Goal: Information Seeking & Learning: Learn about a topic

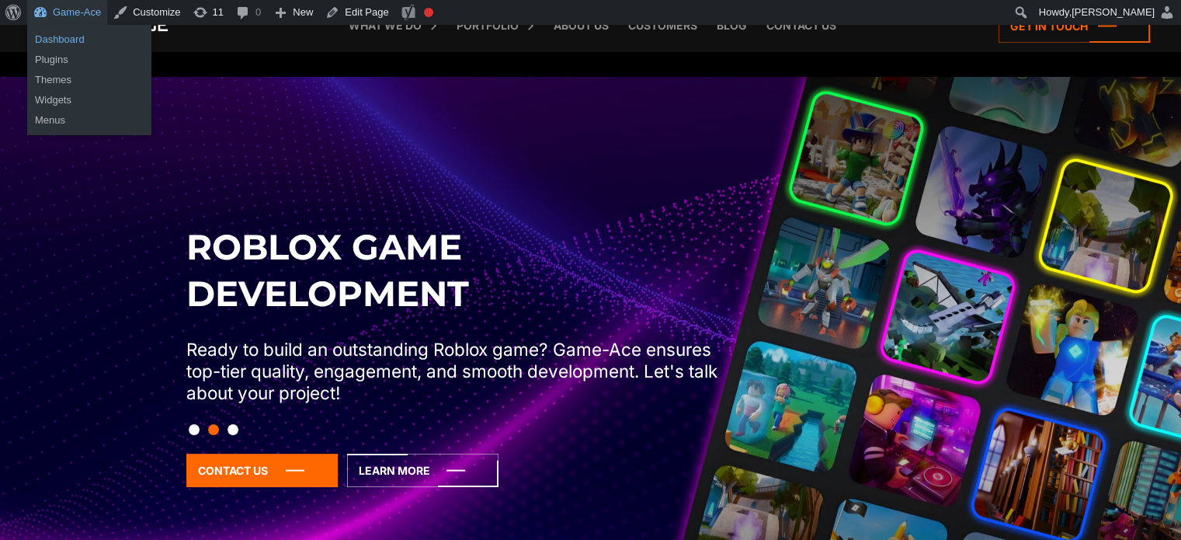
click at [64, 43] on link "Dashboard" at bounding box center [89, 39] width 124 height 20
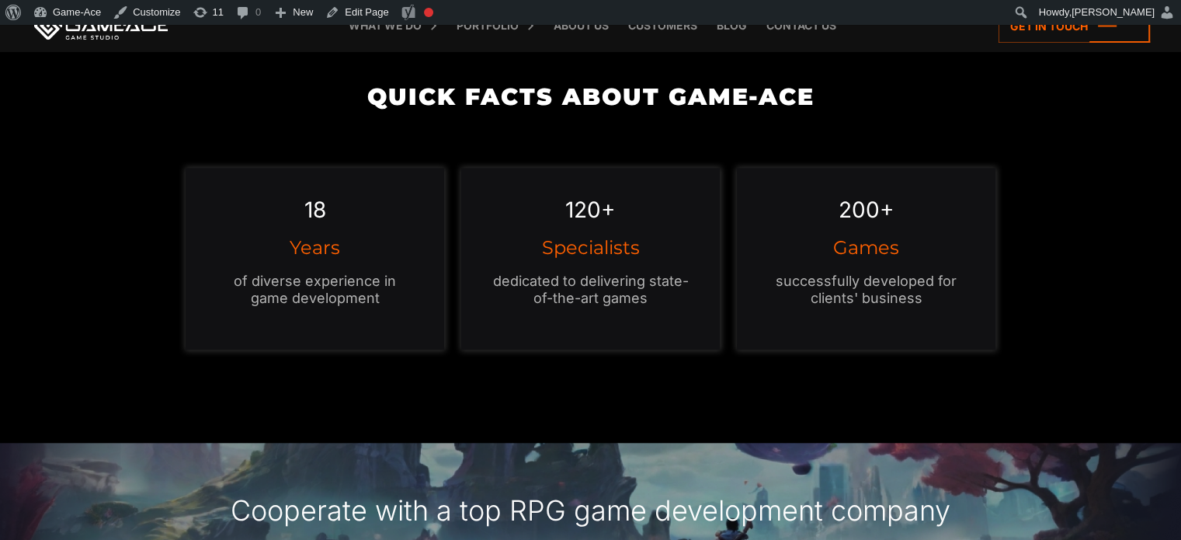
scroll to position [1463, 0]
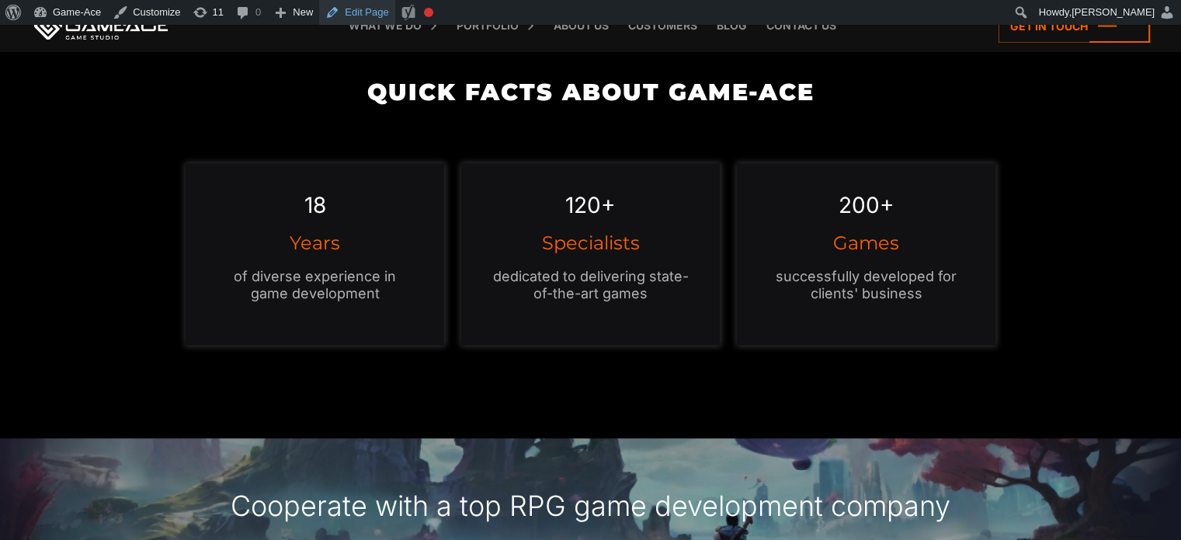
click at [351, 13] on link "Edit Page" at bounding box center [356, 12] width 75 height 25
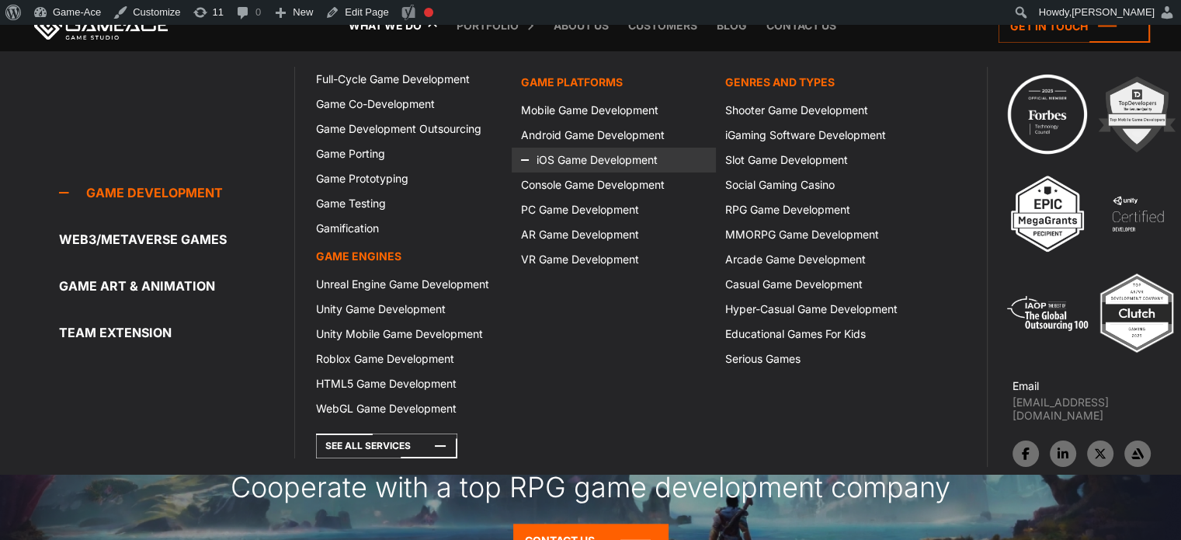
click at [562, 157] on link "iOS Game Development" at bounding box center [614, 159] width 204 height 25
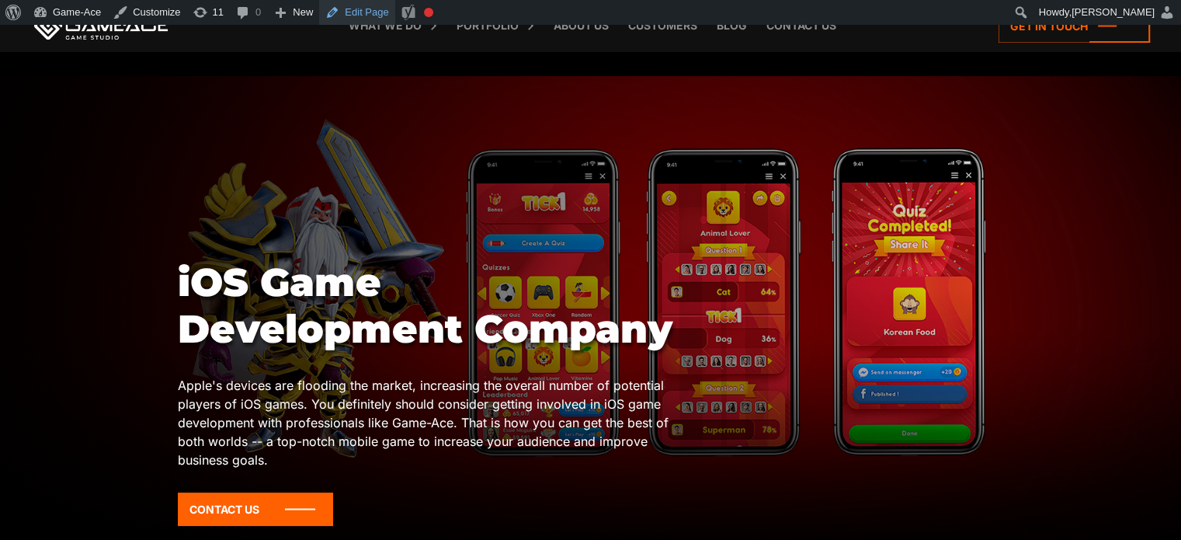
click at [359, 16] on link "Edit Page" at bounding box center [356, 12] width 75 height 25
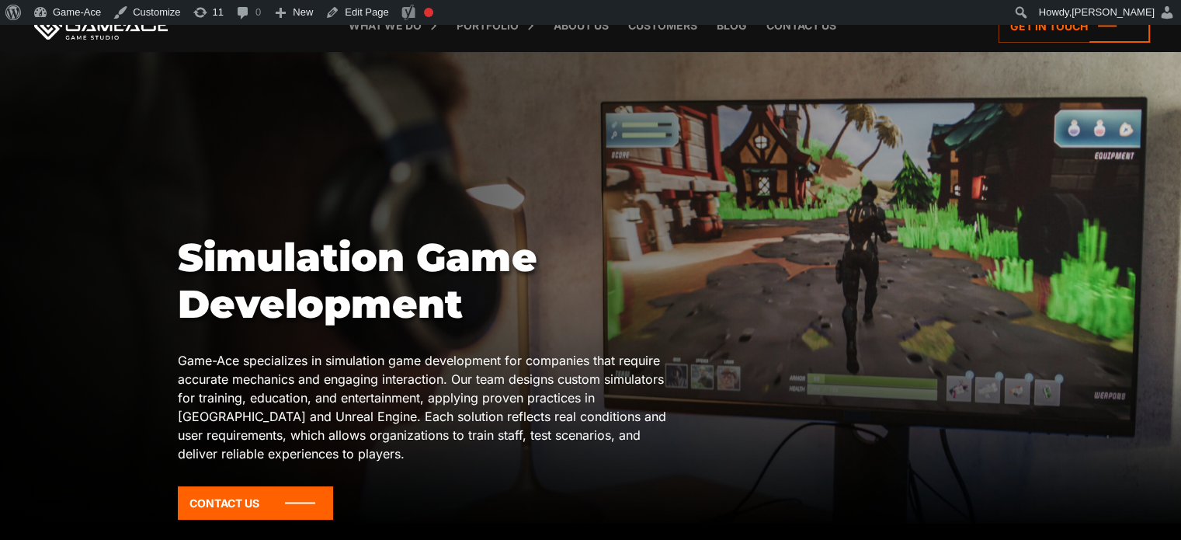
scroll to position [16, 0]
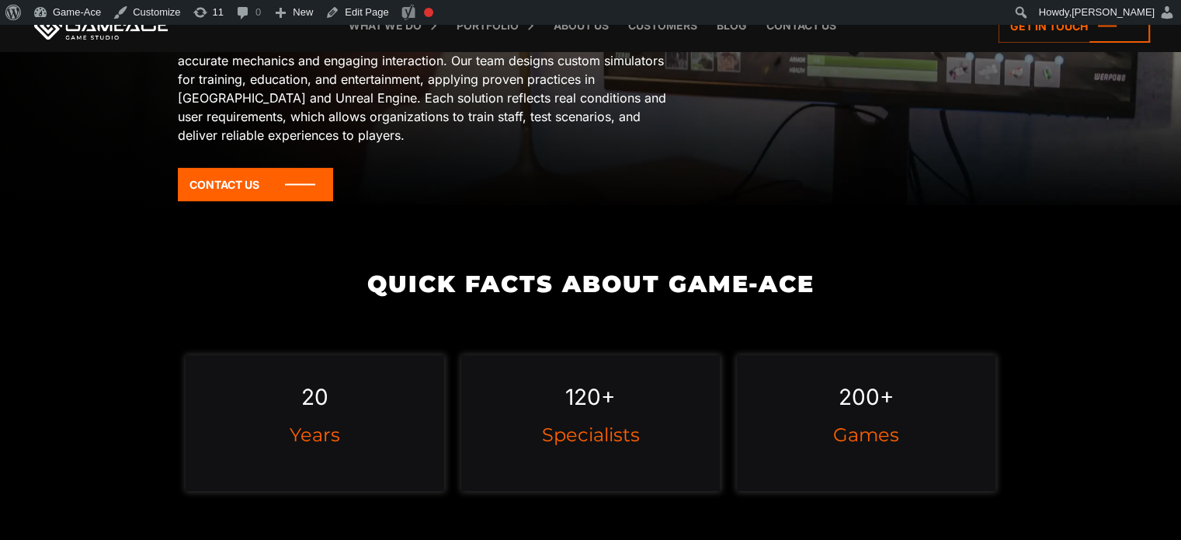
scroll to position [344, 0]
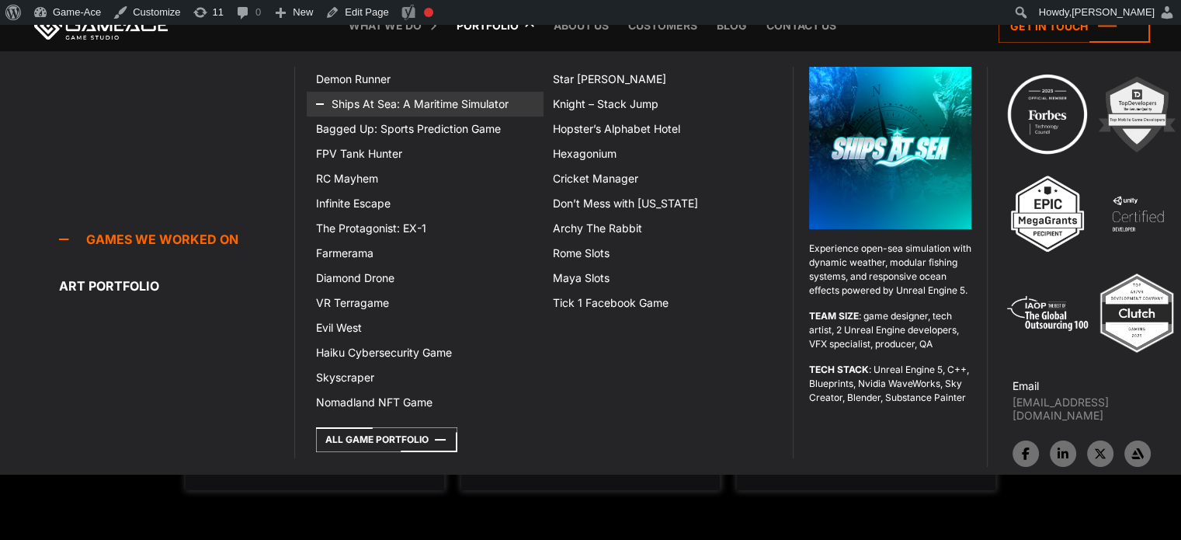
click at [374, 100] on link "Ships At Sea: A Maritime Simulator" at bounding box center [425, 104] width 237 height 25
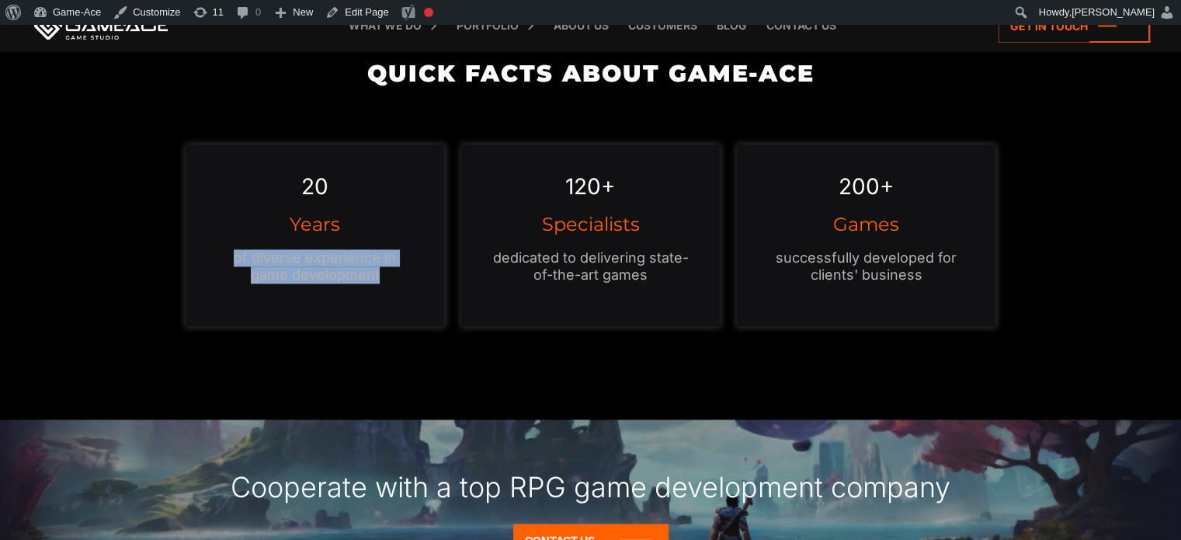
drag, startPoint x: 394, startPoint y: 269, endPoint x: 213, endPoint y: 254, distance: 181.5
click at [213, 254] on div "20 Years of diverse experience in game development" at bounding box center [315, 235] width 259 height 182
copy p "of diverse experience in game development"
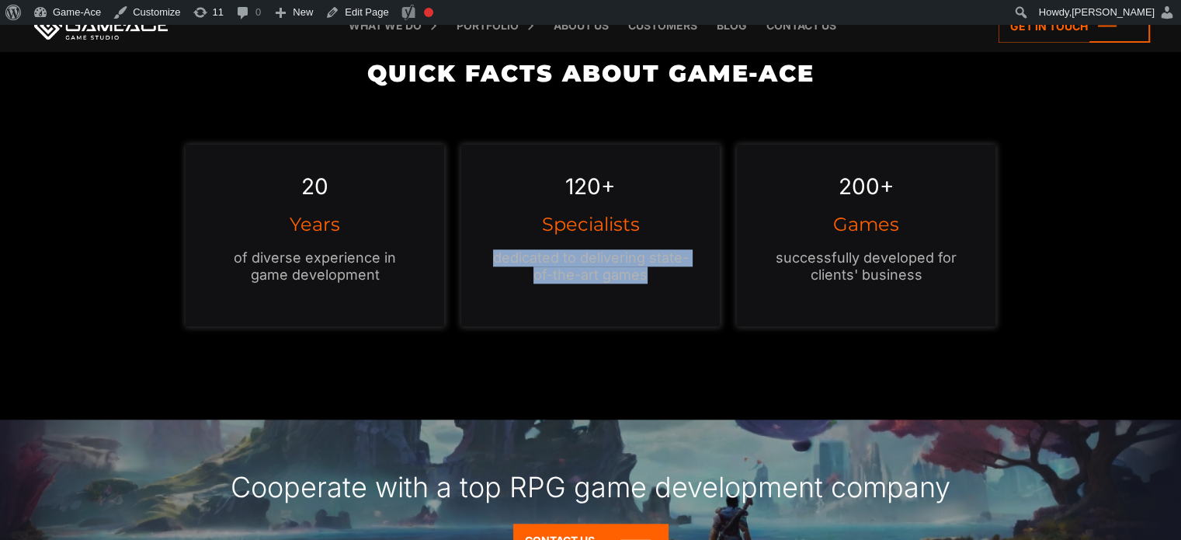
drag, startPoint x: 658, startPoint y: 276, endPoint x: 479, endPoint y: 259, distance: 179.4
click at [479, 259] on div "120+ Specialists dedicated to delivering state-of-the-art games" at bounding box center [590, 235] width 259 height 182
copy p "dedicated to delivering state-of-the-art games"
drag, startPoint x: 939, startPoint y: 273, endPoint x: 755, endPoint y: 253, distance: 185.9
drag, startPoint x: 755, startPoint y: 253, endPoint x: 885, endPoint y: 162, distance: 158.9
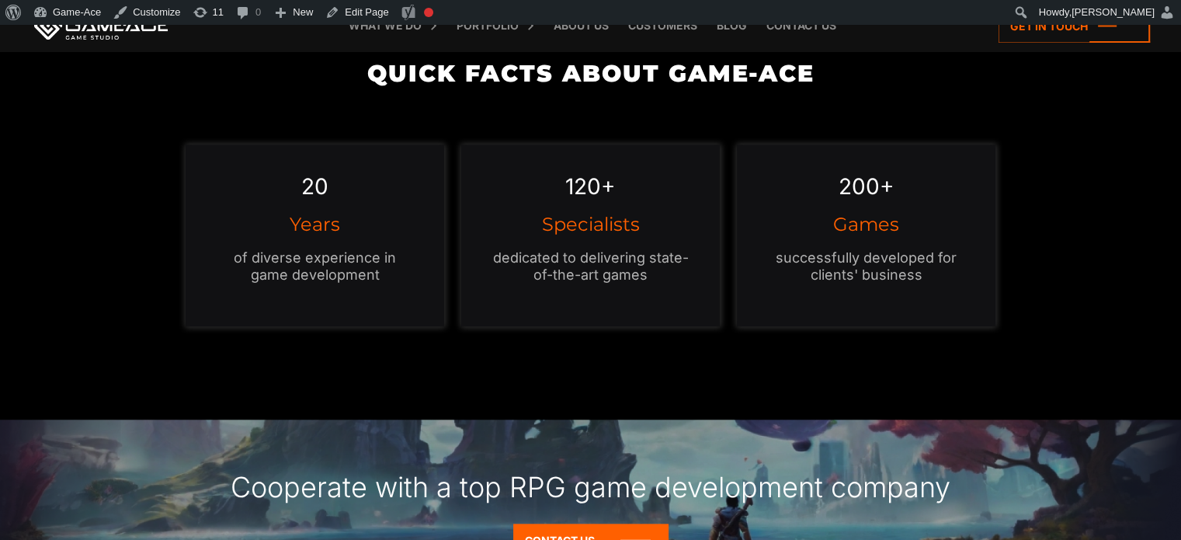
click at [885, 162] on div "200+ Games successfully developed for clients' business" at bounding box center [866, 235] width 259 height 182
drag, startPoint x: 932, startPoint y: 273, endPoint x: 772, endPoint y: 254, distance: 160.3
click at [772, 254] on p "successfully developed for clients' business" at bounding box center [866, 266] width 196 height 34
copy p "successfully developed for clients' business"
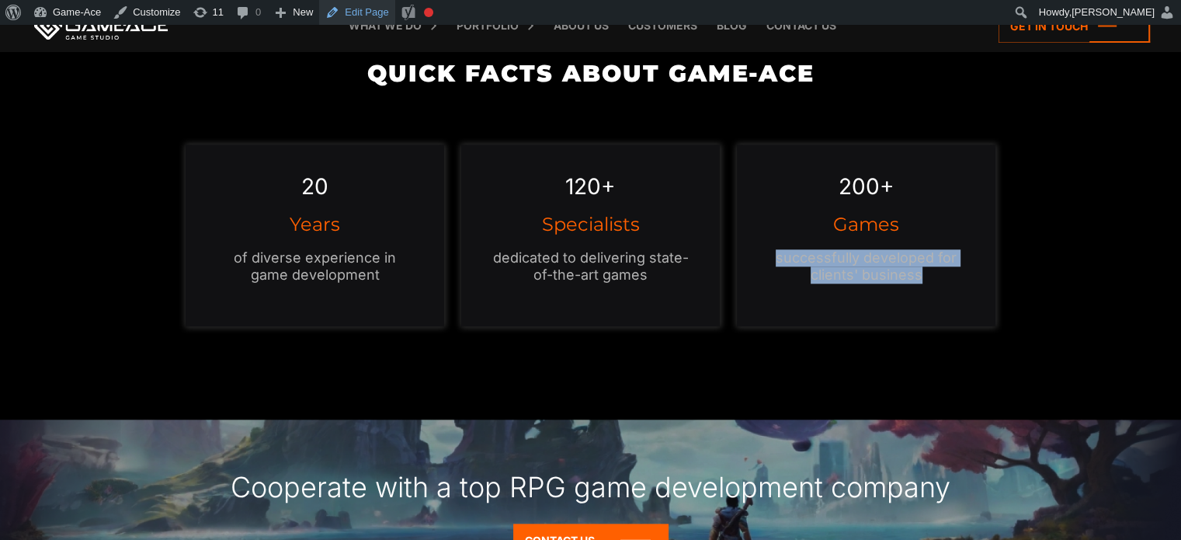
click at [349, 12] on link "Edit Page" at bounding box center [356, 12] width 75 height 25
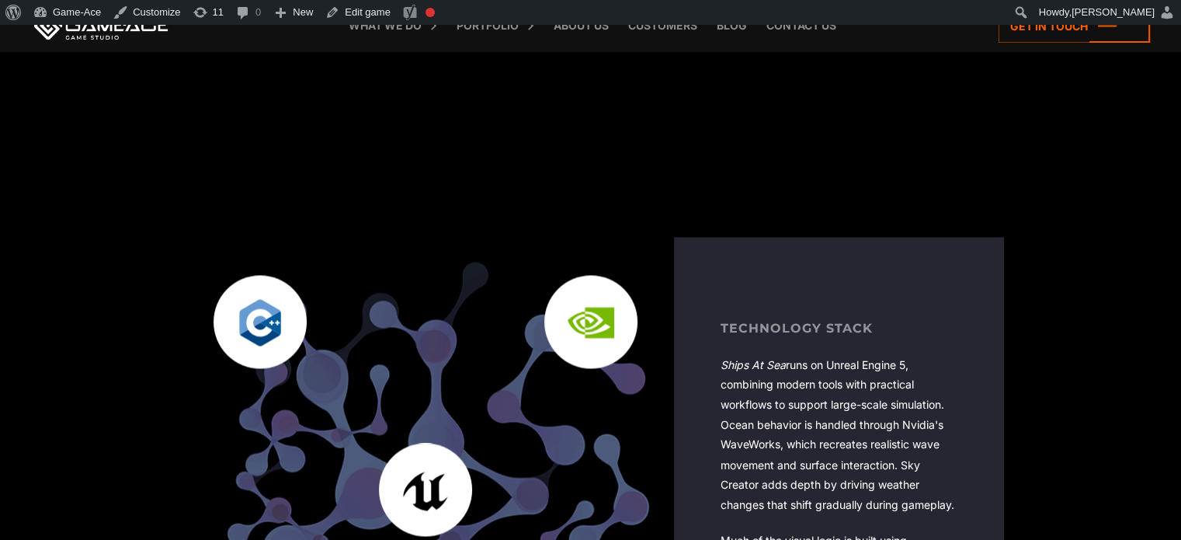
scroll to position [2486, 0]
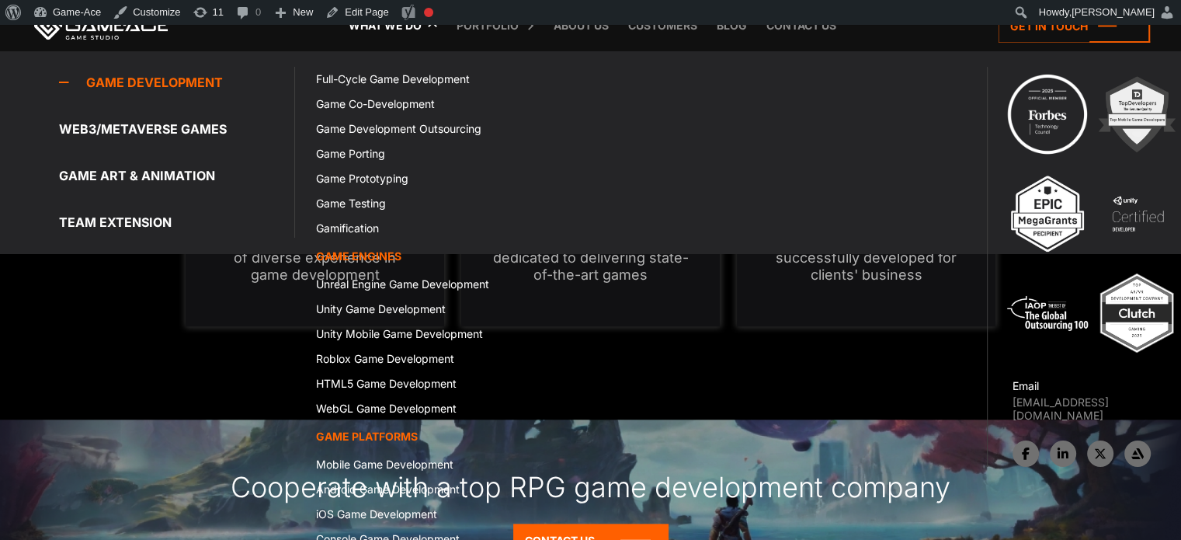
scroll to position [1481, 0]
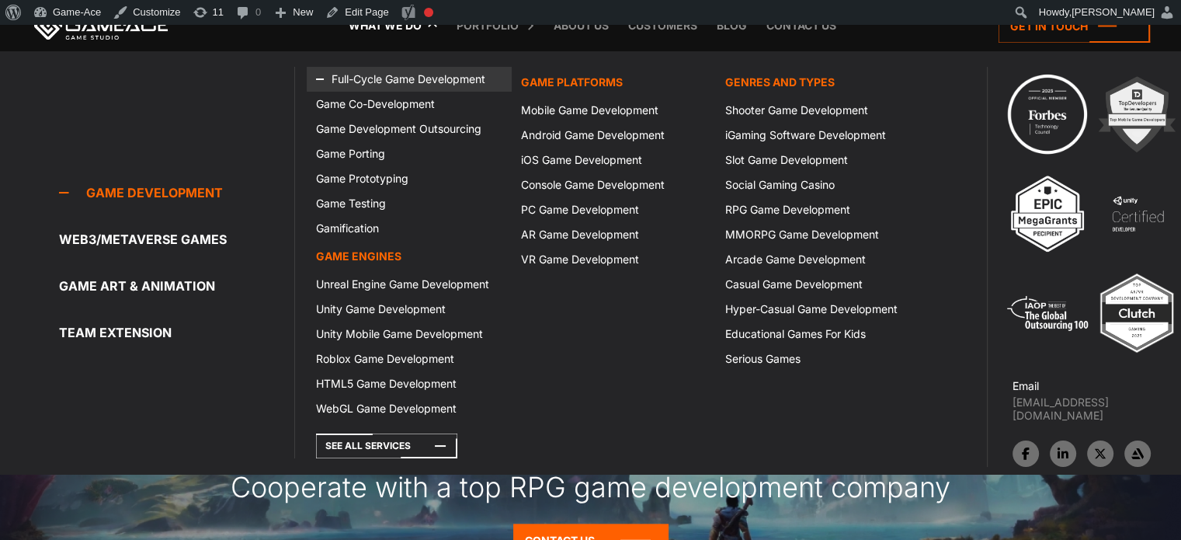
click at [391, 75] on link "Full-Cycle Game Development" at bounding box center [409, 79] width 204 height 25
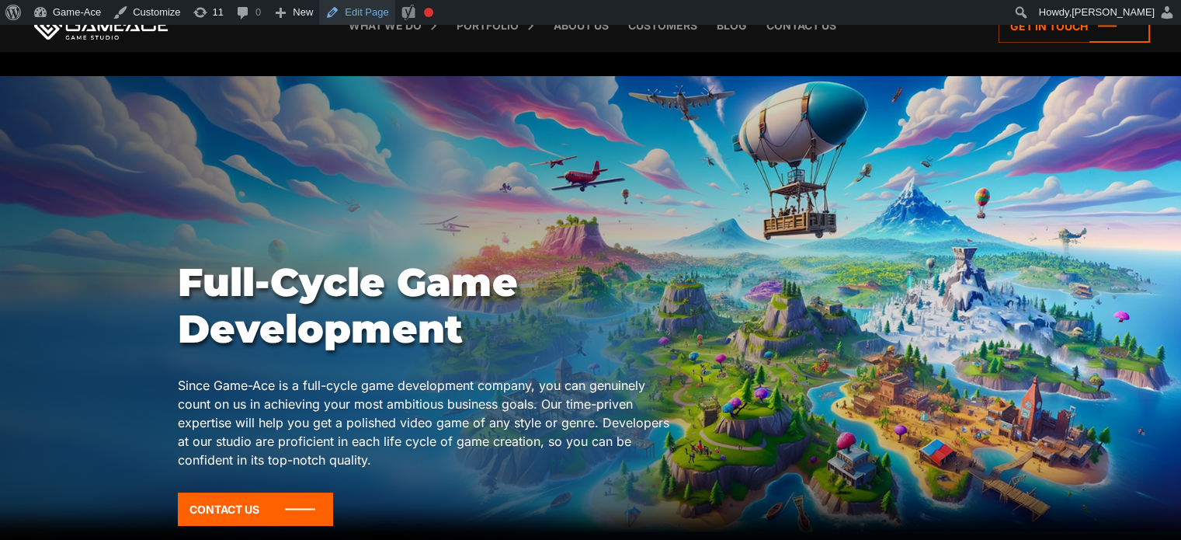
click at [365, 5] on link "Edit Page" at bounding box center [356, 12] width 75 height 25
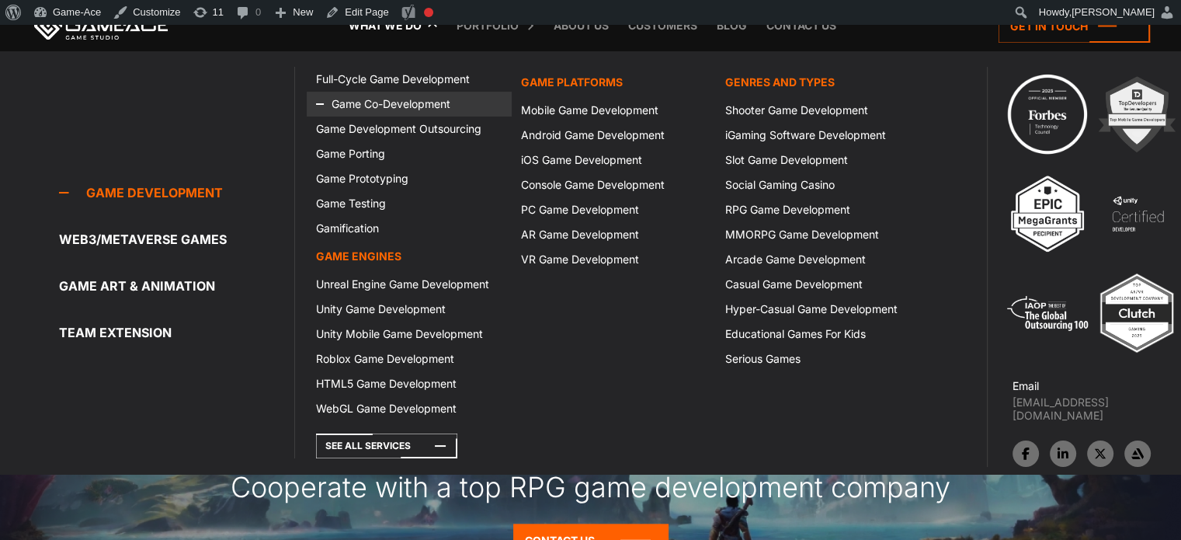
click at [369, 103] on link "Game Co-Development" at bounding box center [409, 104] width 204 height 25
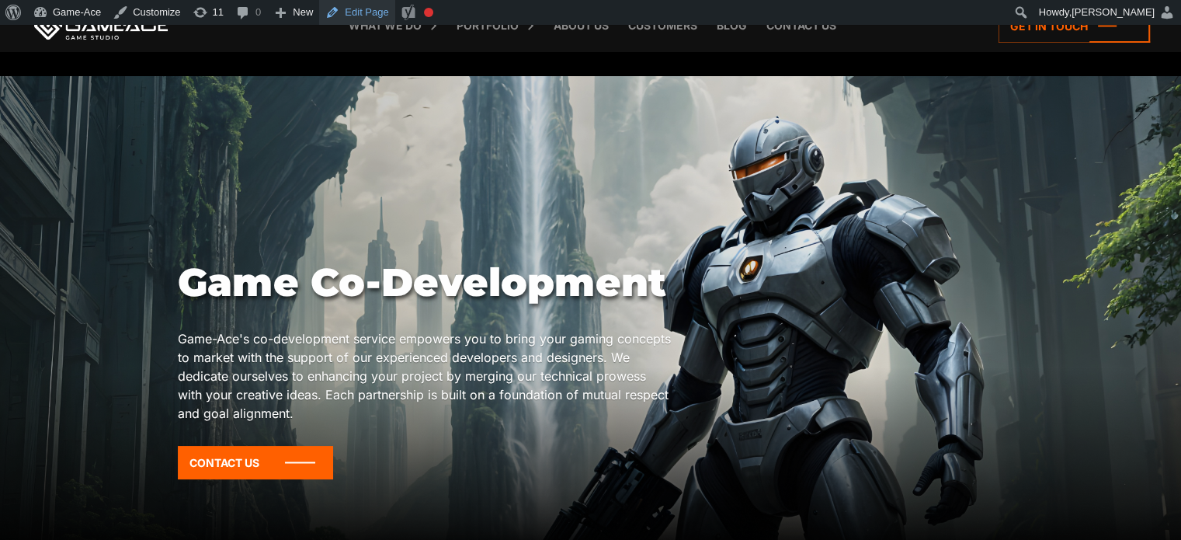
click at [356, 2] on link "Edit Page" at bounding box center [356, 12] width 75 height 25
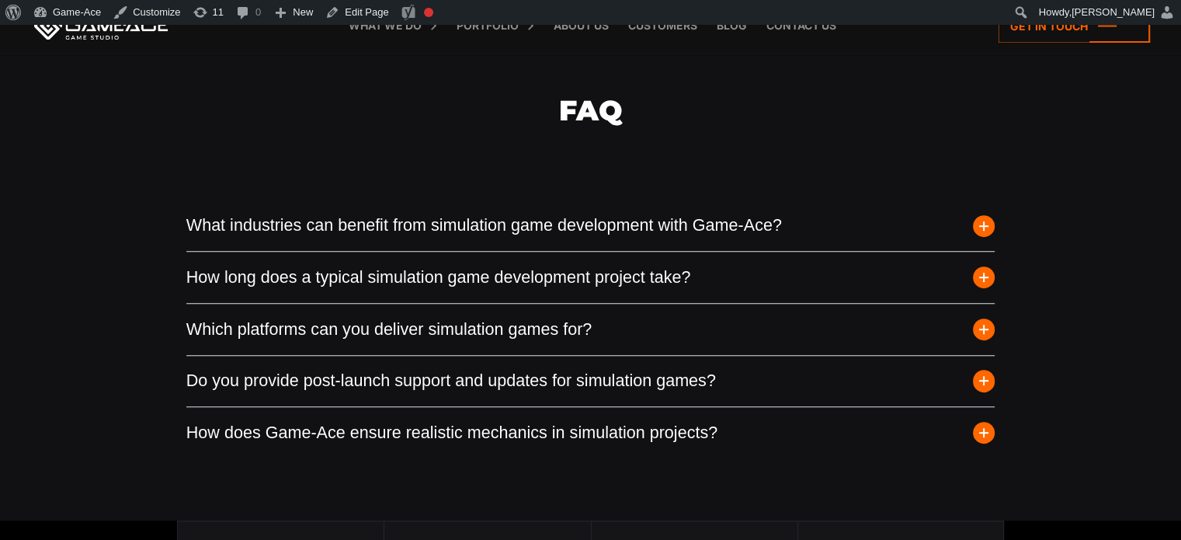
scroll to position [1332, 0]
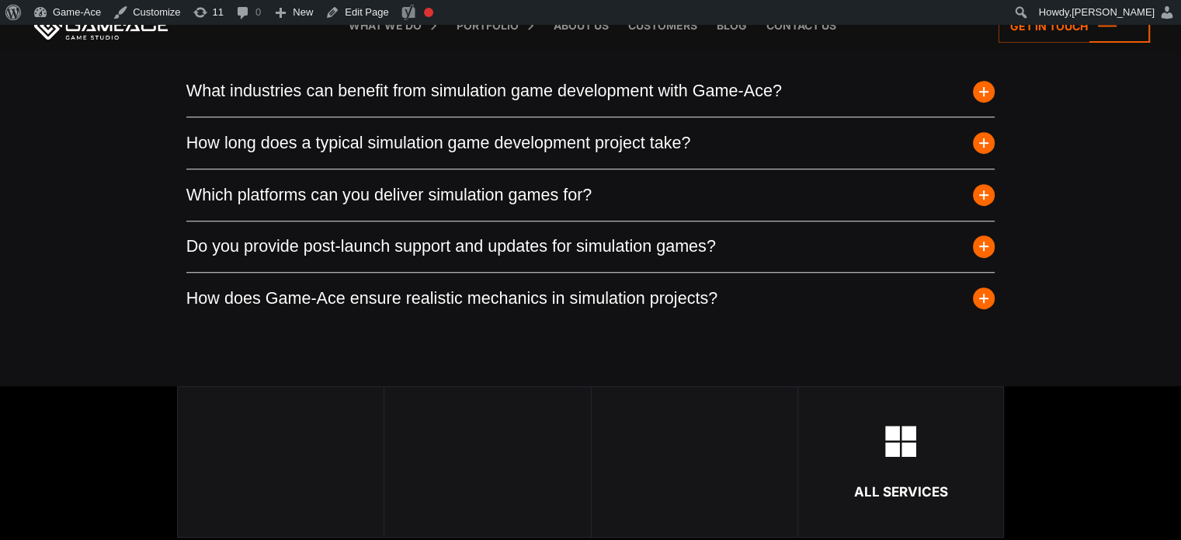
click at [978, 88] on span "button" at bounding box center [984, 91] width 22 height 22
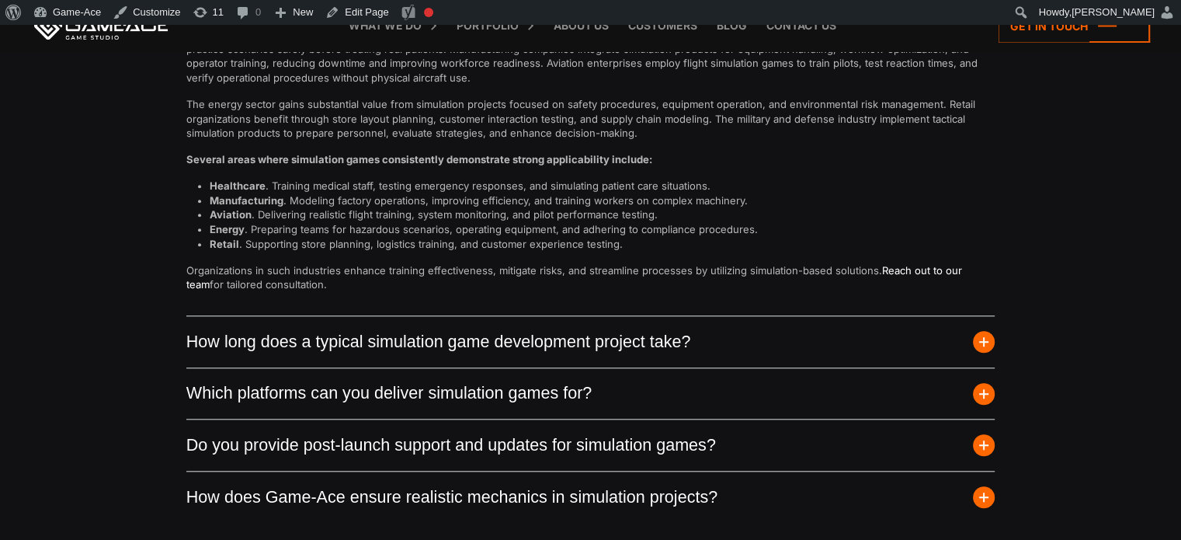
scroll to position [1477, 0]
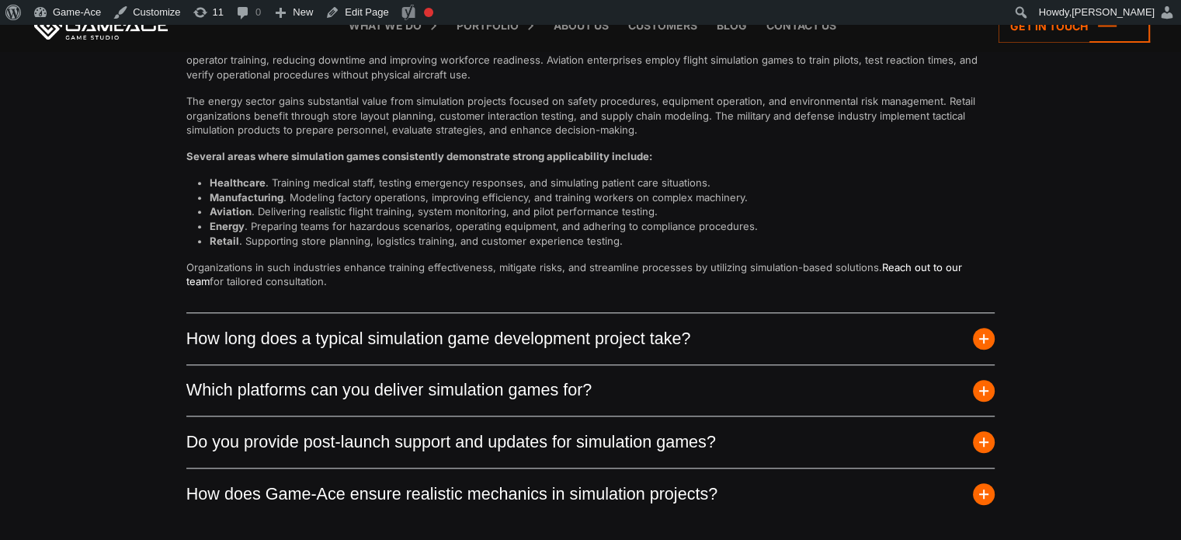
click at [987, 329] on span "button" at bounding box center [984, 339] width 22 height 22
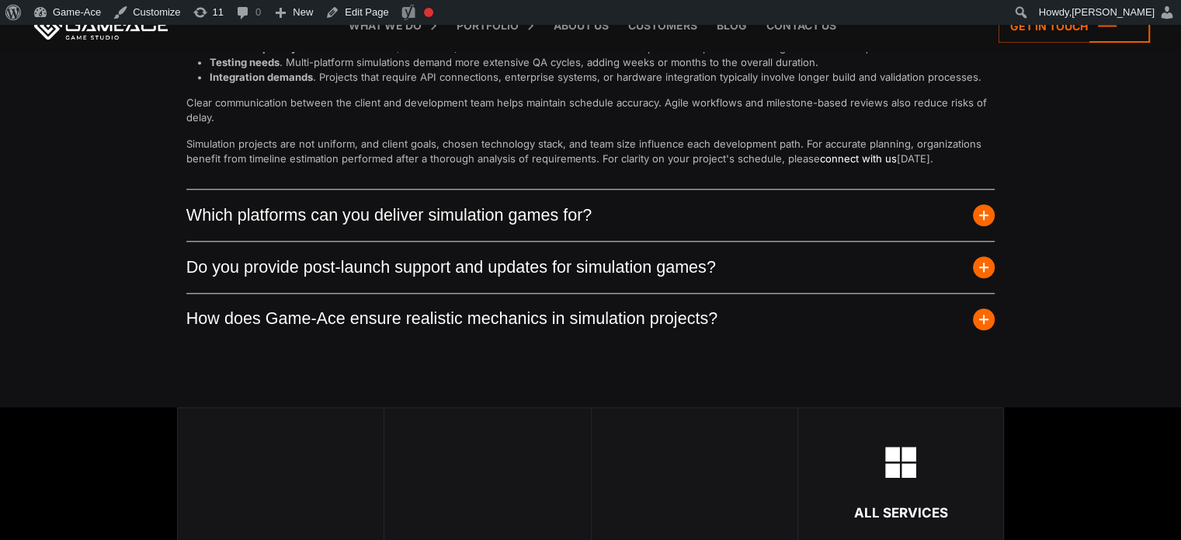
scroll to position [1633, 0]
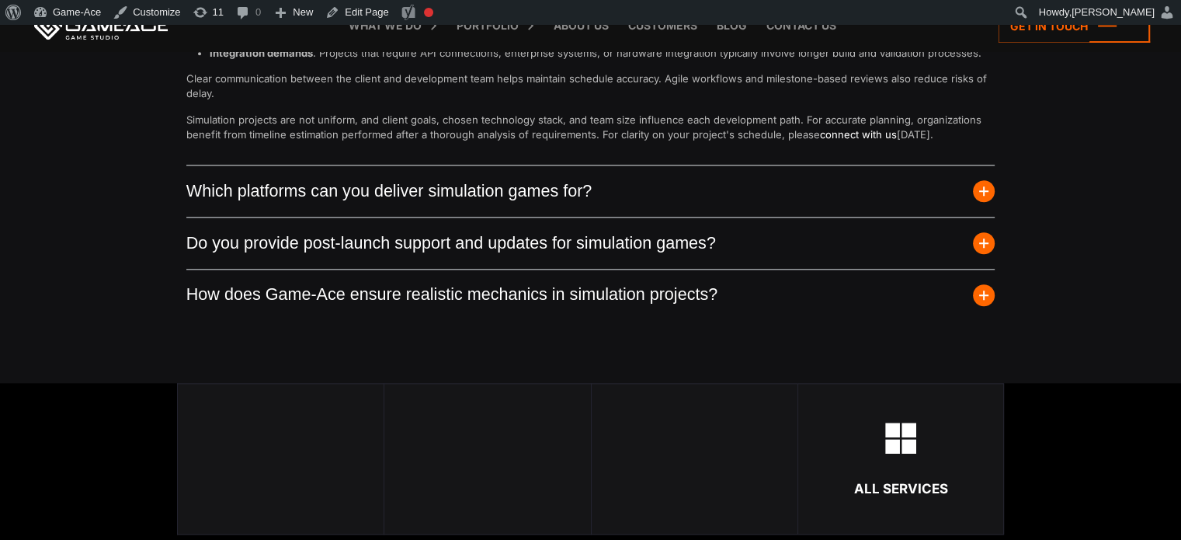
click at [984, 187] on span "button" at bounding box center [984, 191] width 22 height 22
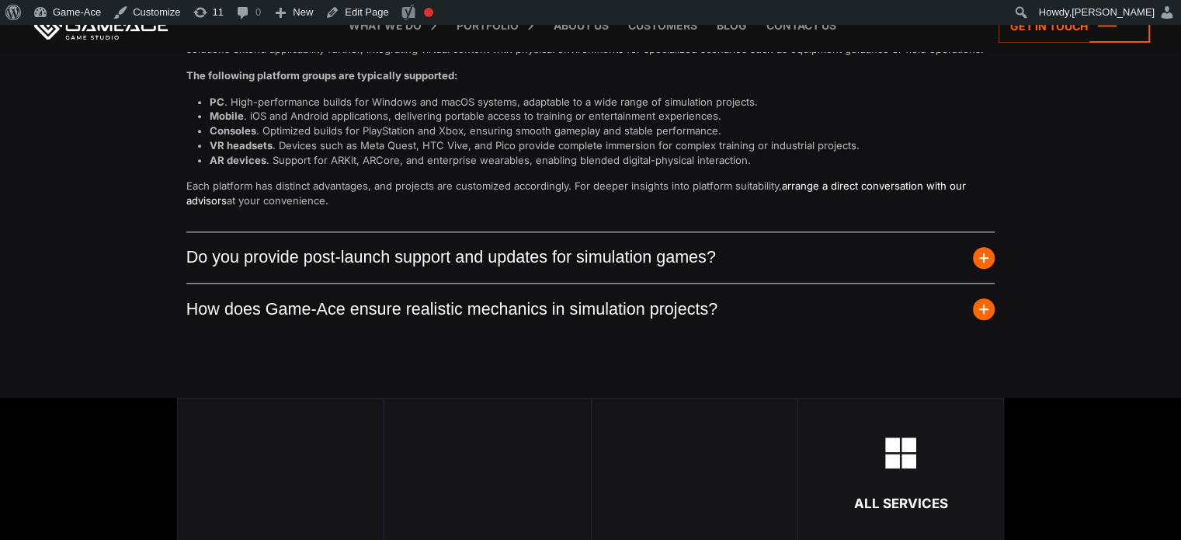
click at [933, 180] on link "arrange a direct conversation with our advisors" at bounding box center [575, 192] width 779 height 27
drag, startPoint x: 772, startPoint y: 289, endPoint x: 850, endPoint y: 223, distance: 102.5
click at [850, 223] on div "Simulation games developed by Game-Ace are designed for multiple platforms, wit…" at bounding box center [590, 75] width 809 height 311
click at [987, 258] on span "button" at bounding box center [984, 258] width 22 height 22
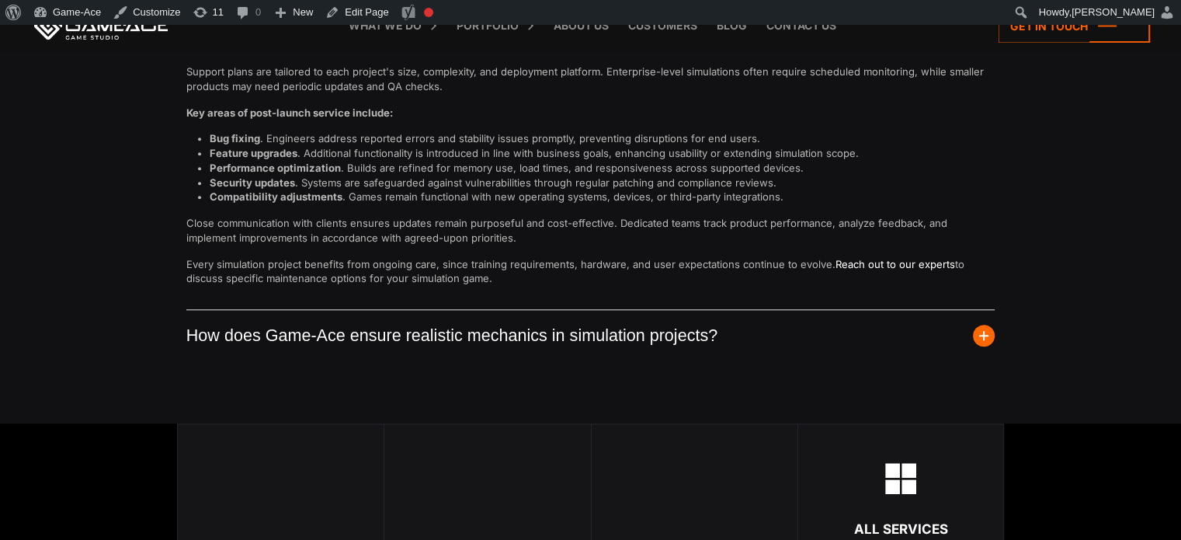
click at [981, 321] on button "How does Game-Ace ensure realistic mechanics in simulation projects?" at bounding box center [590, 335] width 809 height 51
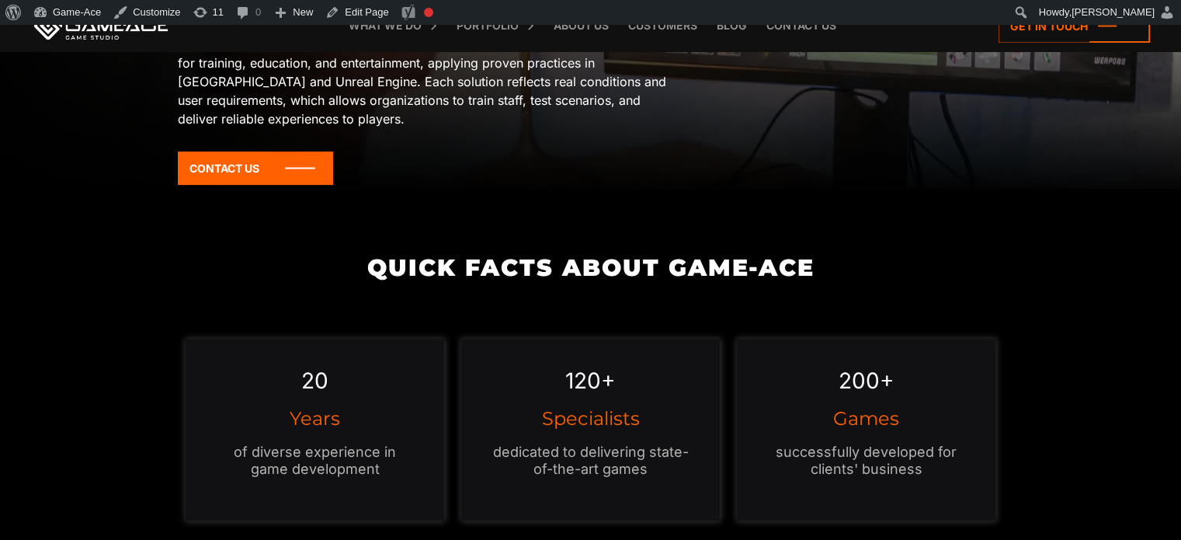
scroll to position [347, 0]
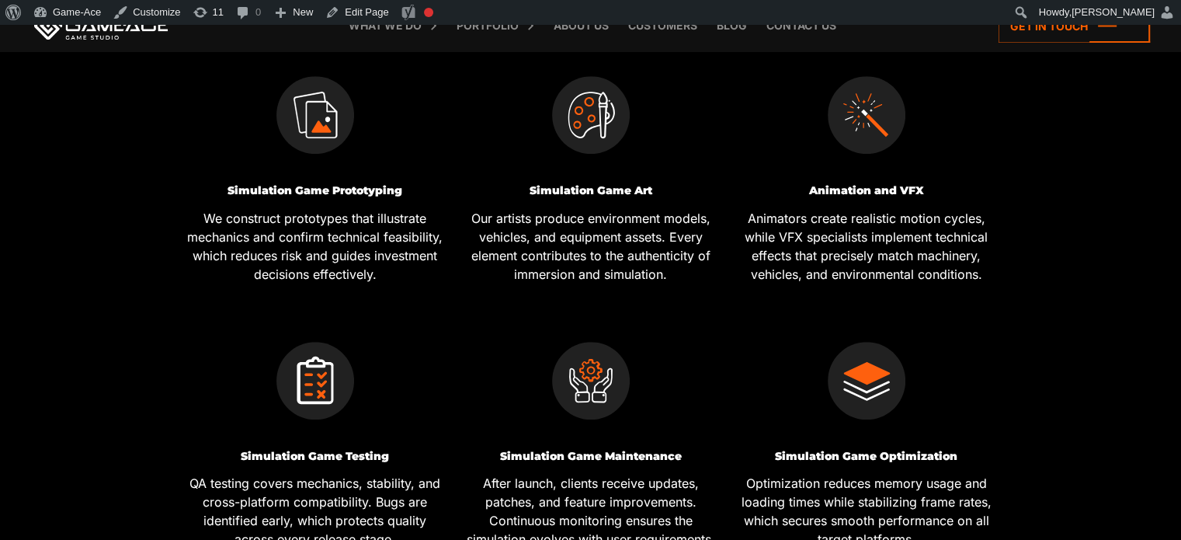
scroll to position [844, 0]
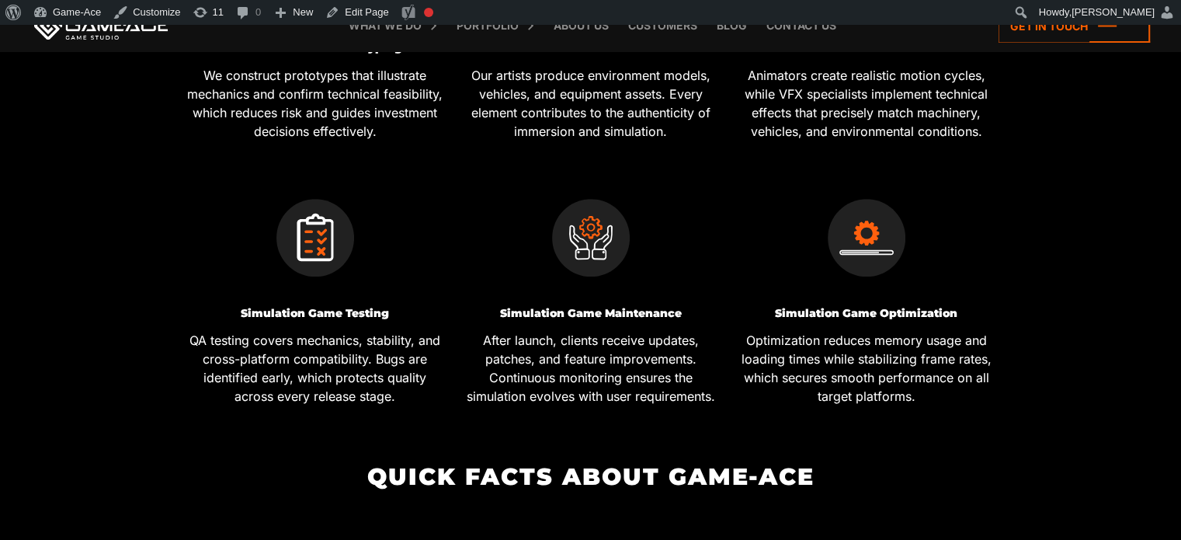
scroll to position [984, 0]
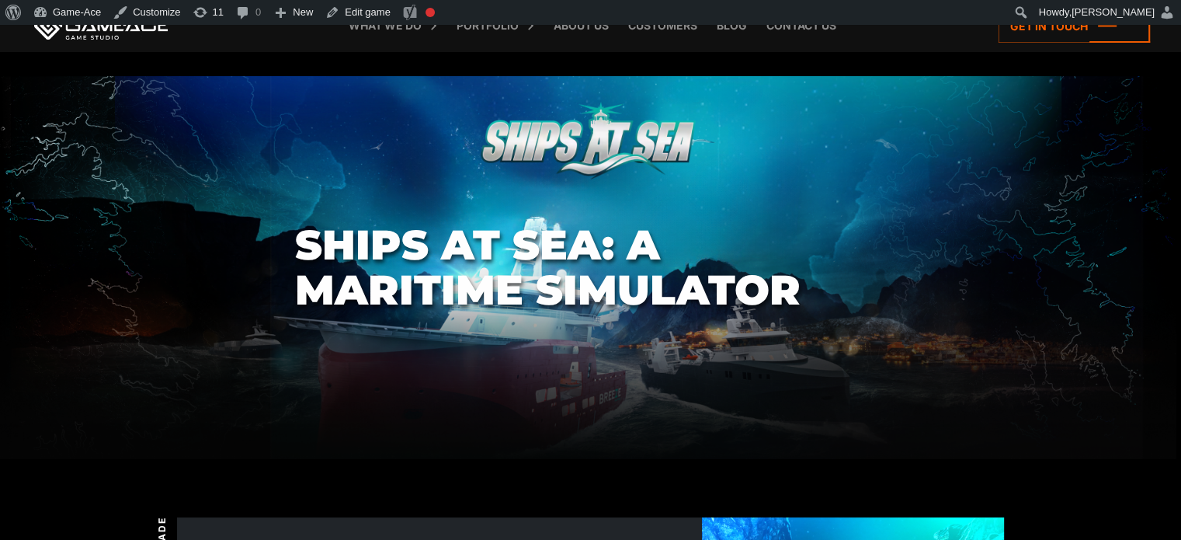
click at [110, 291] on section "Ships At Sea: A Maritime Simulator" at bounding box center [590, 267] width 1181 height 383
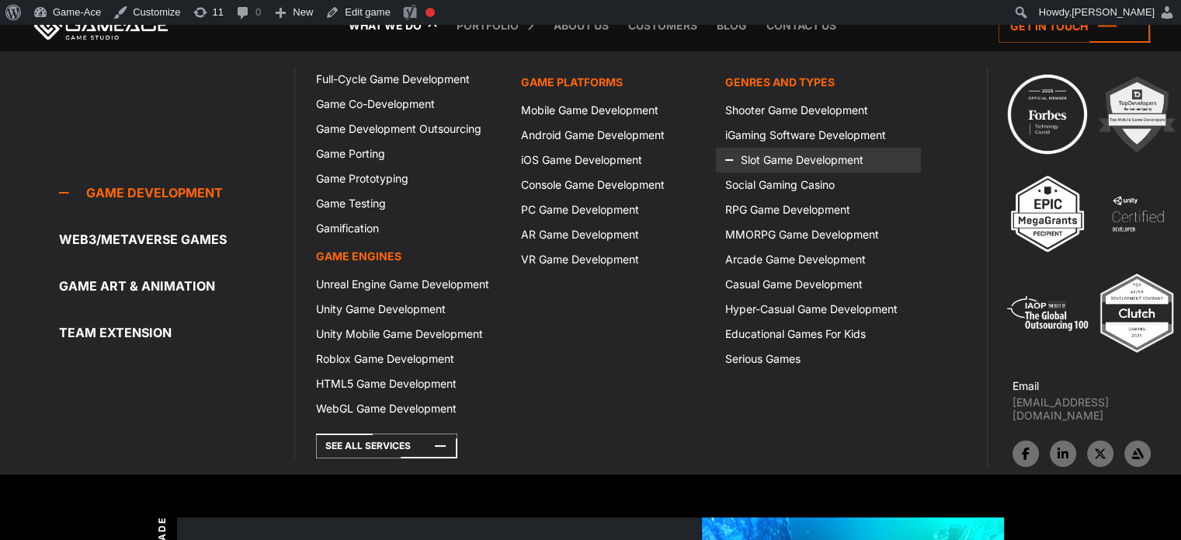
click at [762, 168] on icon at bounding box center [743, 159] width 37 height 25
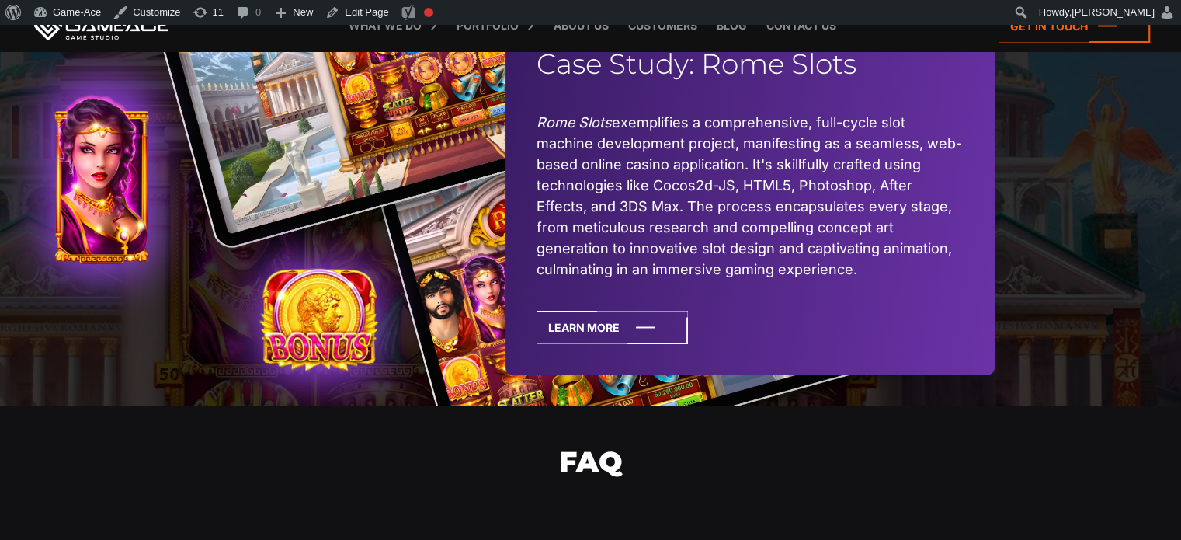
scroll to position [5476, 0]
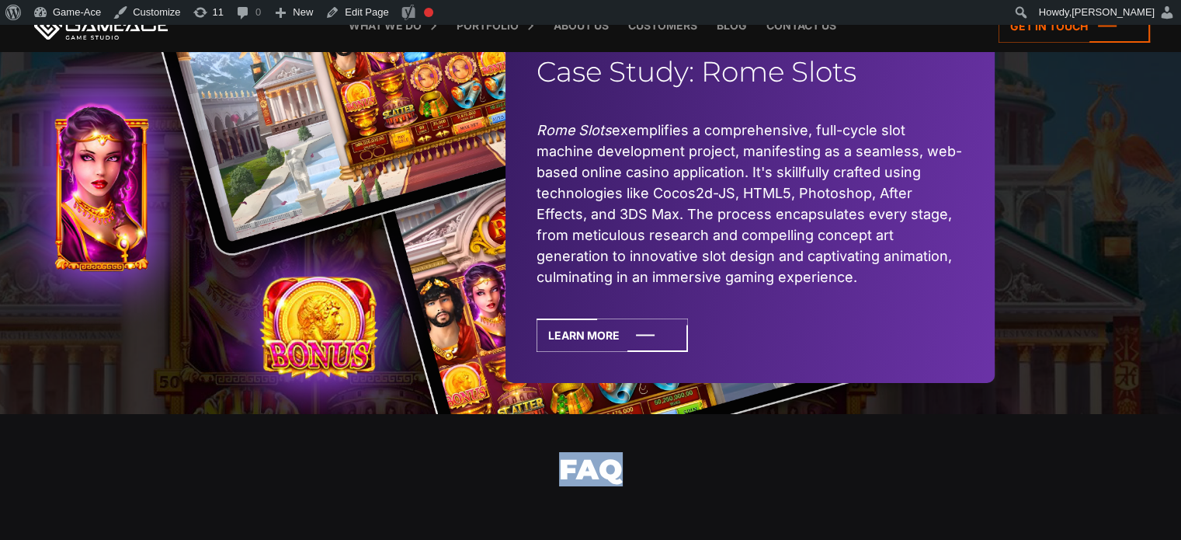
drag, startPoint x: 551, startPoint y: 301, endPoint x: 1069, endPoint y: 396, distance: 526.4
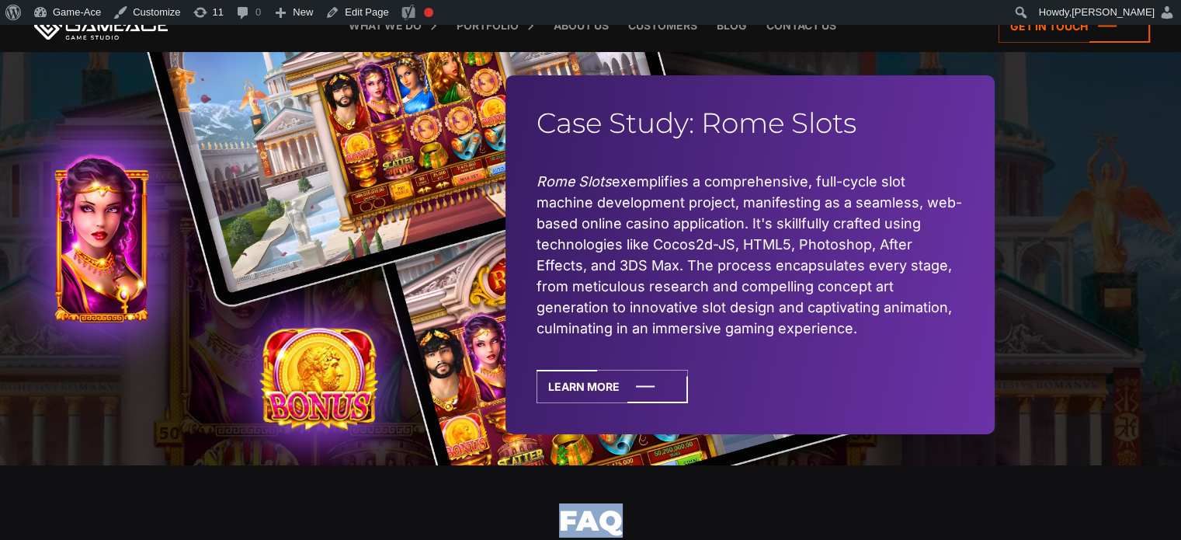
scroll to position [5425, 0]
click at [1108, 345] on div "Case Study: Rome Slots Rome Slots exemplifies a comprehensive, full-cycle slot …" at bounding box center [590, 254] width 1181 height 421
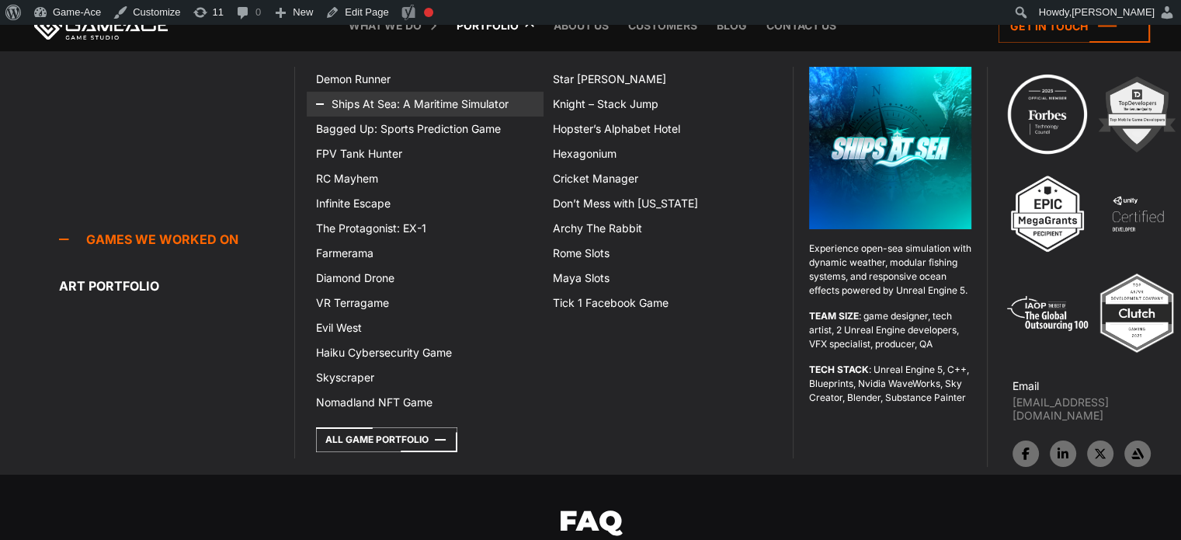
click at [398, 106] on link "Ships At Sea: A Maritime Simulator" at bounding box center [425, 104] width 237 height 25
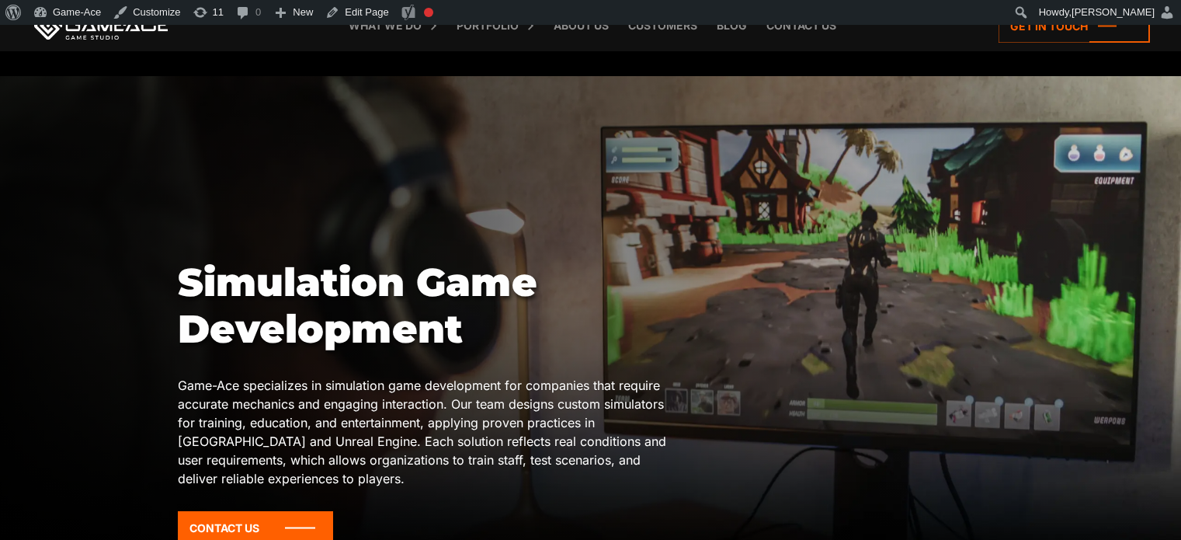
scroll to position [984, 0]
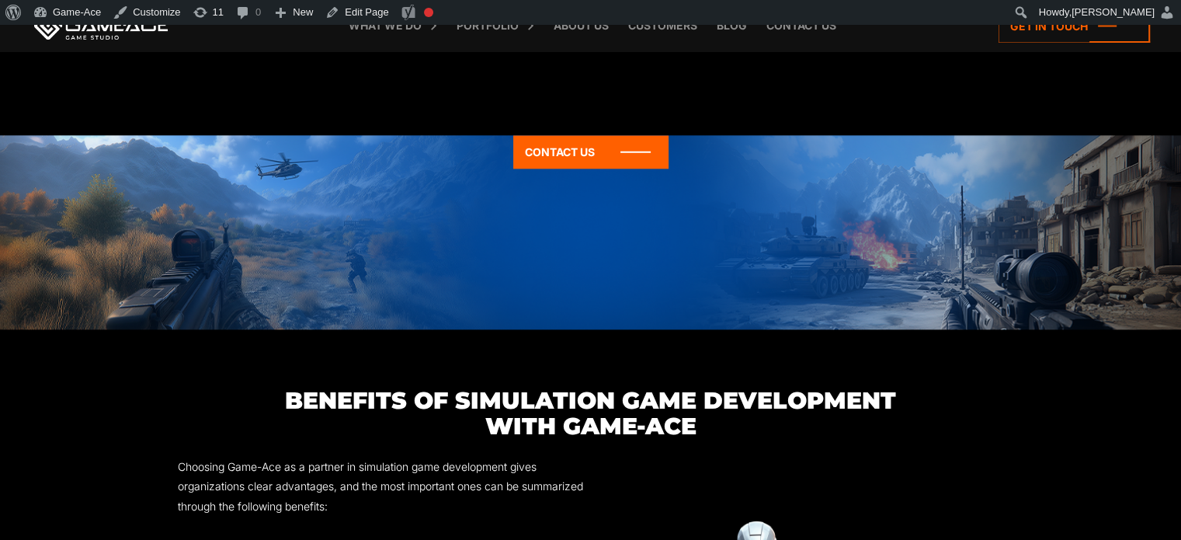
scroll to position [1741, 0]
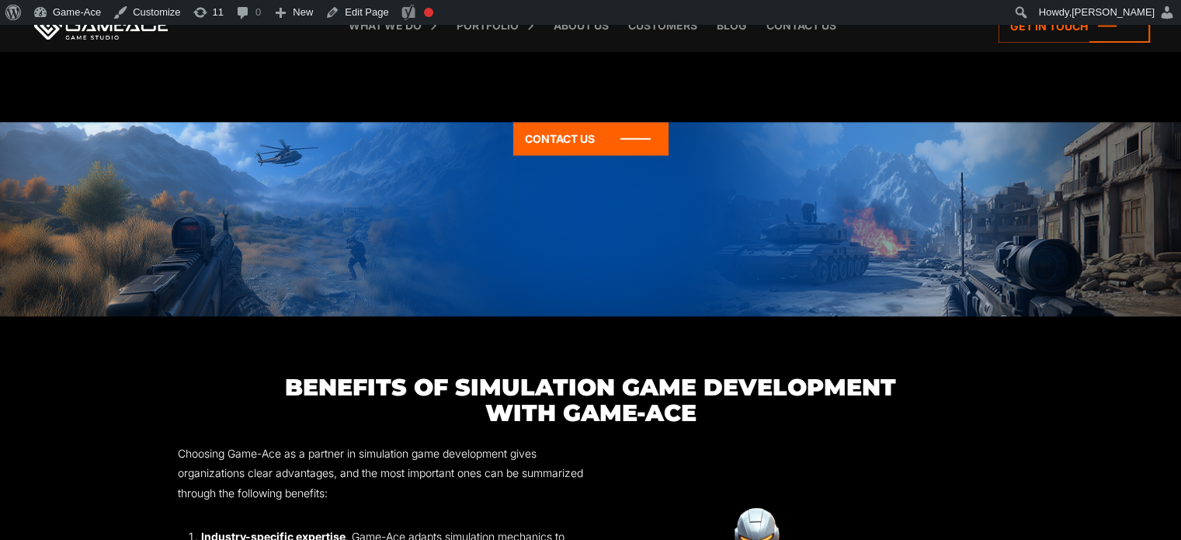
click at [1122, 266] on div "Contact Us" at bounding box center [590, 219] width 1181 height 194
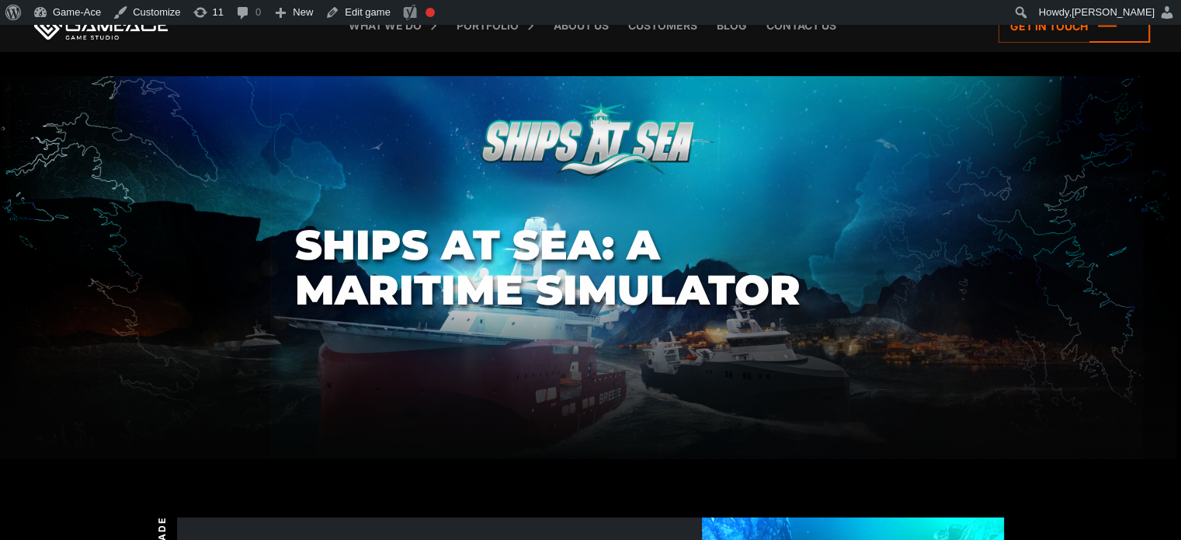
scroll to position [5, 0]
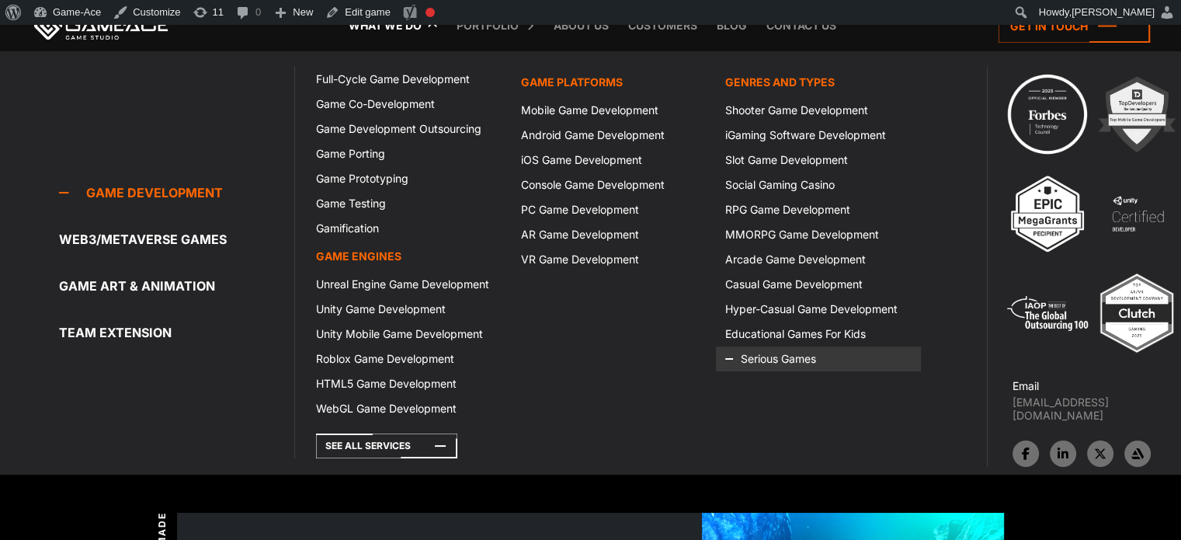
click at [779, 350] on link "Serious Games" at bounding box center [818, 358] width 204 height 25
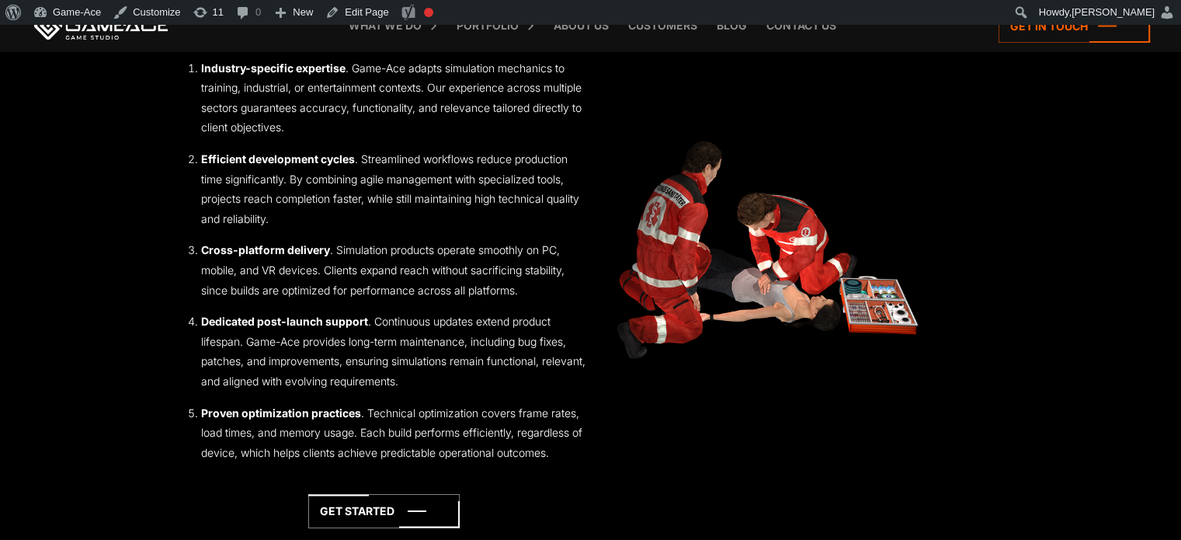
scroll to position [2179, 0]
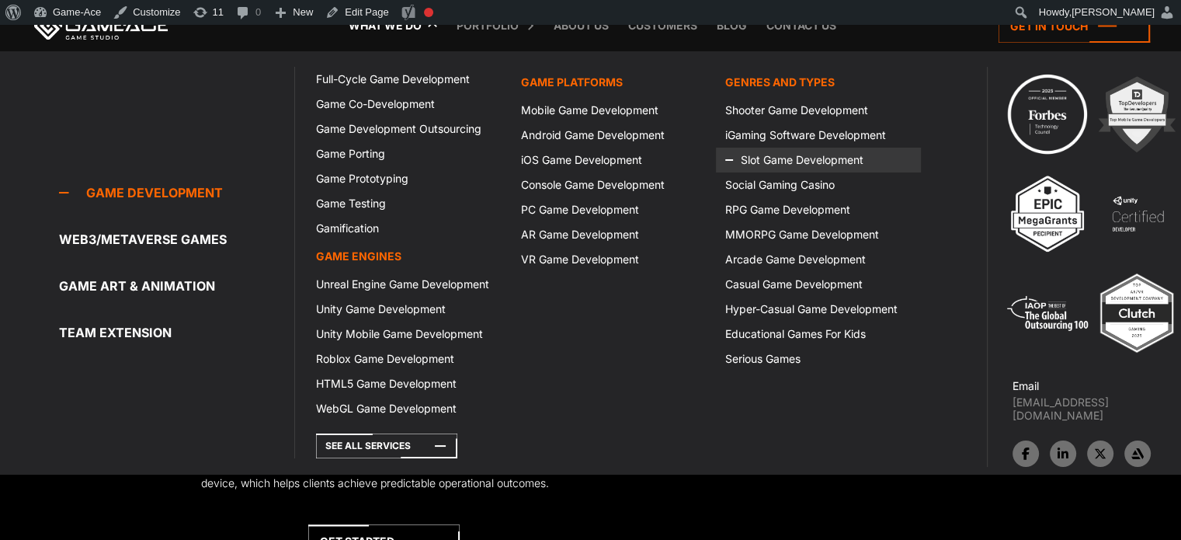
click at [757, 166] on icon at bounding box center [743, 159] width 37 height 25
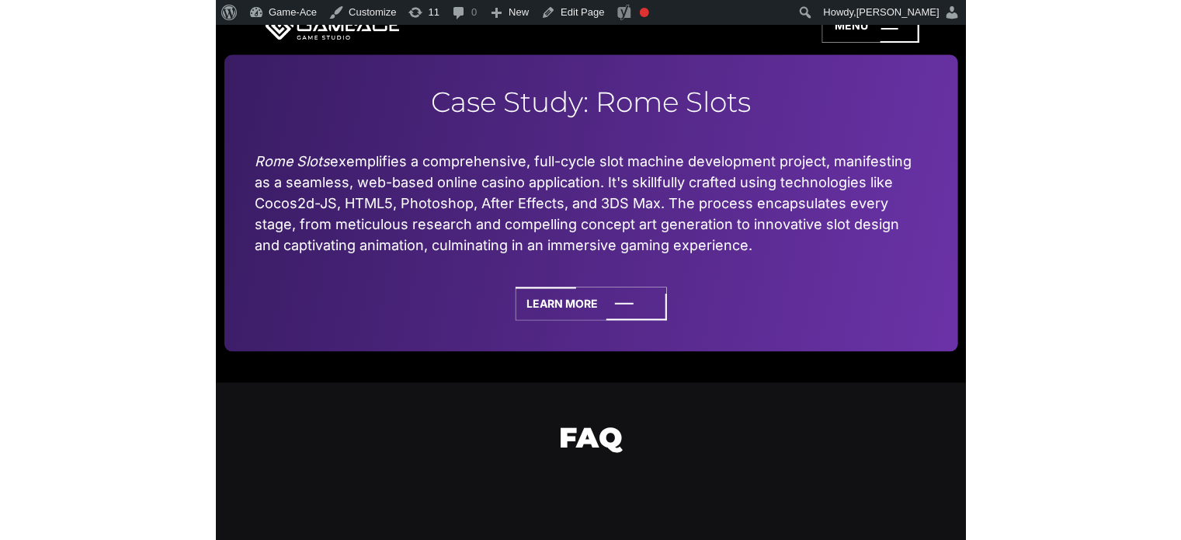
scroll to position [5461, 0]
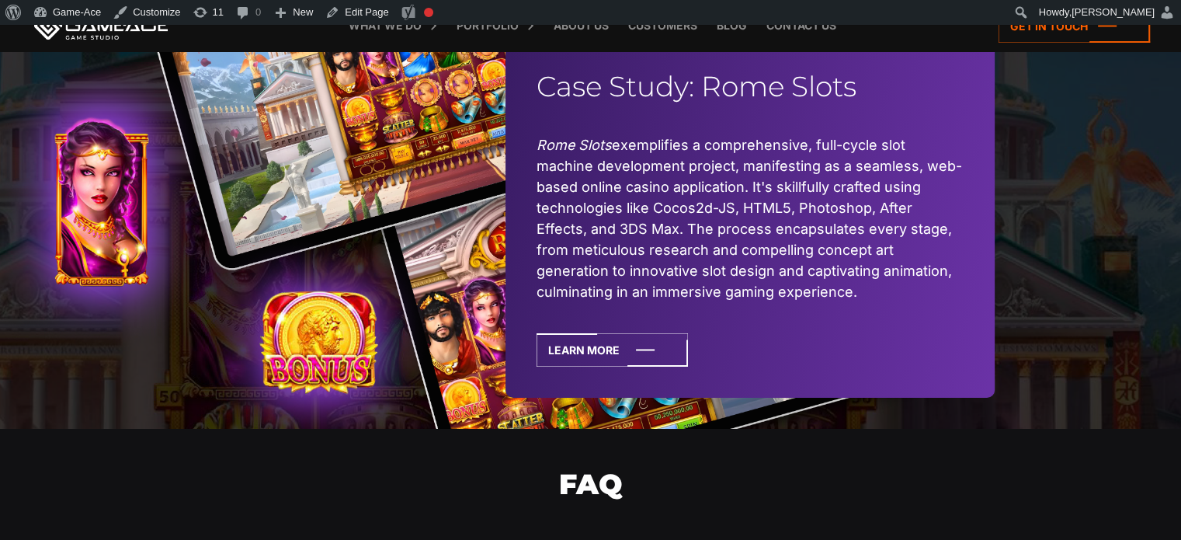
drag, startPoint x: 905, startPoint y: 120, endPoint x: 543, endPoint y: 114, distance: 361.8
drag, startPoint x: 543, startPoint y: 114, endPoint x: 523, endPoint y: 120, distance: 21.1
click at [523, 120] on div "Case Study: Rome Slots Rome Slots exemplifies a comprehensive, full-cycle slot …" at bounding box center [749, 218] width 489 height 359
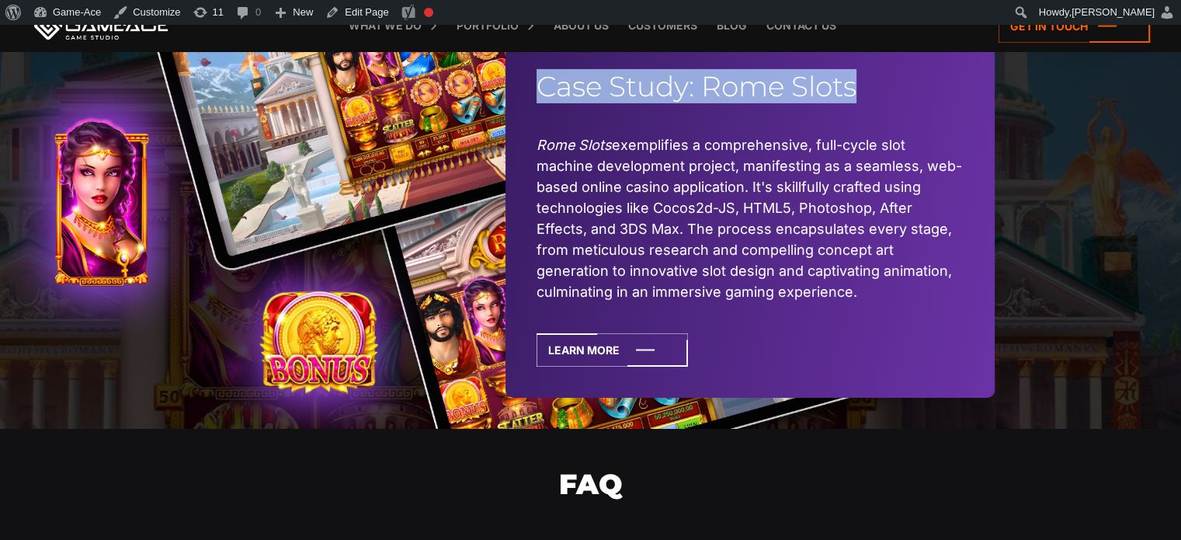
drag, startPoint x: 523, startPoint y: 120, endPoint x: 888, endPoint y: 132, distance: 365.0
click at [888, 132] on div "Case Study: Rome Slots Rome Slots exemplifies a comprehensive, full-cycle slot …" at bounding box center [749, 218] width 489 height 359
copy h2 "Case Study: Rome Slots"
click at [373, 5] on link "Edit Page" at bounding box center [356, 12] width 75 height 25
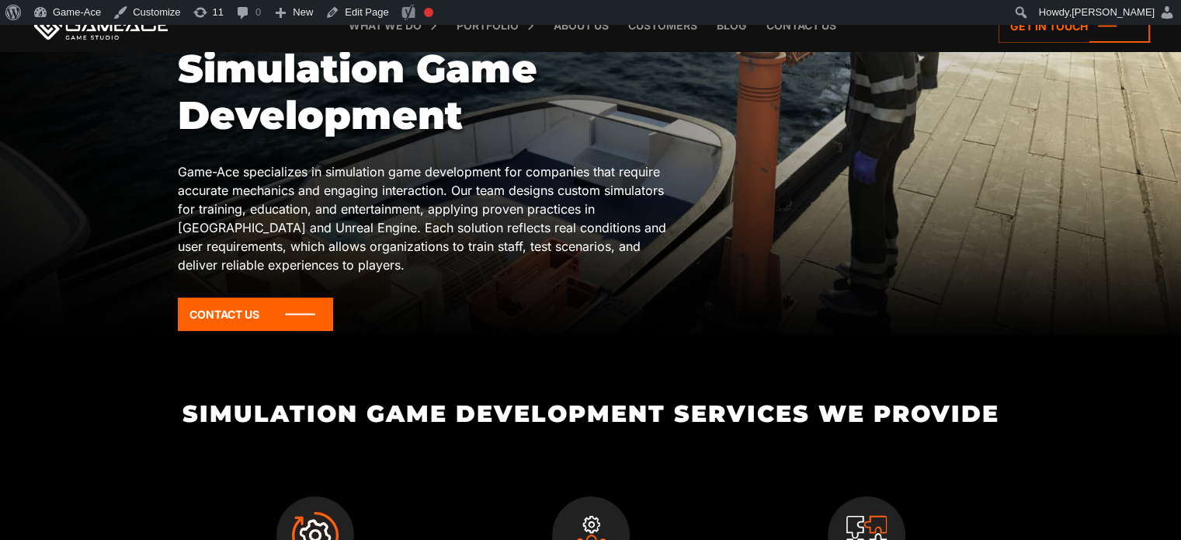
scroll to position [211, 0]
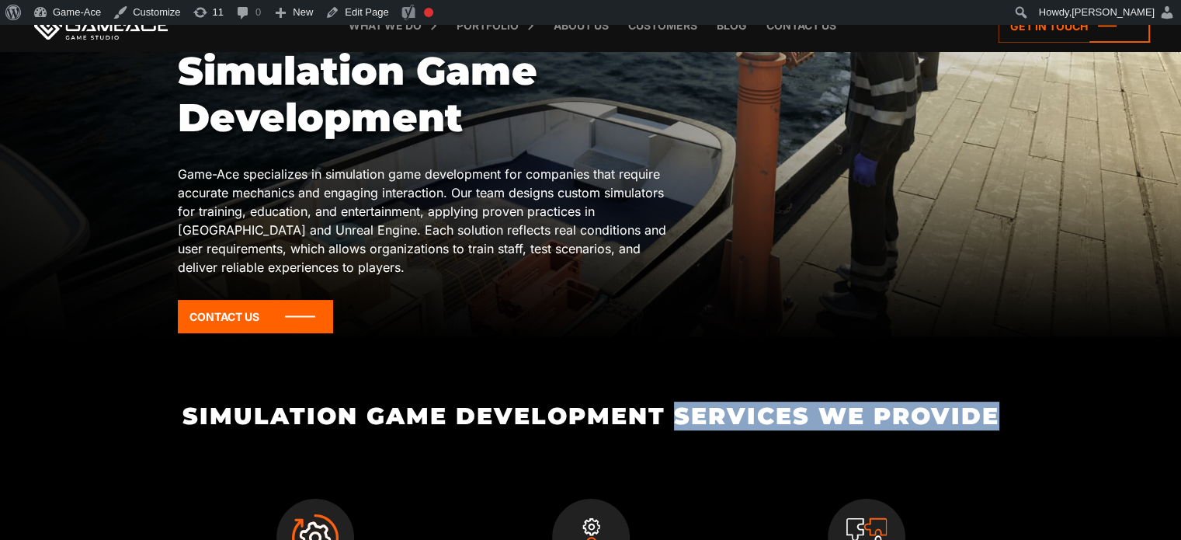
drag, startPoint x: 670, startPoint y: 409, endPoint x: 1029, endPoint y: 408, distance: 359.4
copy h2 "Services We Provide"
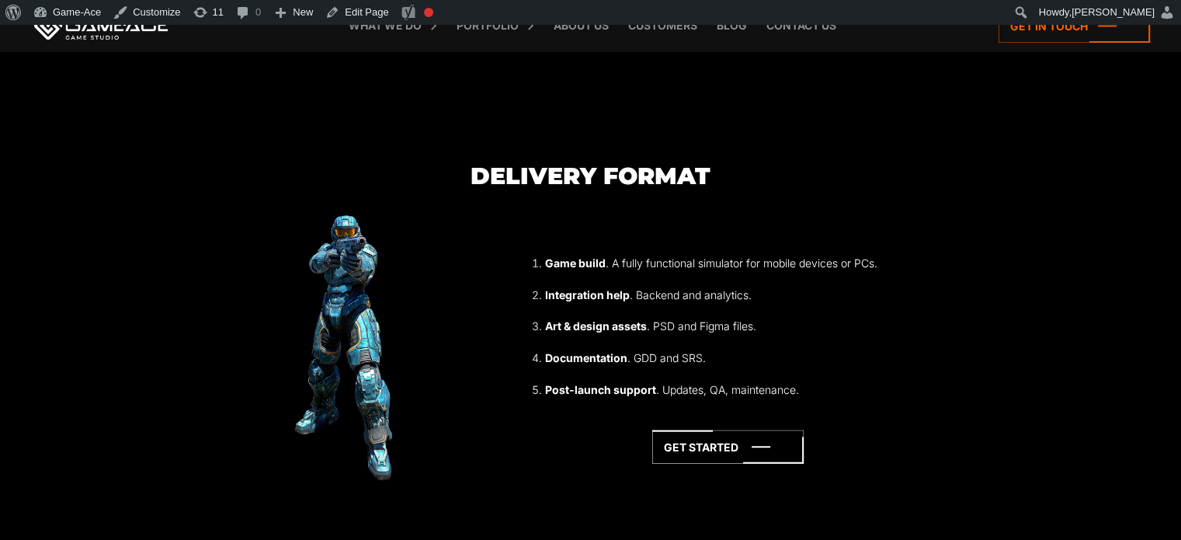
scroll to position [4003, 0]
click at [731, 448] on icon at bounding box center [727, 446] width 151 height 33
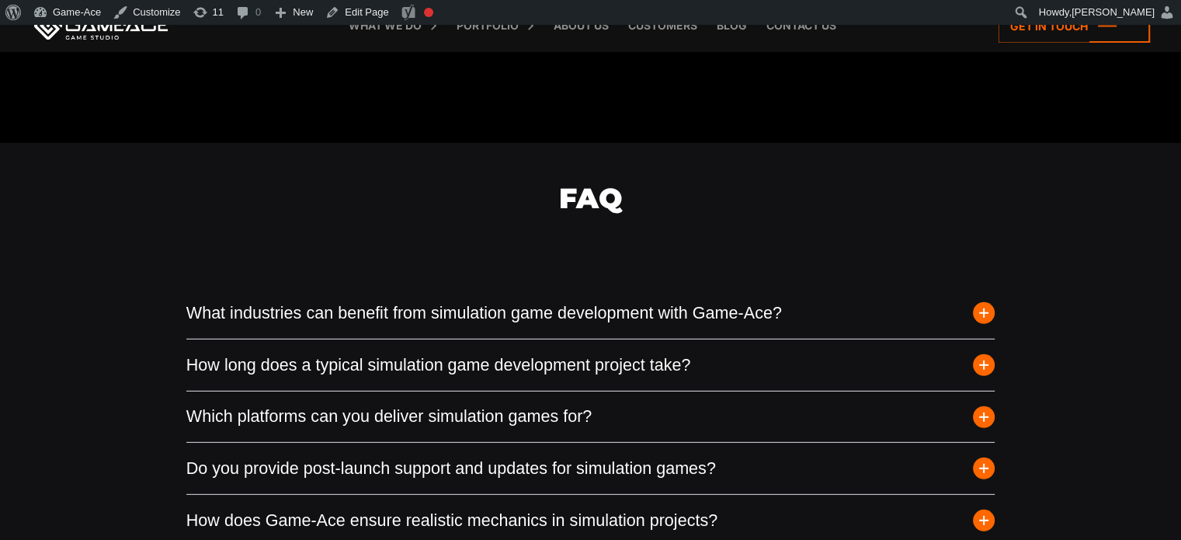
scroll to position [4465, 0]
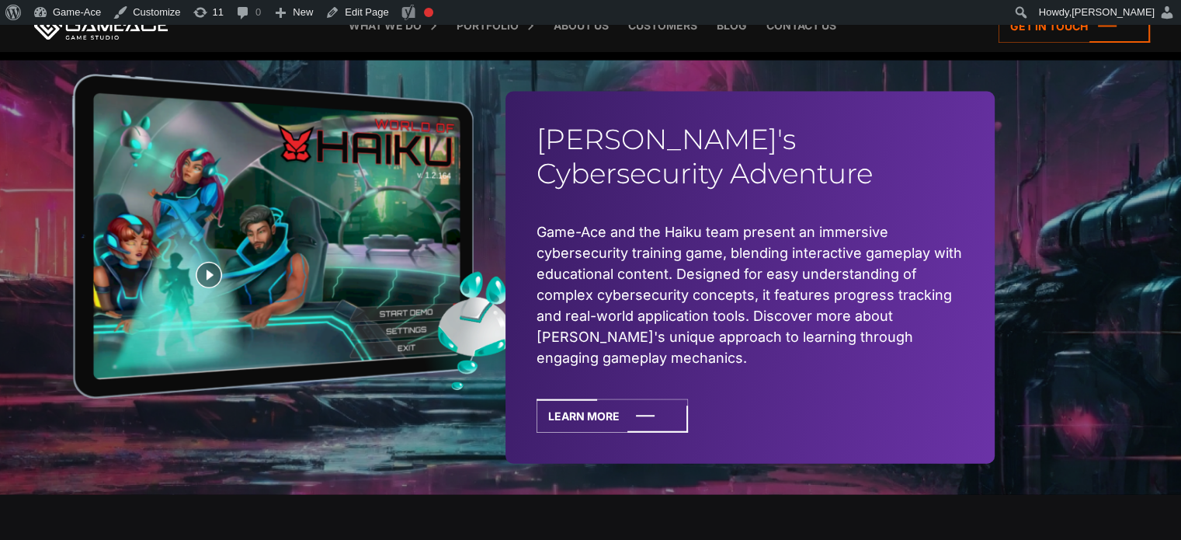
scroll to position [3524, 0]
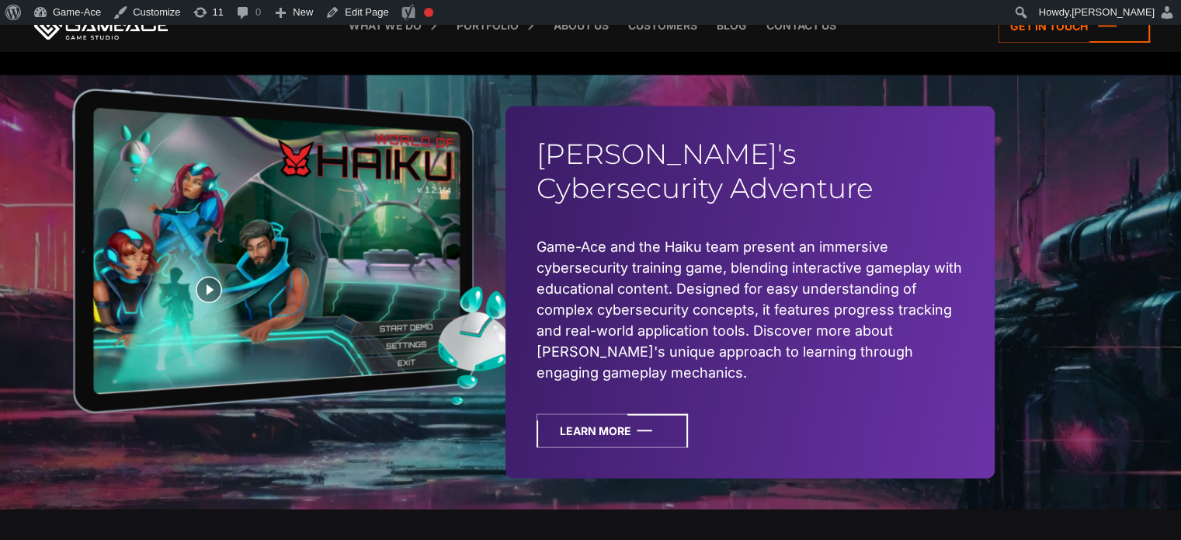
click at [635, 418] on icon at bounding box center [611, 430] width 151 height 33
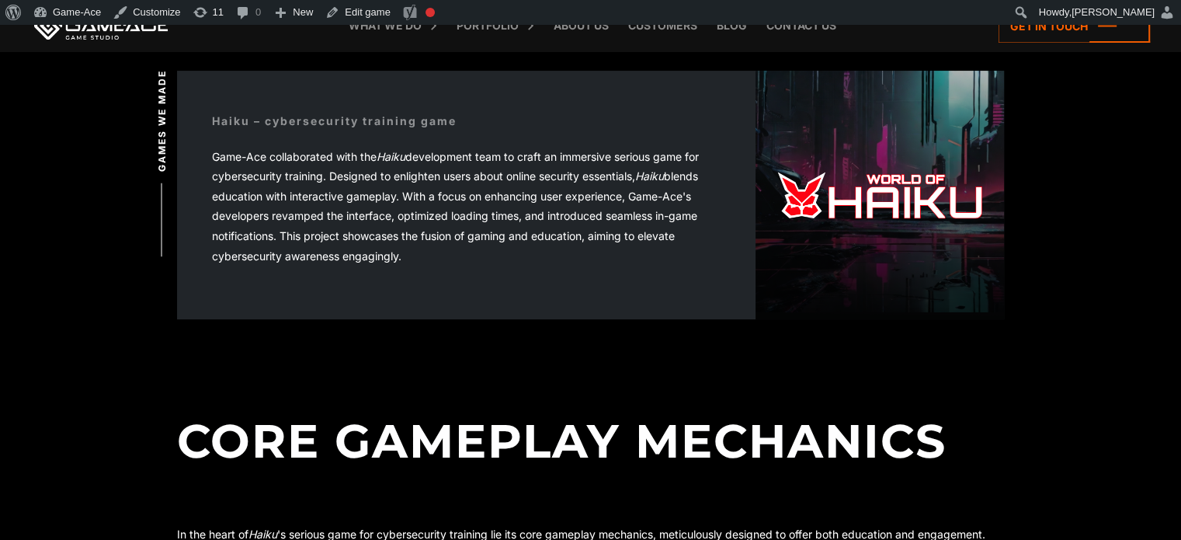
scroll to position [5461, 0]
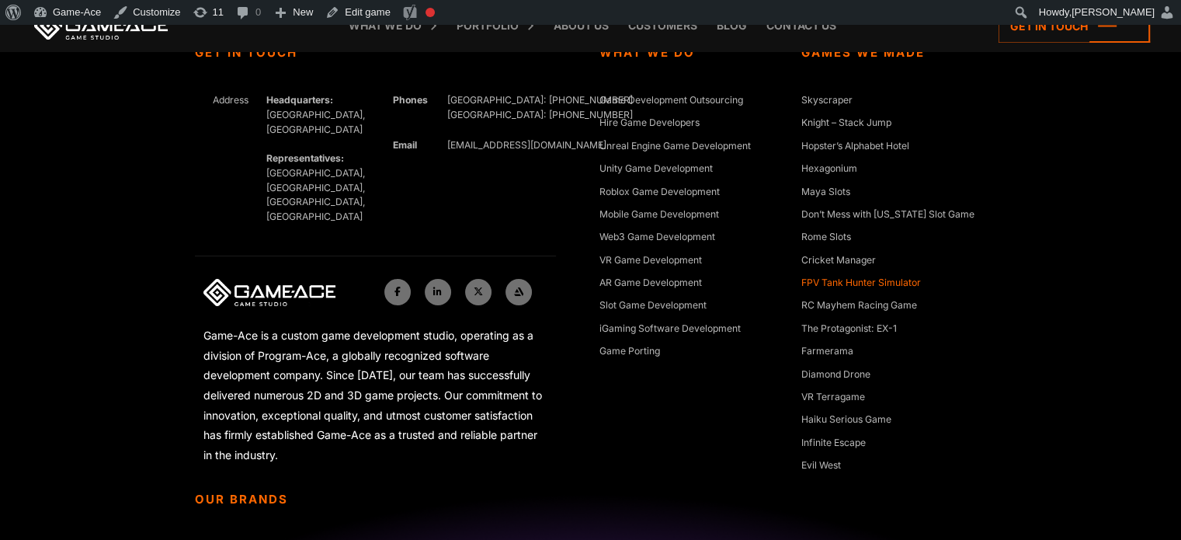
click at [889, 284] on link "FPV Tank Hunter Simulator" at bounding box center [861, 284] width 120 height 16
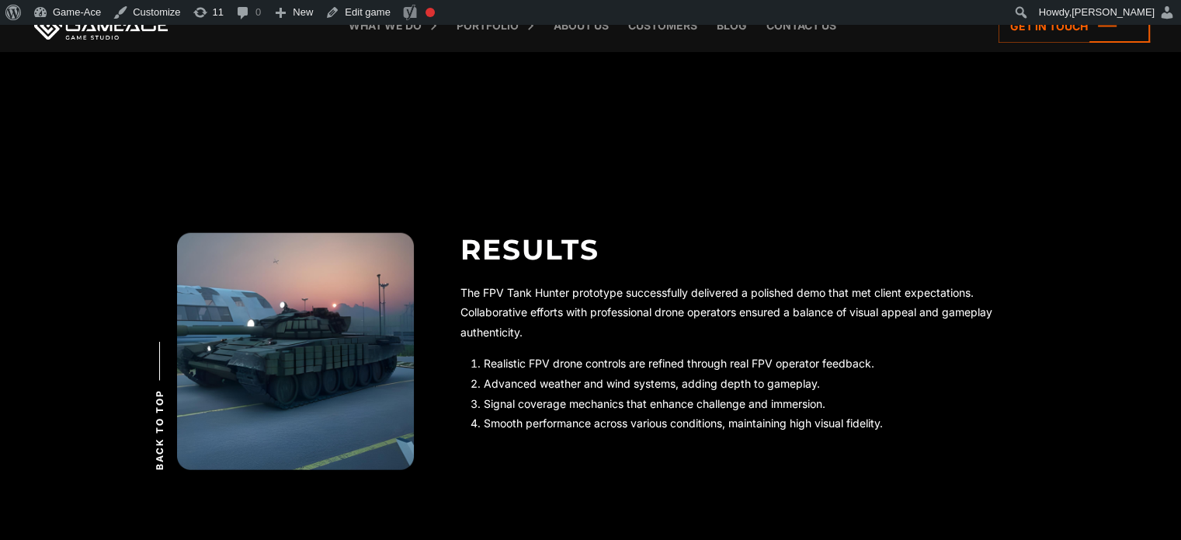
scroll to position [3760, 0]
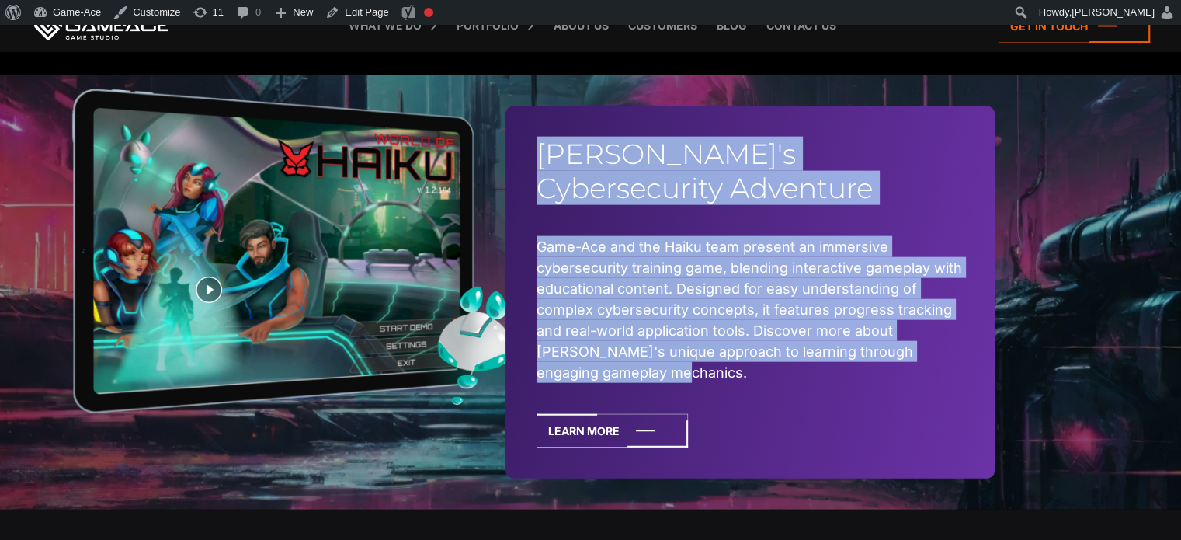
drag, startPoint x: 624, startPoint y: 369, endPoint x: 532, endPoint y: 155, distance: 232.6
click at [532, 155] on div "[PERSON_NAME]'s Cybersecurity Adventure Game-Ace and the Haiku team present an …" at bounding box center [749, 291] width 489 height 371
copy div "Haiku's Cybersecurity Adventure Game-Ace and the Haiku team present an immersiv…"
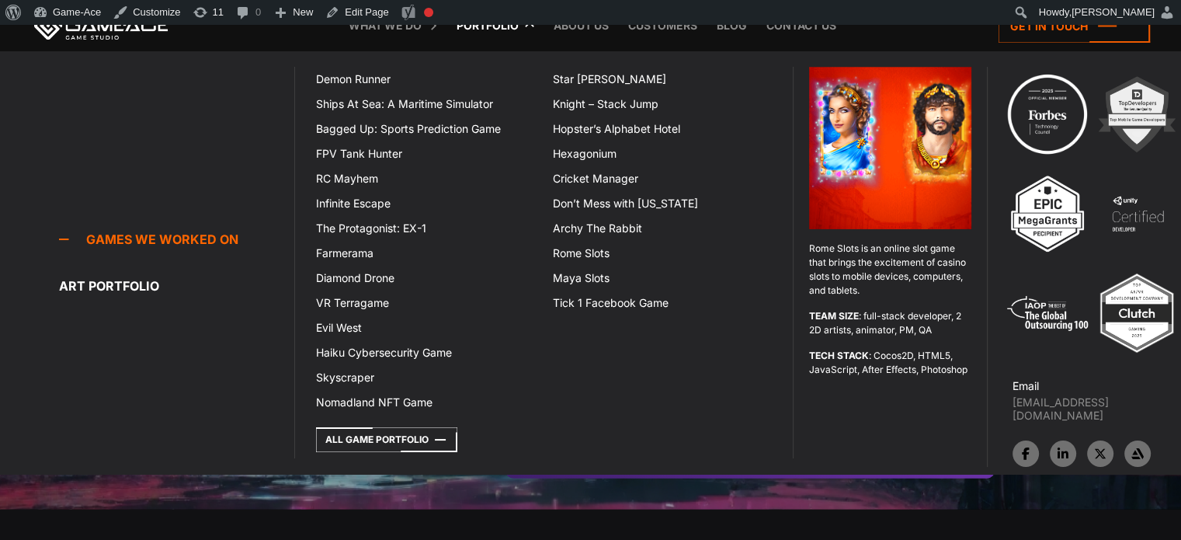
click at [699, 372] on ul "Games we worked on Run, dodge, and strike in a mobile-first endless runner buil…" at bounding box center [543, 241] width 498 height 348
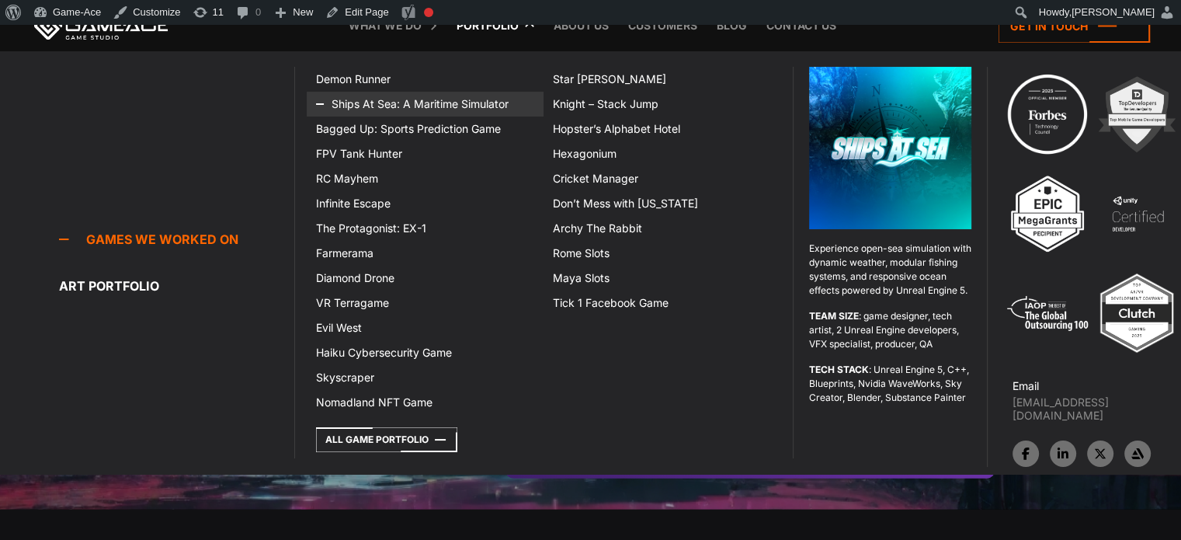
click at [397, 100] on link "Ships At Sea: A Maritime Simulator" at bounding box center [425, 104] width 237 height 25
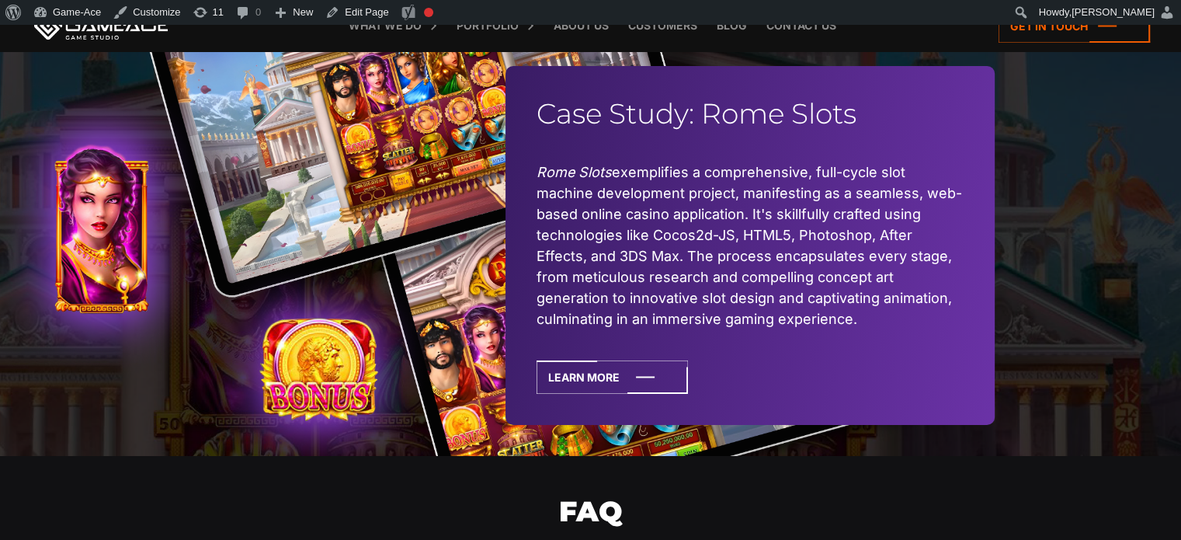
scroll to position [5433, 0]
drag, startPoint x: 776, startPoint y: 355, endPoint x: 520, endPoint y: 189, distance: 305.3
drag, startPoint x: 520, startPoint y: 189, endPoint x: 773, endPoint y: 366, distance: 308.8
click at [773, 366] on div "Case Study: Rome Slots Rome Slots exemplifies a comprehensive, full-cycle slot …" at bounding box center [749, 246] width 489 height 359
copy div "Case Study: Rome Slots Rome Slots exemplifies a comprehensive, full-cycle slot …"
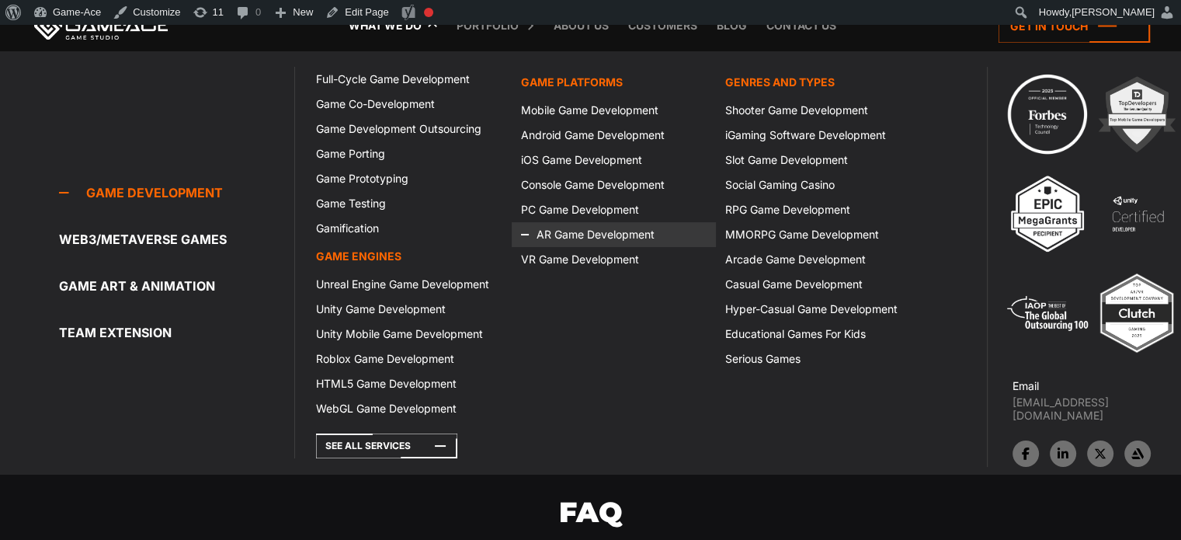
click at [557, 232] on icon at bounding box center [539, 234] width 37 height 25
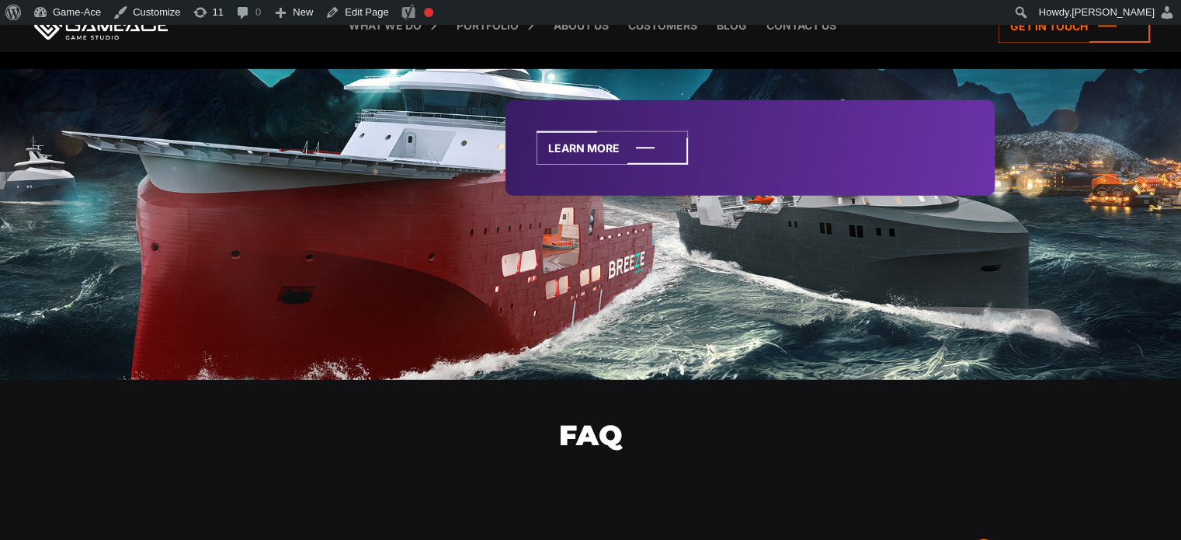
scroll to position [4521, 0]
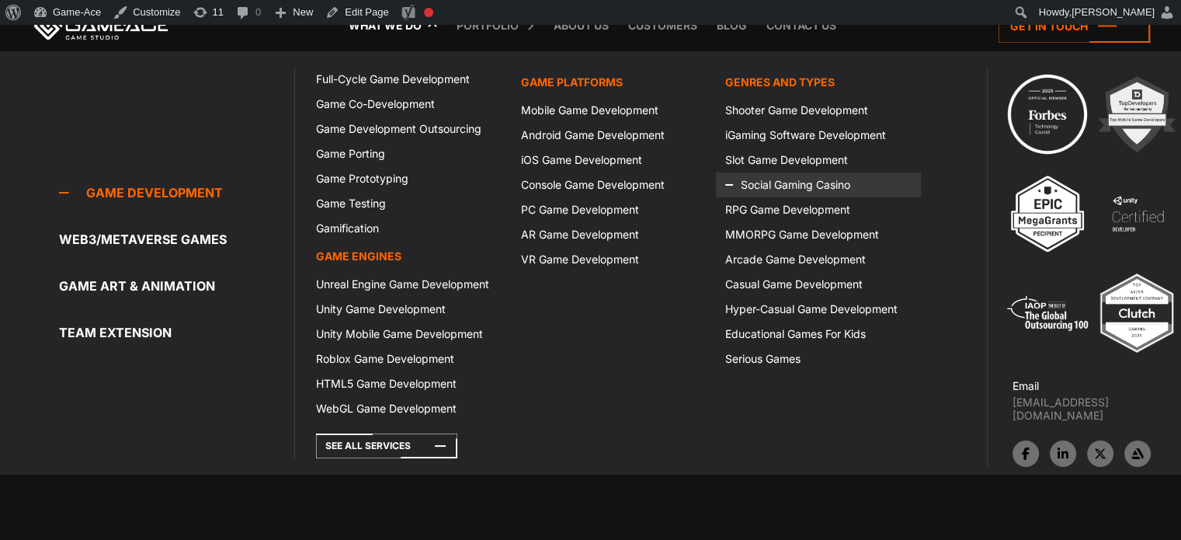
click at [762, 177] on icon at bounding box center [743, 184] width 37 height 25
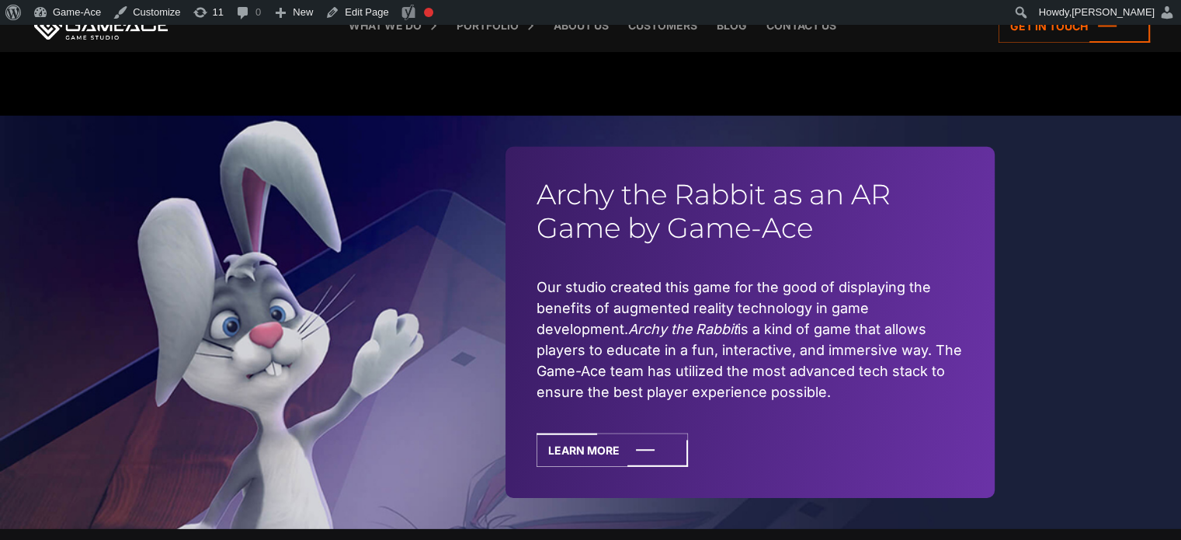
scroll to position [4676, 0]
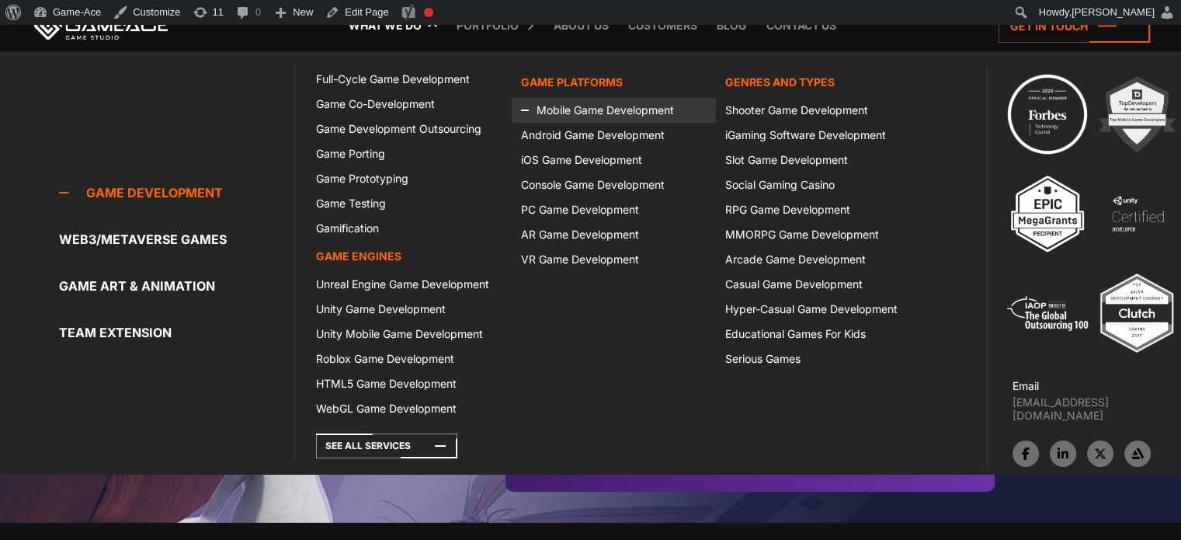
click at [551, 101] on icon at bounding box center [539, 110] width 37 height 25
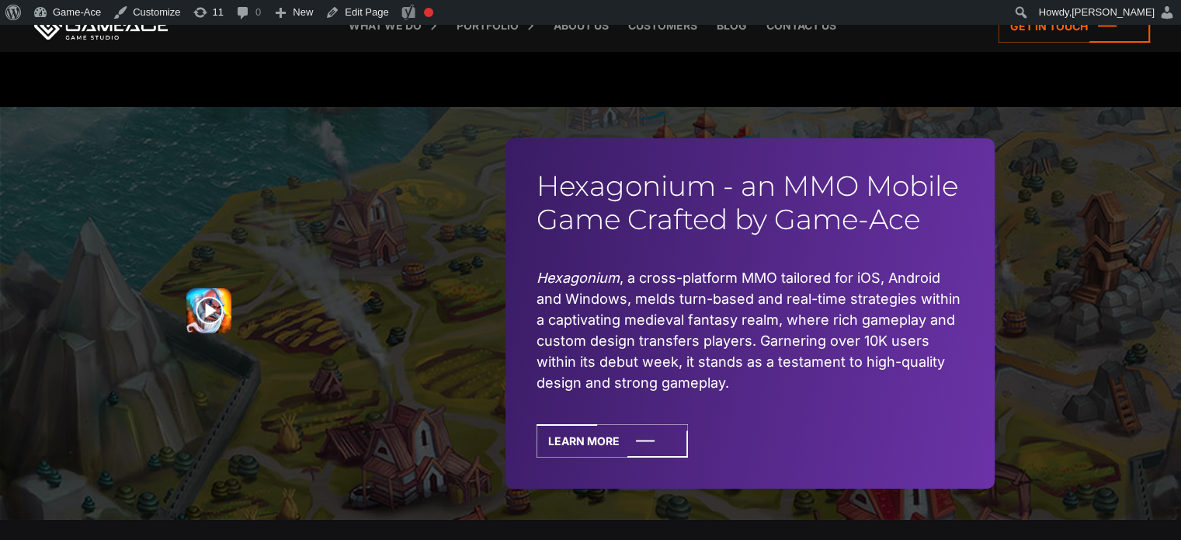
scroll to position [5520, 0]
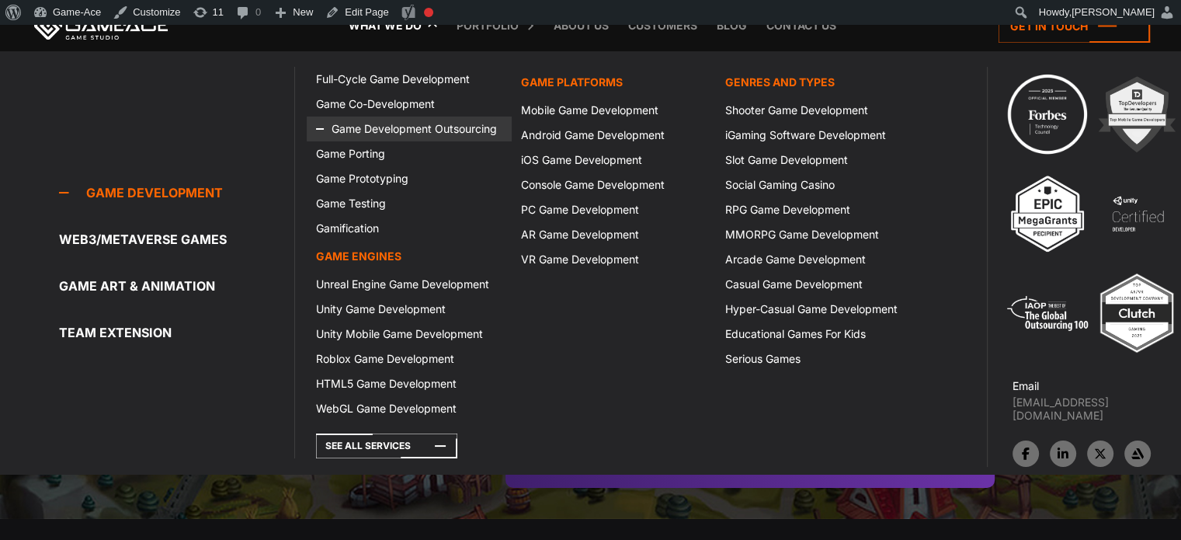
click at [398, 133] on link "Game Development Outsourcing" at bounding box center [409, 128] width 204 height 25
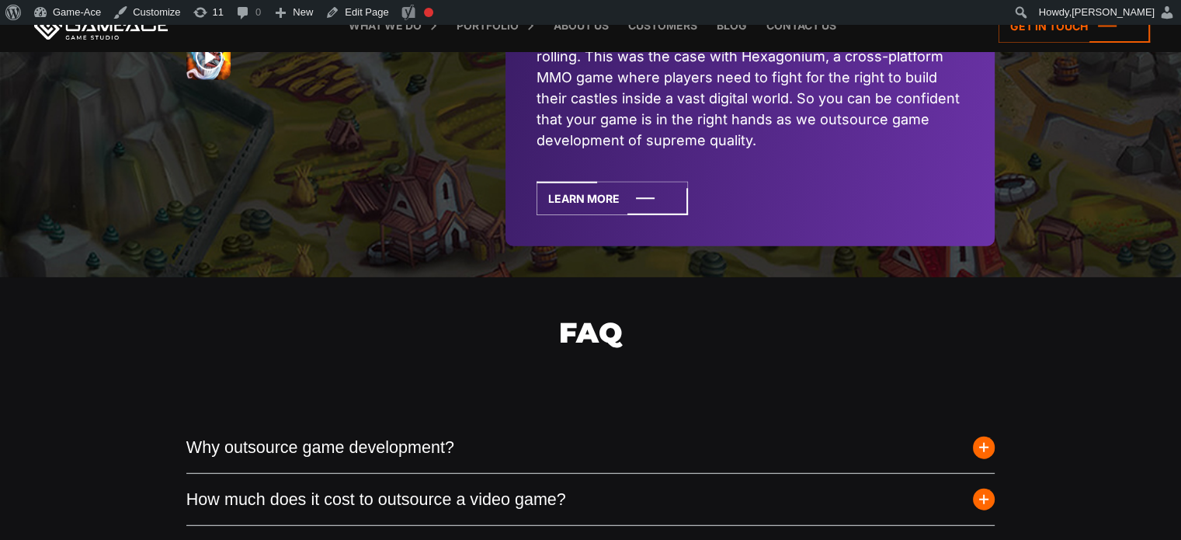
scroll to position [3795, 0]
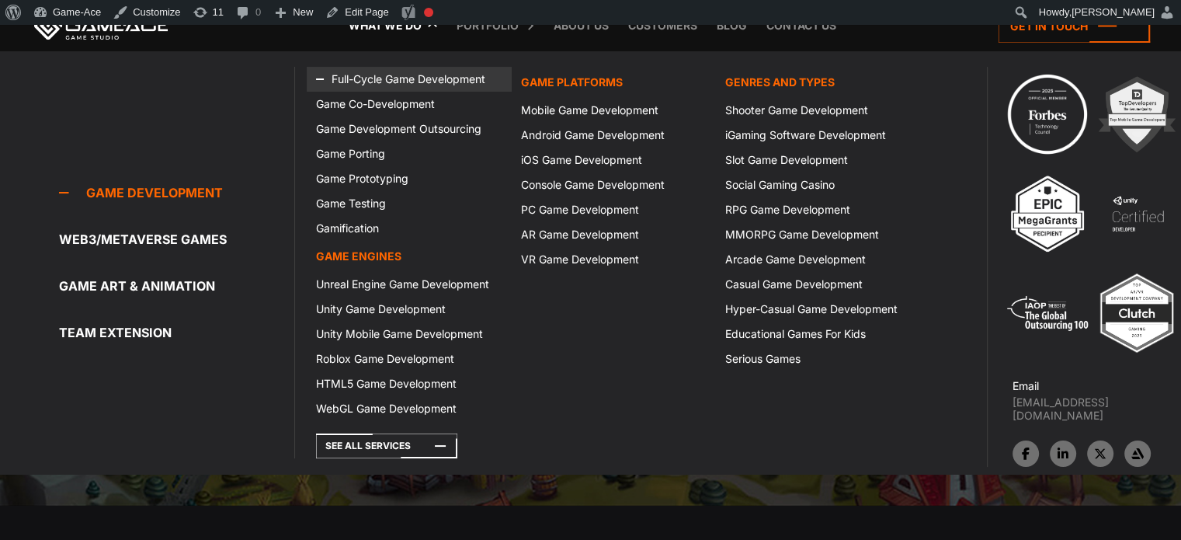
click at [389, 81] on link "Full-Cycle Game Development" at bounding box center [409, 79] width 204 height 25
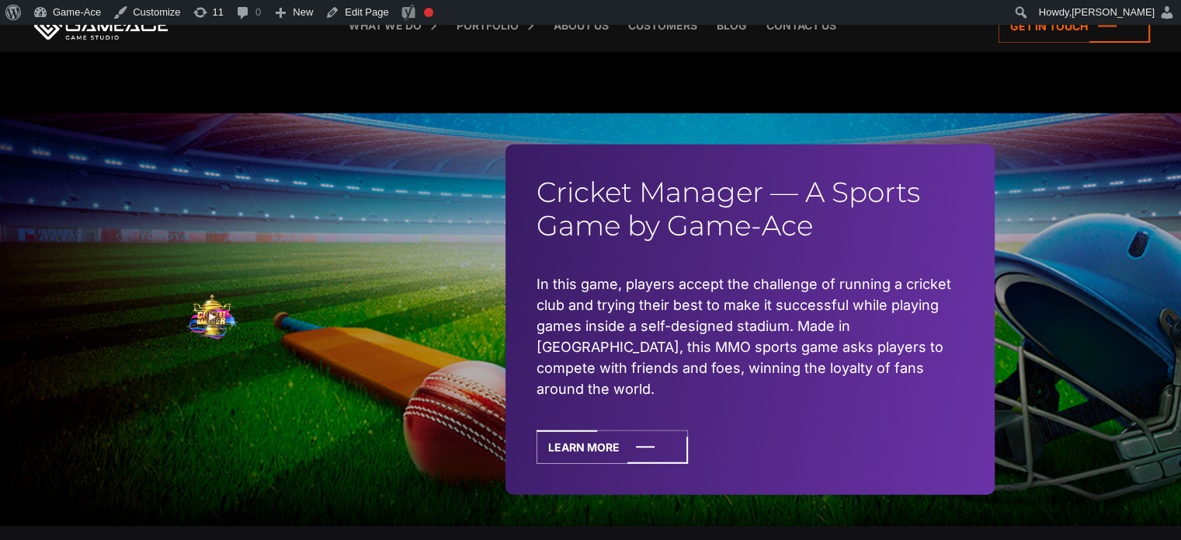
scroll to position [3682, 0]
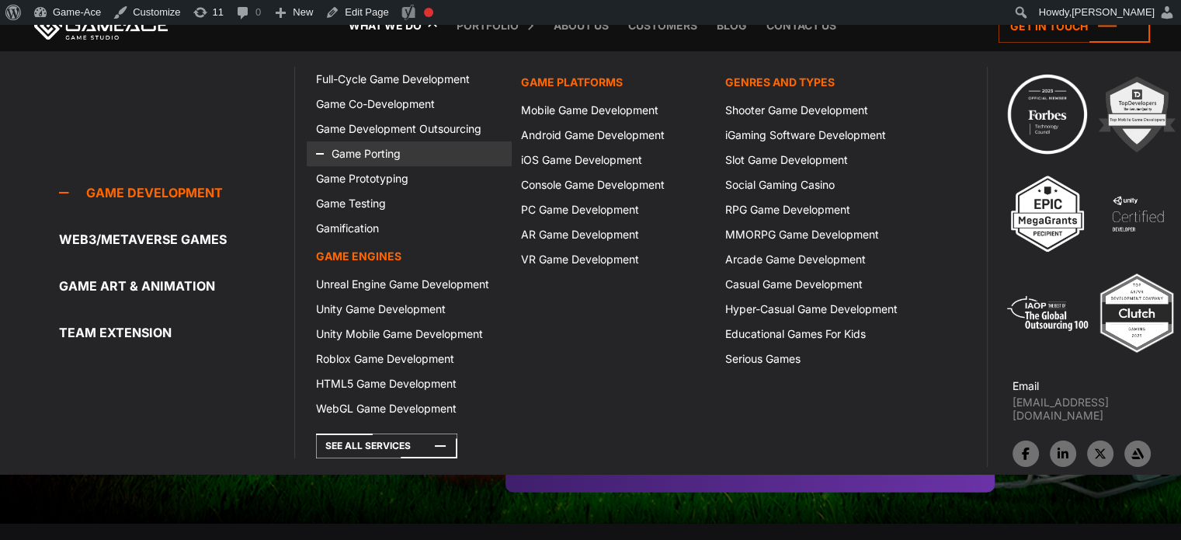
click at [370, 158] on link "Game Porting" at bounding box center [409, 153] width 204 height 25
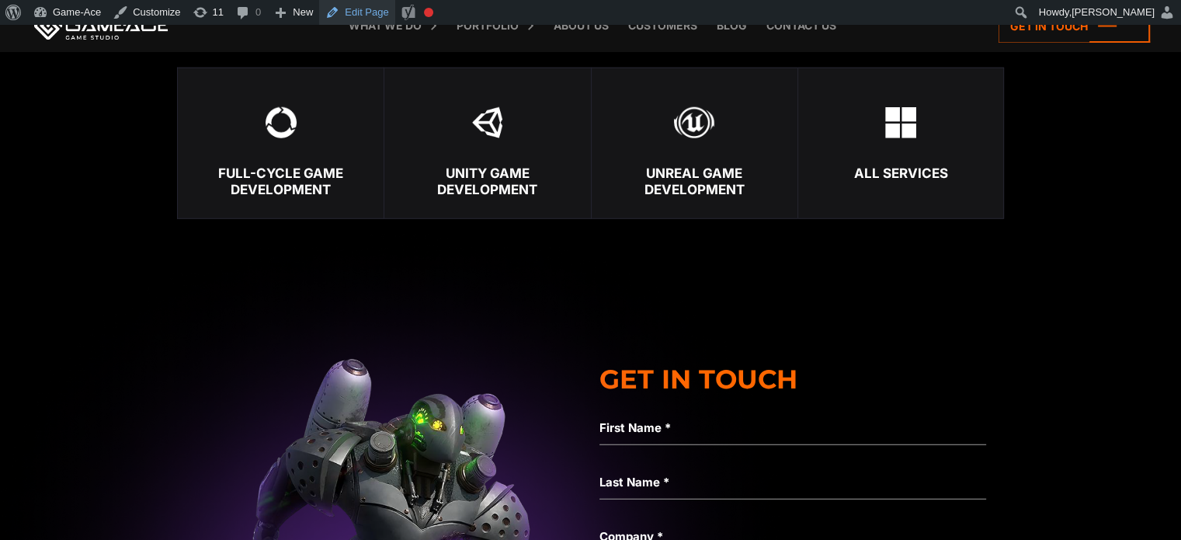
scroll to position [3968, 0]
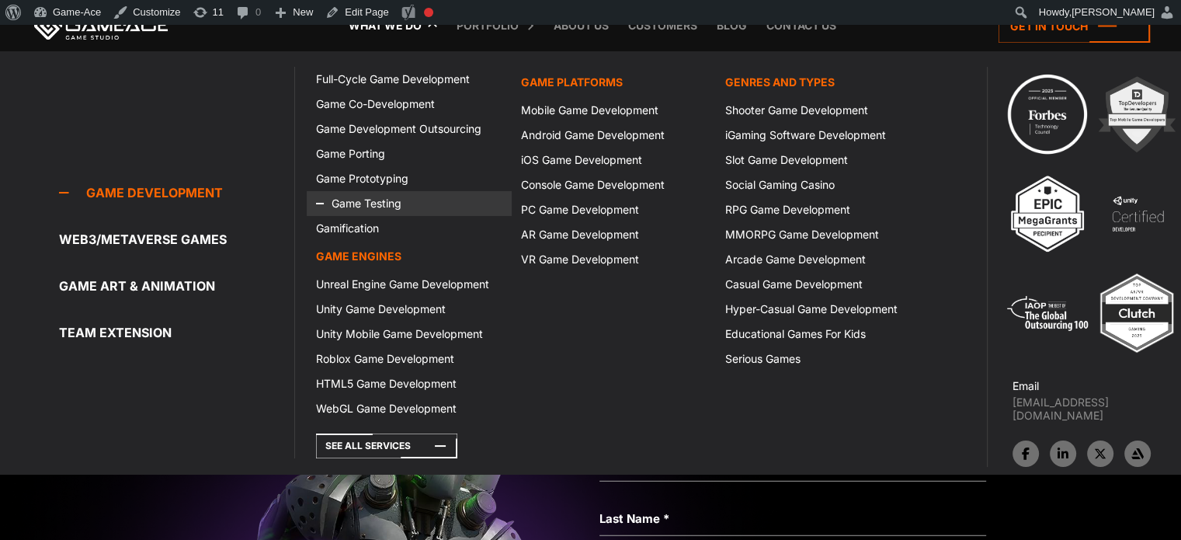
click at [370, 204] on link "Game Testing" at bounding box center [409, 203] width 204 height 25
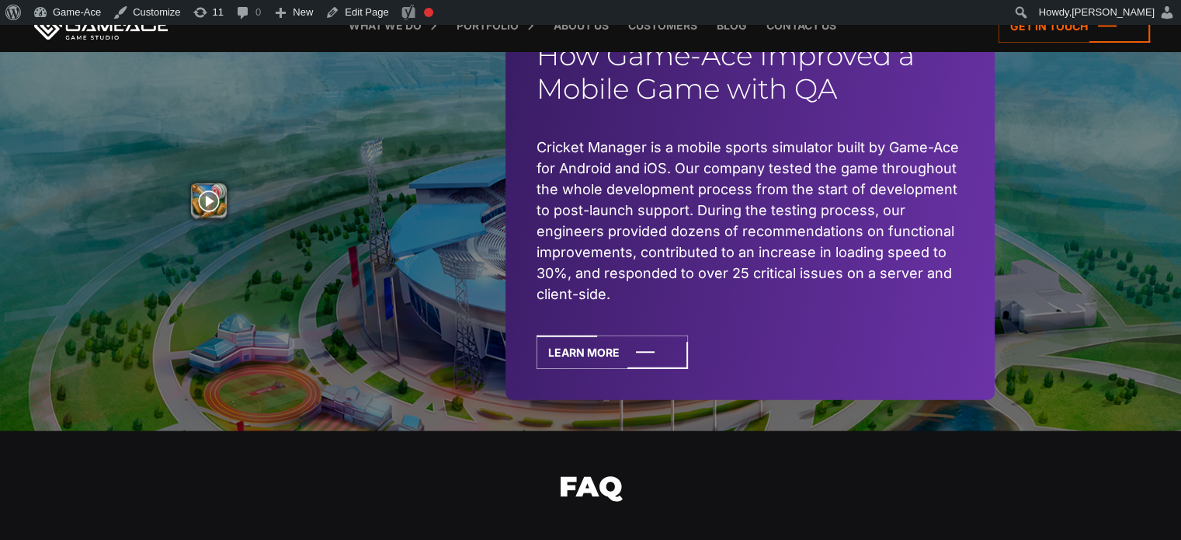
scroll to position [3745, 0]
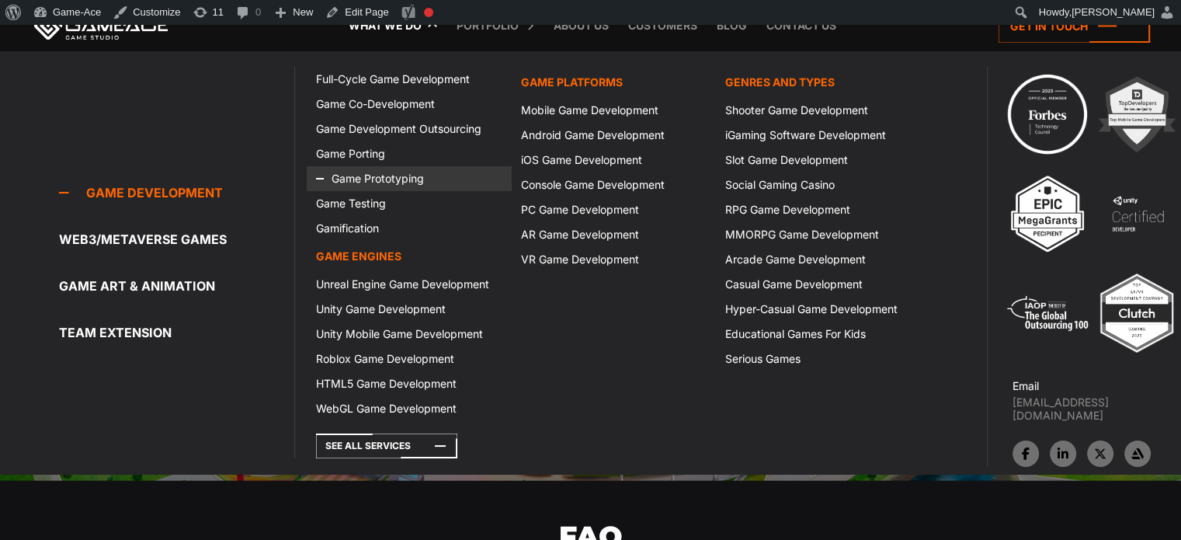
click at [384, 176] on link "Game Prototyping" at bounding box center [409, 178] width 204 height 25
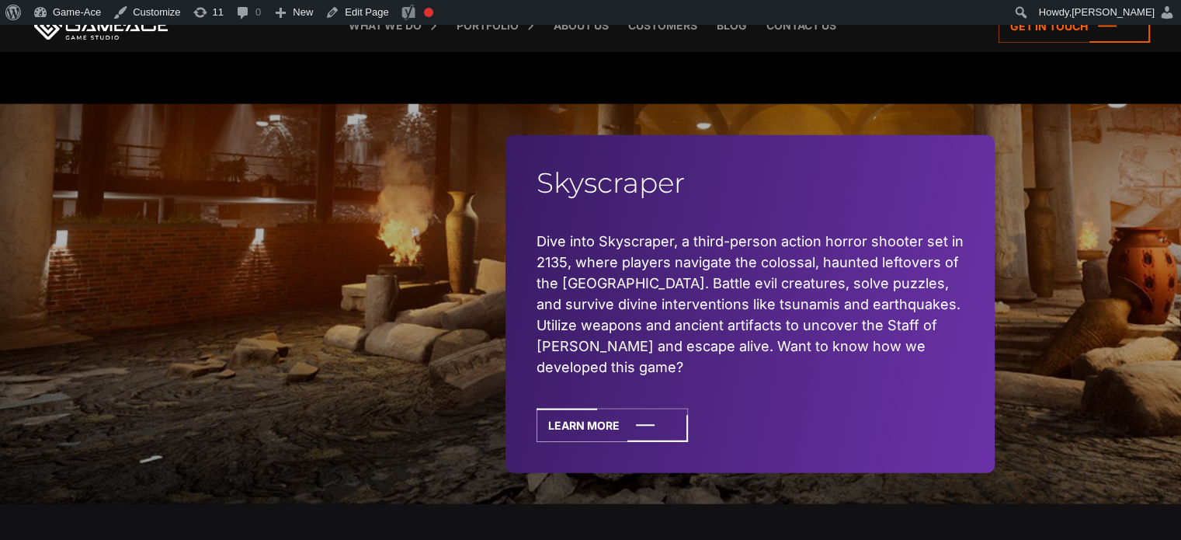
scroll to position [3978, 0]
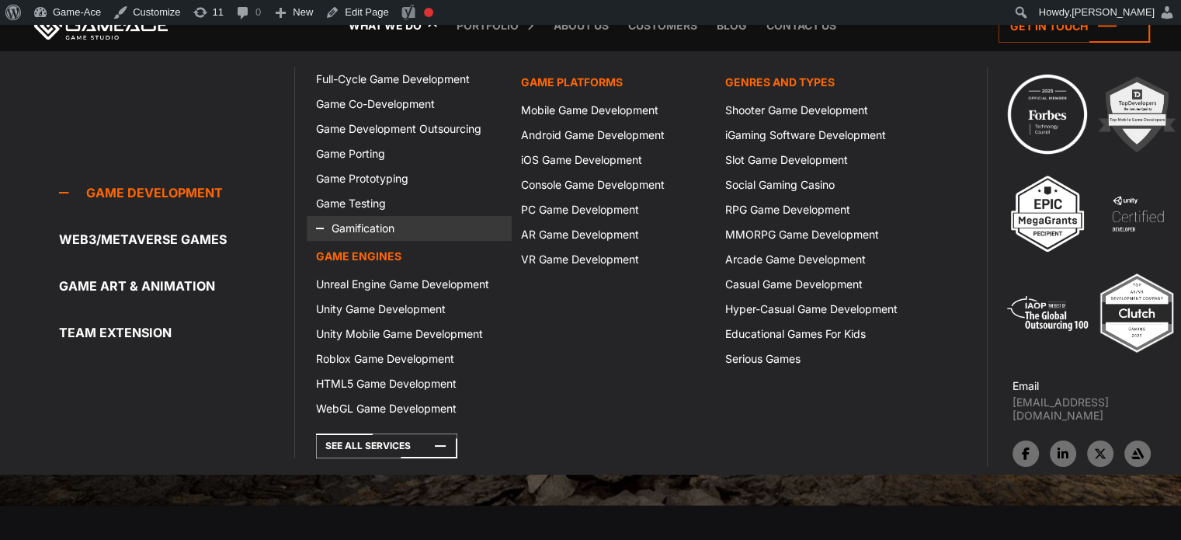
click at [358, 221] on link "Gamification" at bounding box center [409, 228] width 204 height 25
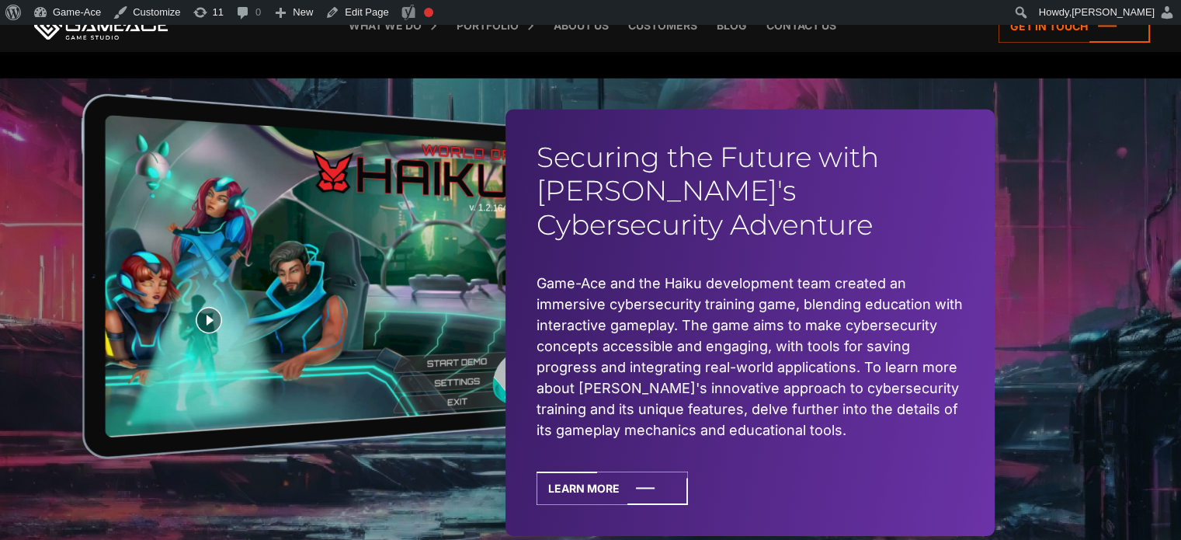
scroll to position [4857, 0]
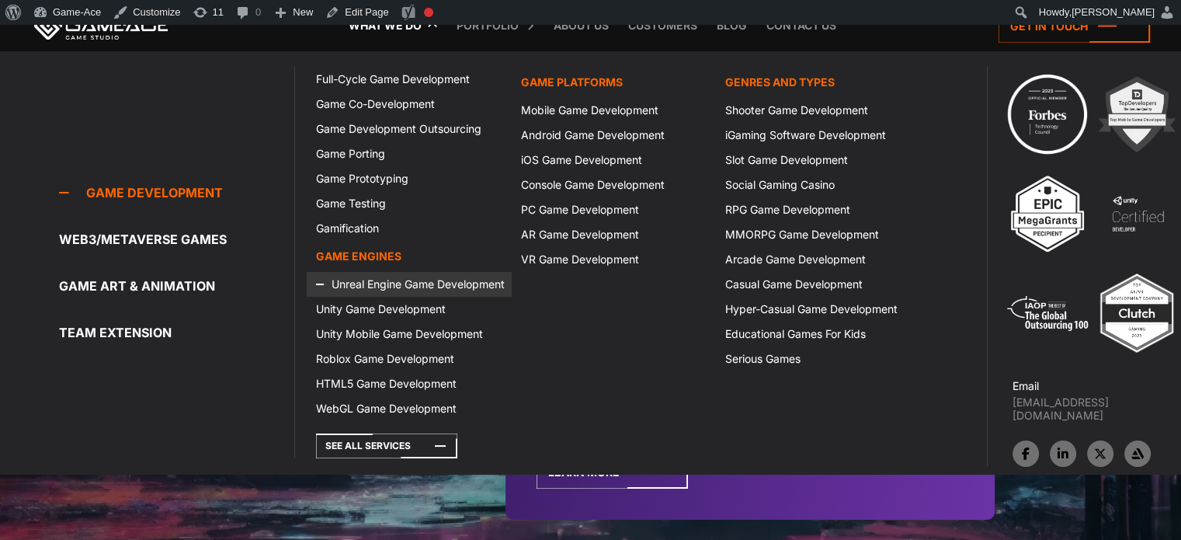
click at [377, 281] on link "Unreal Engine Game Development" at bounding box center [409, 284] width 204 height 25
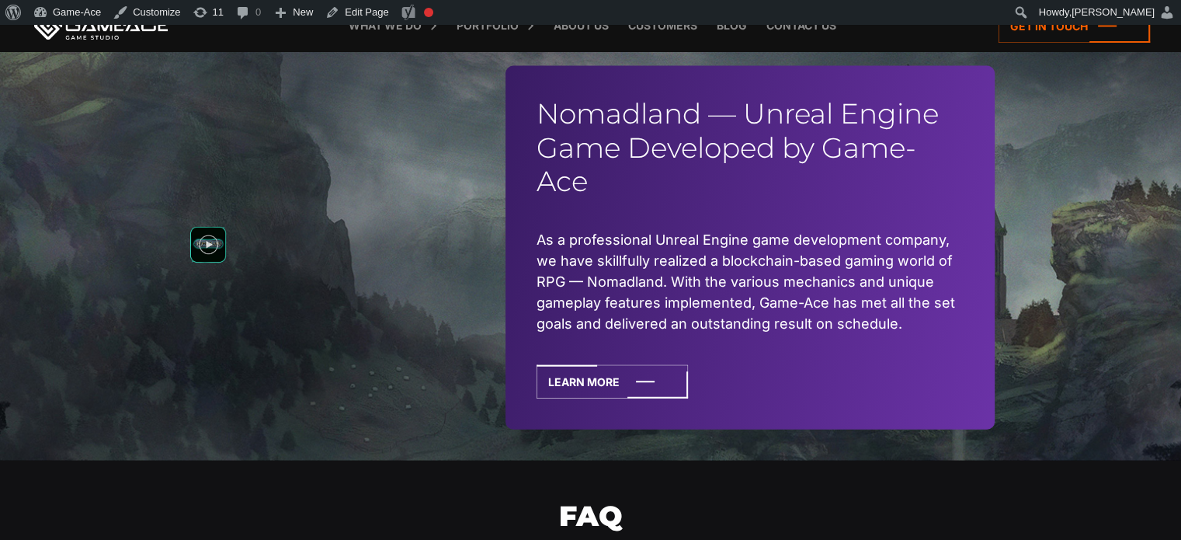
scroll to position [3479, 0]
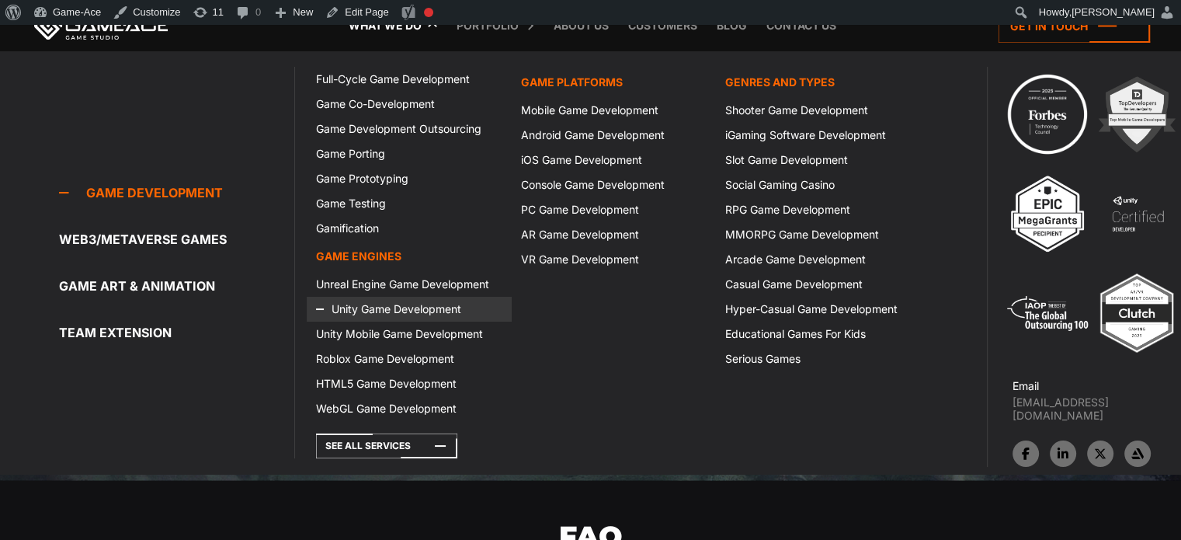
click at [384, 301] on link "Unity Game Development" at bounding box center [409, 309] width 204 height 25
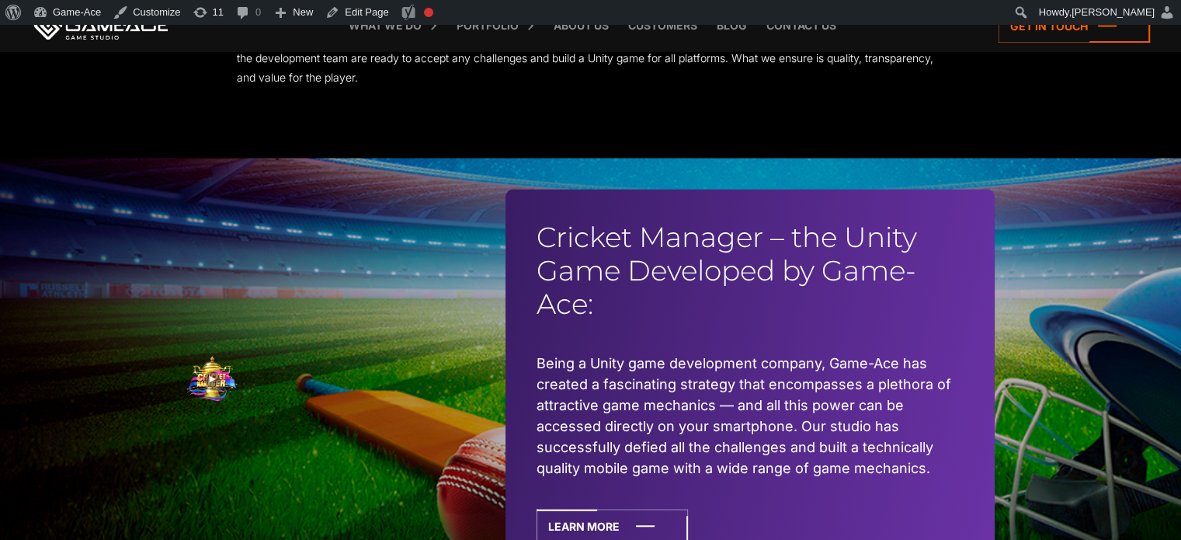
scroll to position [3656, 0]
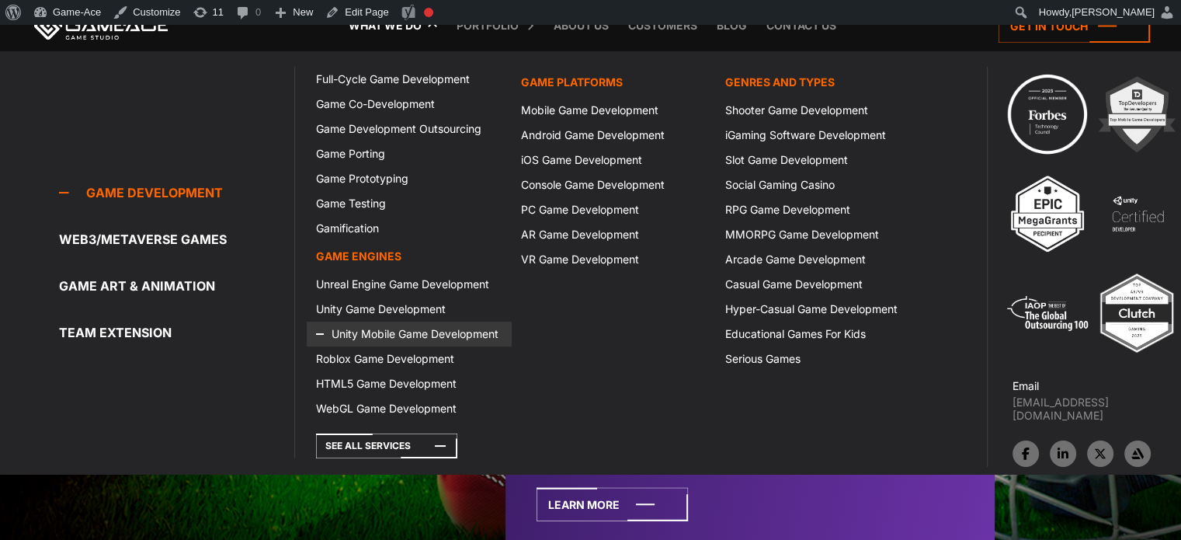
click at [390, 328] on link "Unity Mobile Game Development" at bounding box center [409, 333] width 204 height 25
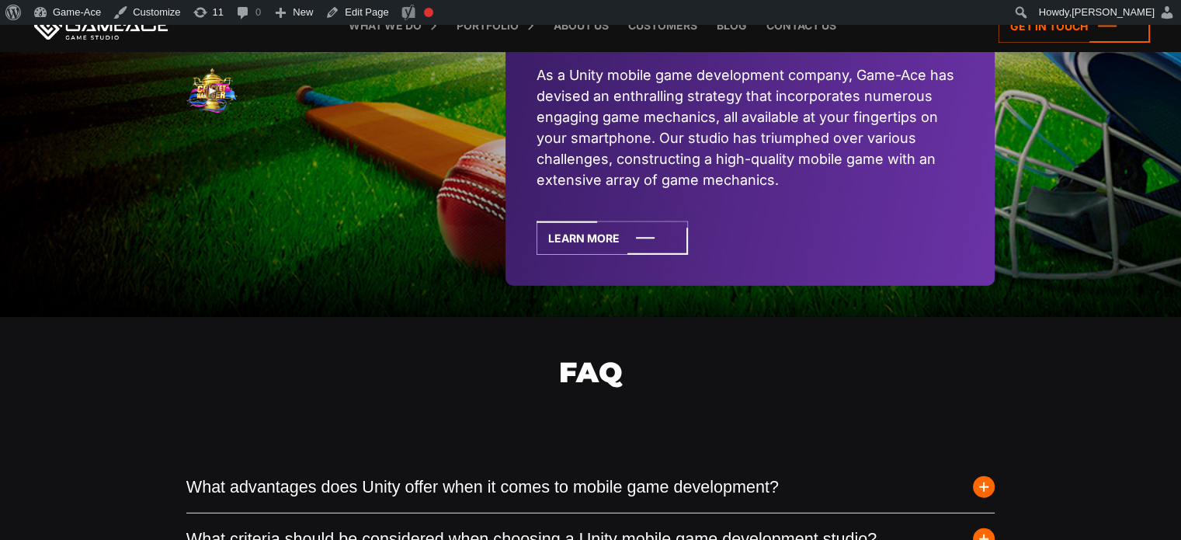
scroll to position [3767, 0]
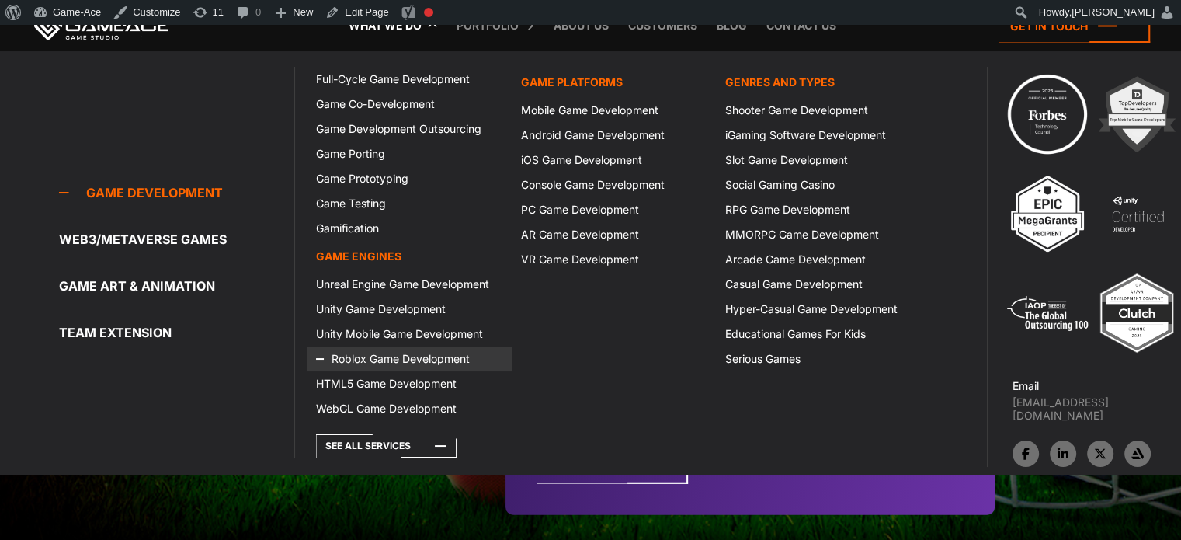
click at [406, 353] on link "Roblox Game Development" at bounding box center [409, 358] width 204 height 25
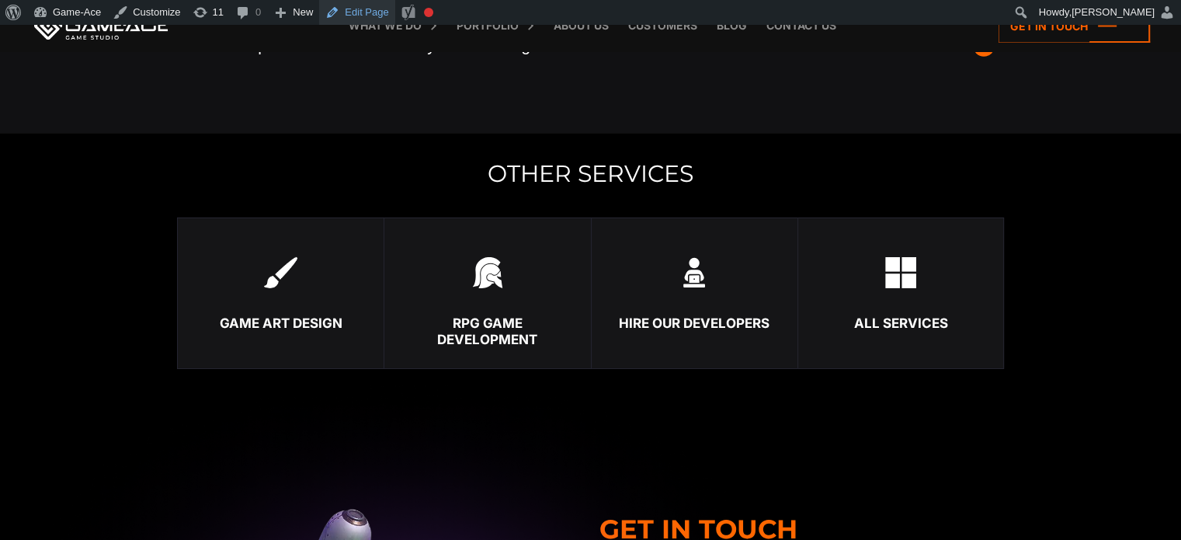
scroll to position [5086, 0]
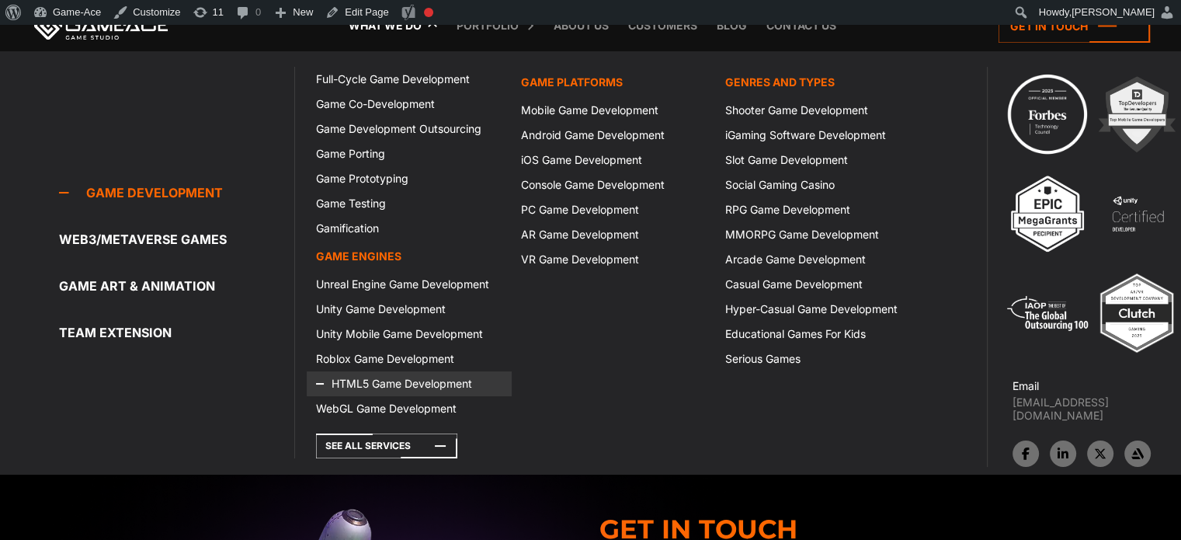
click at [408, 384] on link "HTML5 Game Development" at bounding box center [409, 383] width 204 height 25
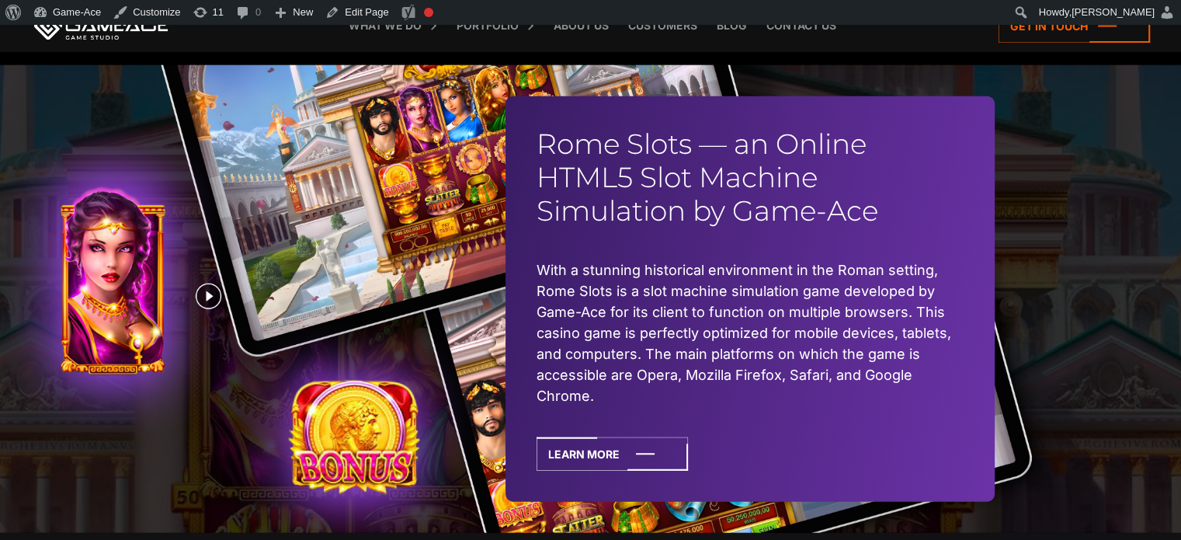
scroll to position [3707, 0]
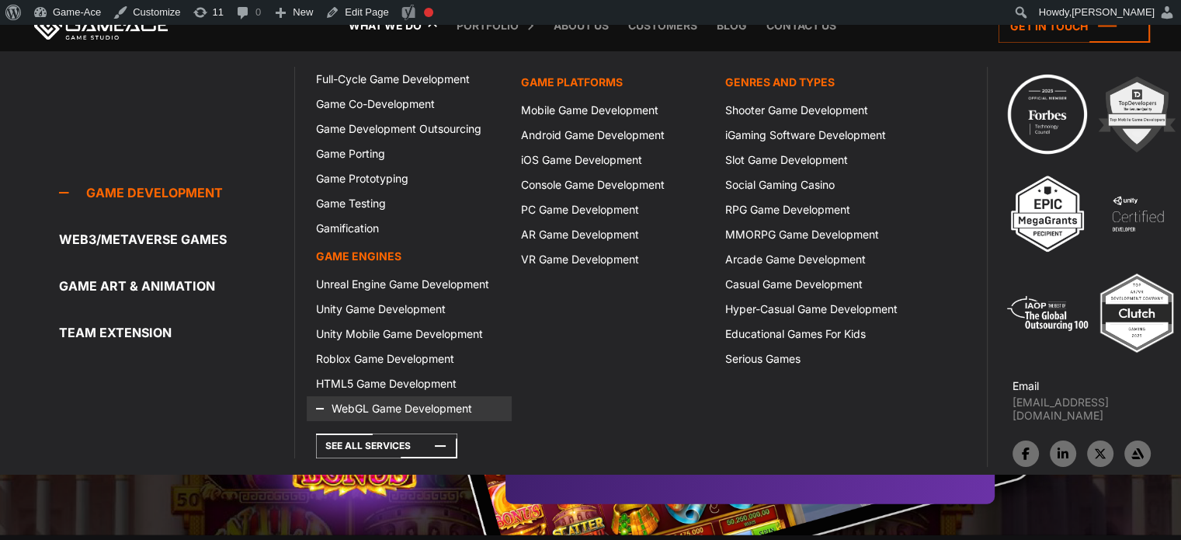
click at [399, 407] on link "WebGL Game Development" at bounding box center [409, 408] width 204 height 25
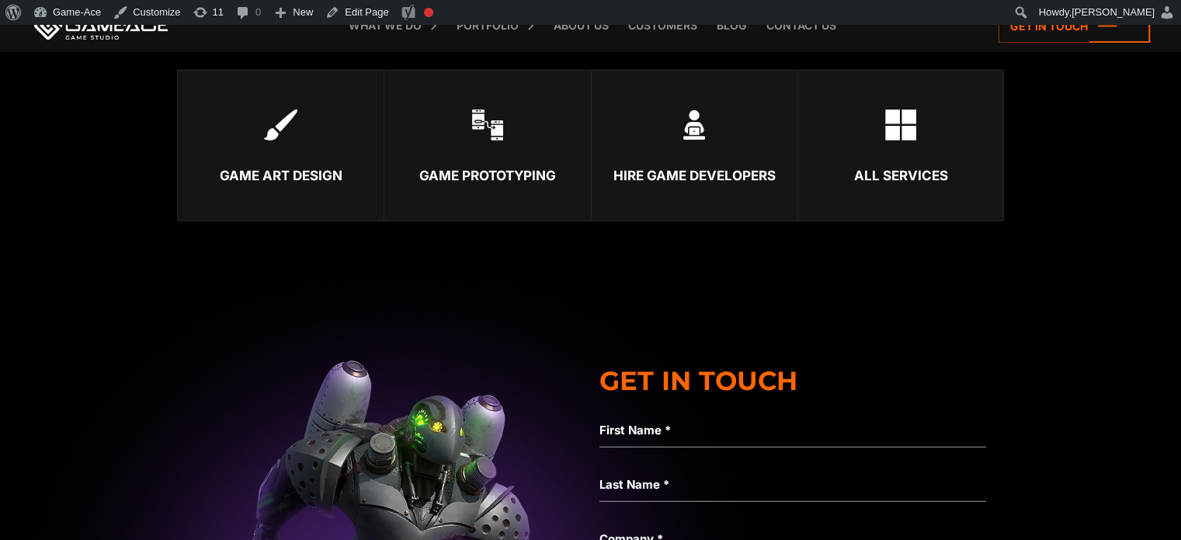
scroll to position [4135, 0]
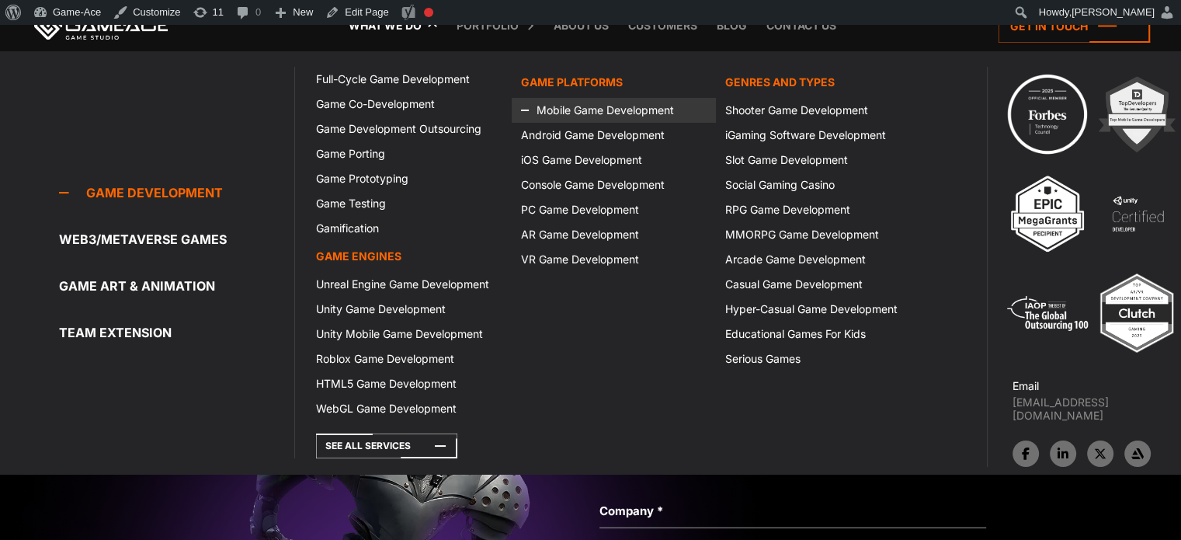
click at [535, 110] on icon at bounding box center [539, 110] width 37 height 25
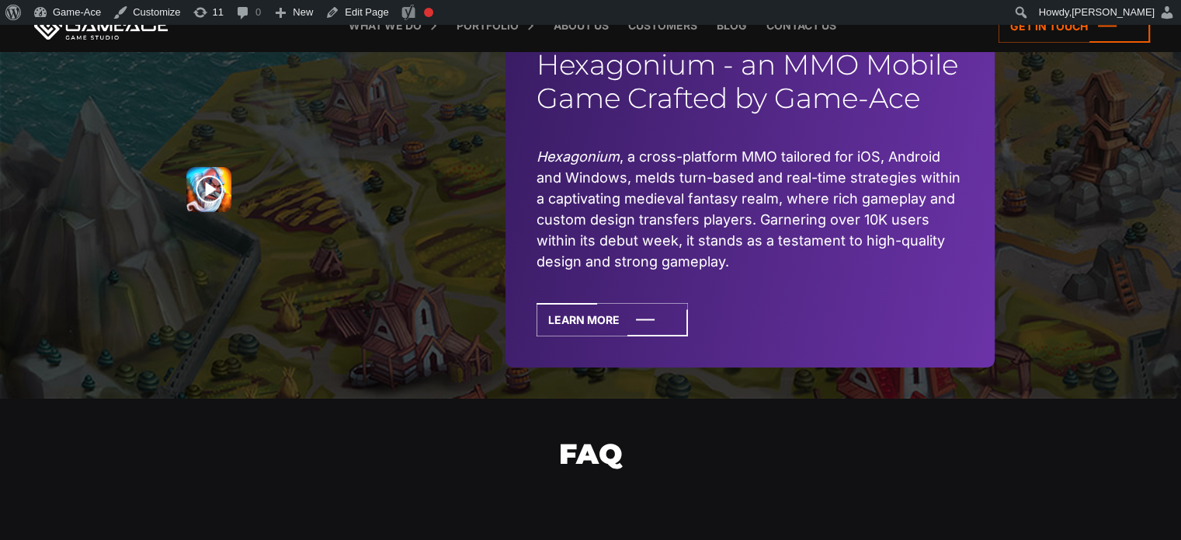
scroll to position [5645, 0]
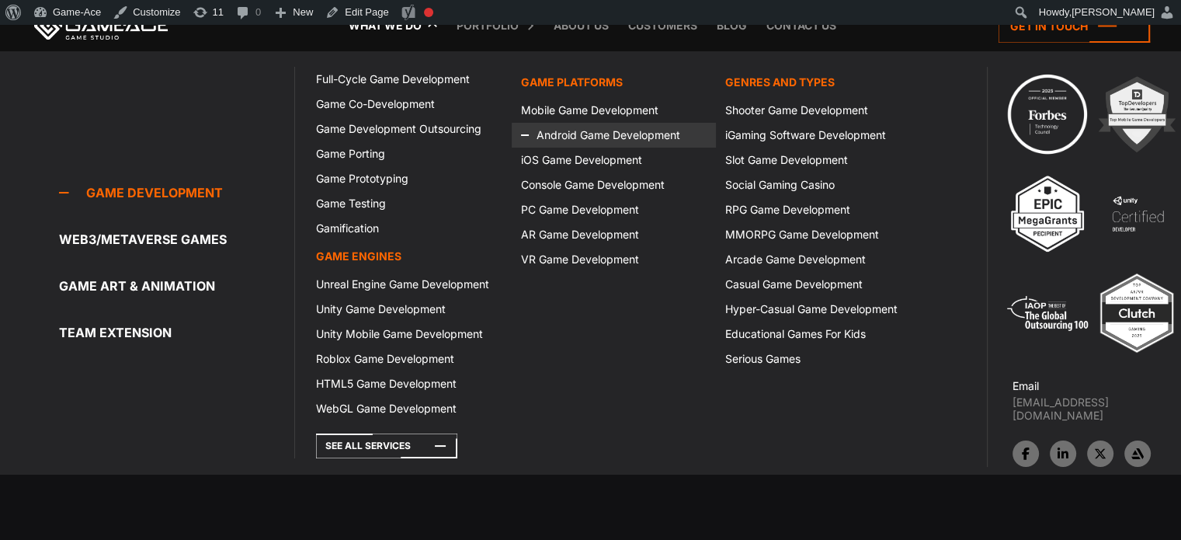
click at [560, 130] on link "Android Game Development" at bounding box center [614, 135] width 204 height 25
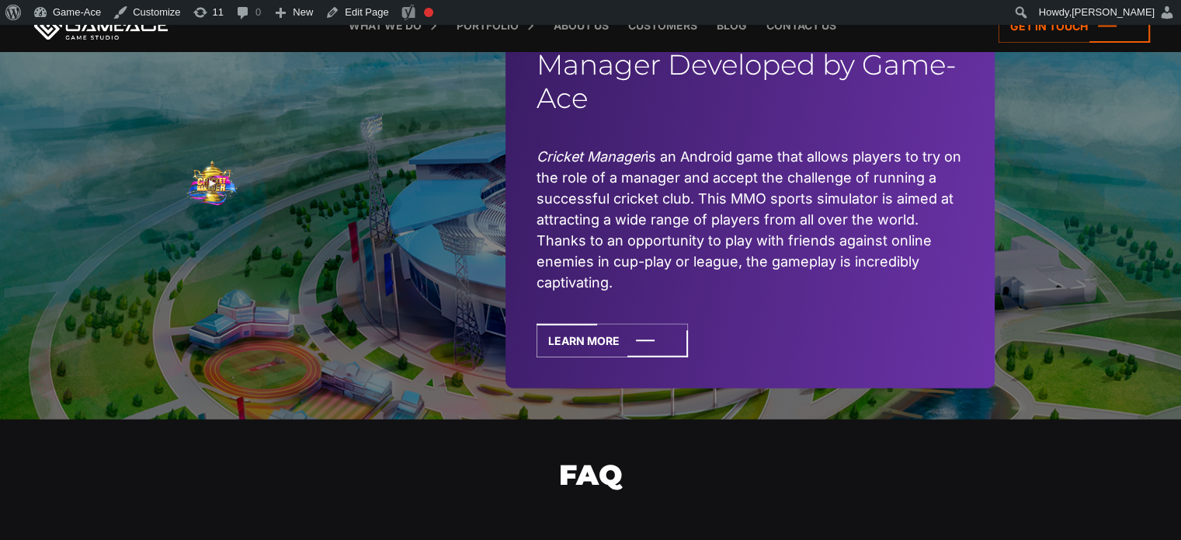
scroll to position [4167, 0]
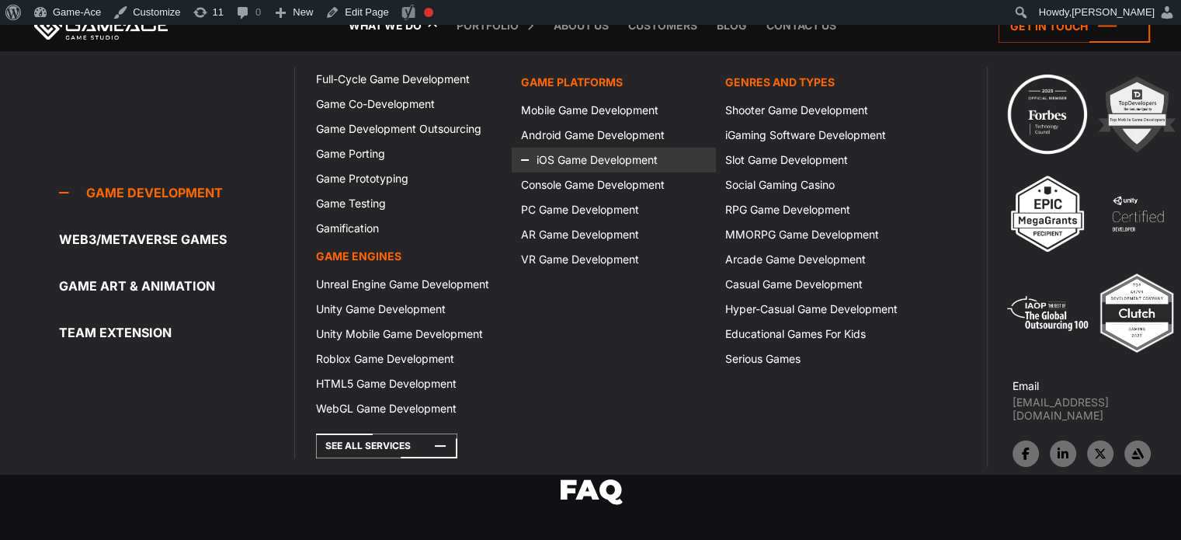
click at [553, 158] on icon at bounding box center [539, 159] width 37 height 25
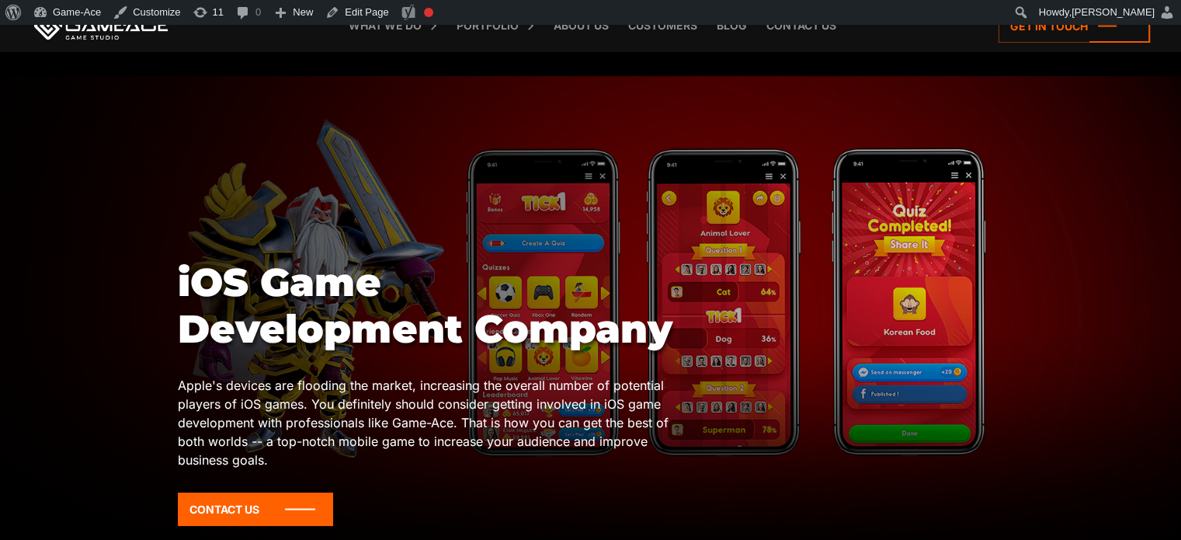
click at [481, 373] on div "iOS Game Development Company Apple's devices are flooding the market, increasin…" at bounding box center [425, 398] width 495 height 278
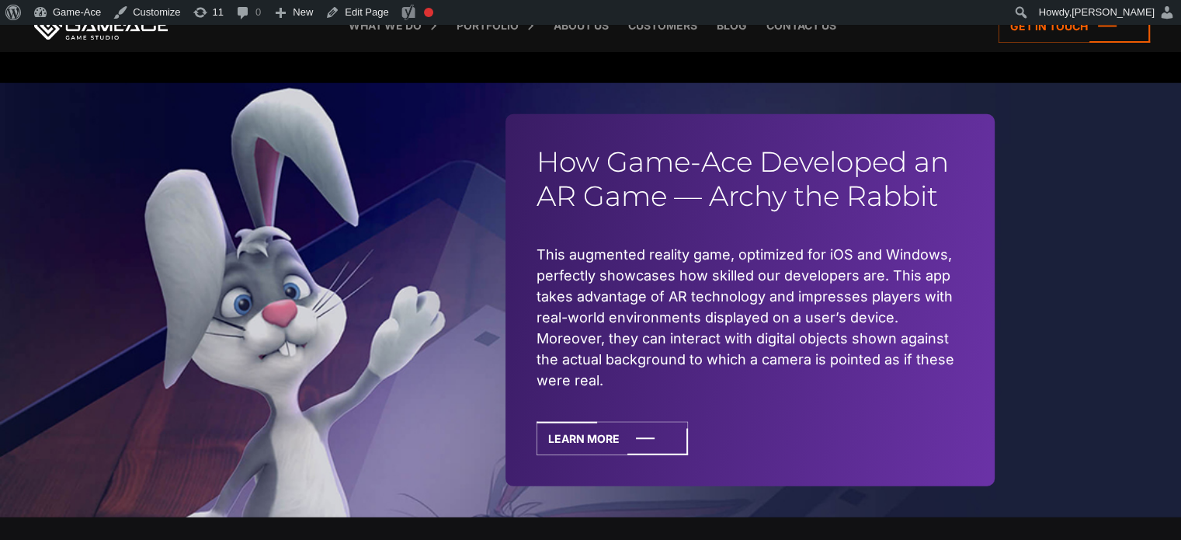
scroll to position [4164, 0]
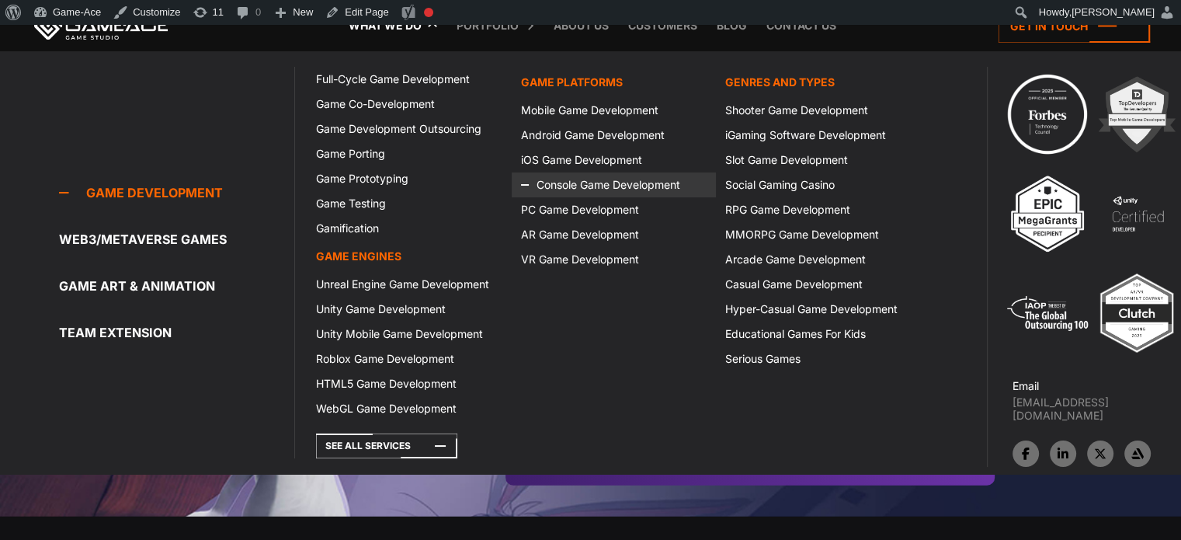
click at [584, 195] on link "Console Game Development" at bounding box center [614, 184] width 204 height 25
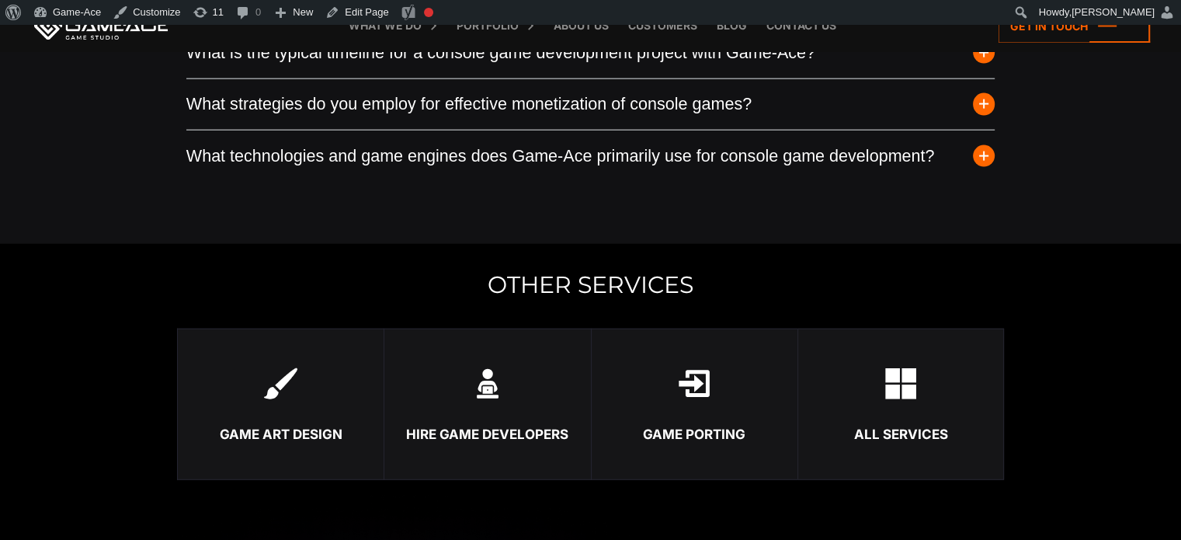
scroll to position [3746, 0]
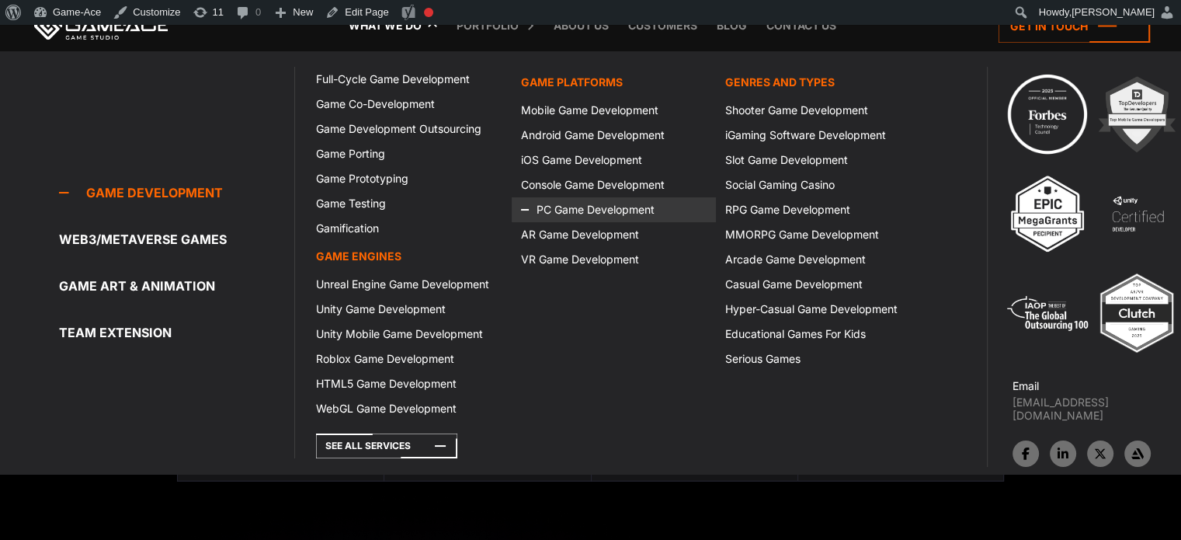
click at [550, 202] on icon at bounding box center [539, 209] width 37 height 25
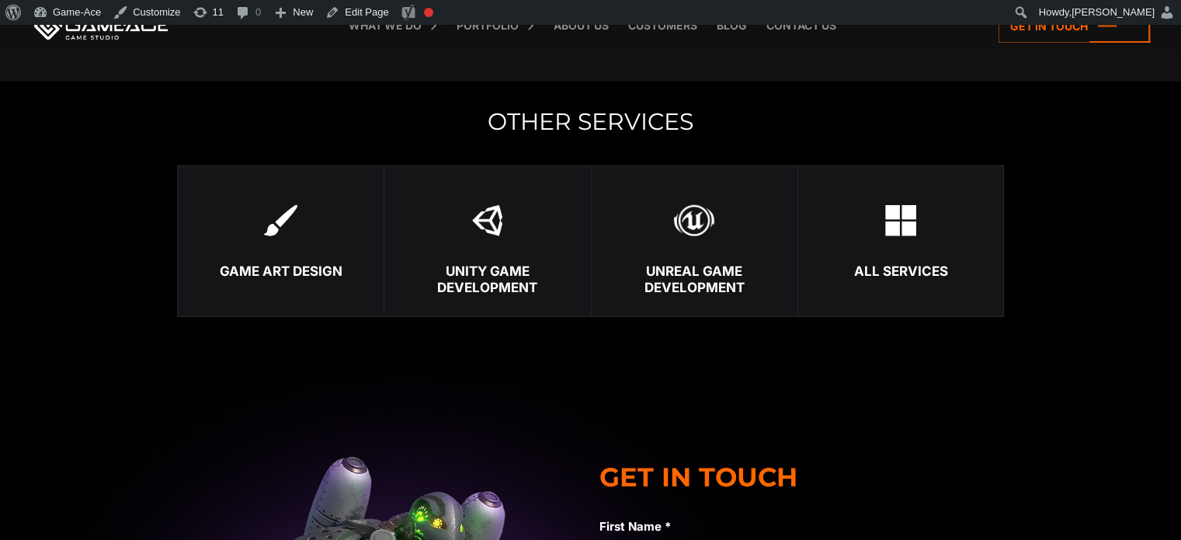
scroll to position [4201, 0]
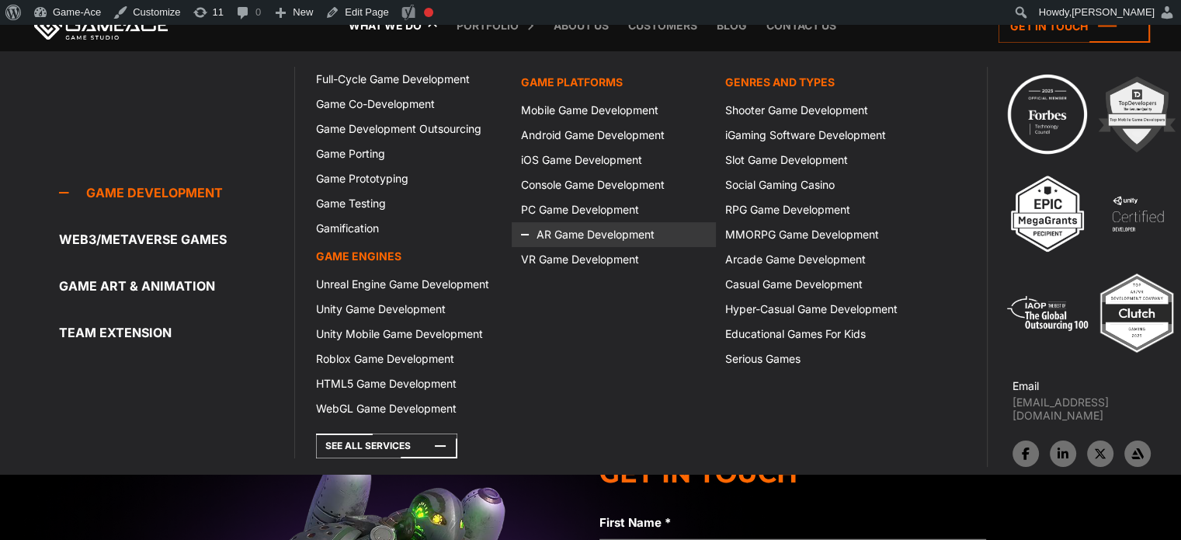
click at [566, 234] on link "AR Game Development" at bounding box center [614, 234] width 204 height 25
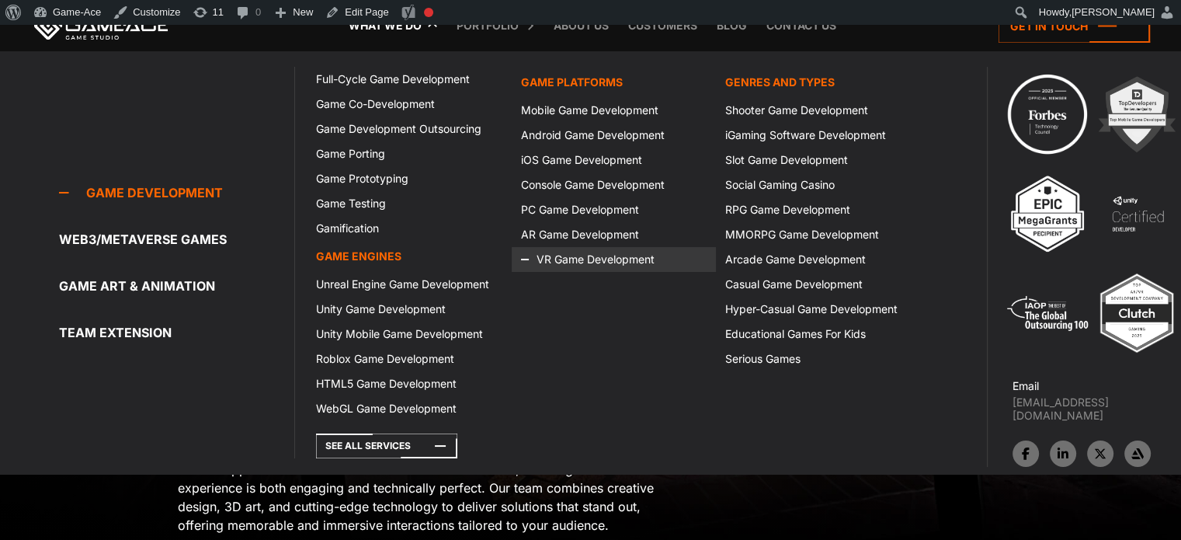
click at [555, 260] on icon at bounding box center [539, 259] width 37 height 25
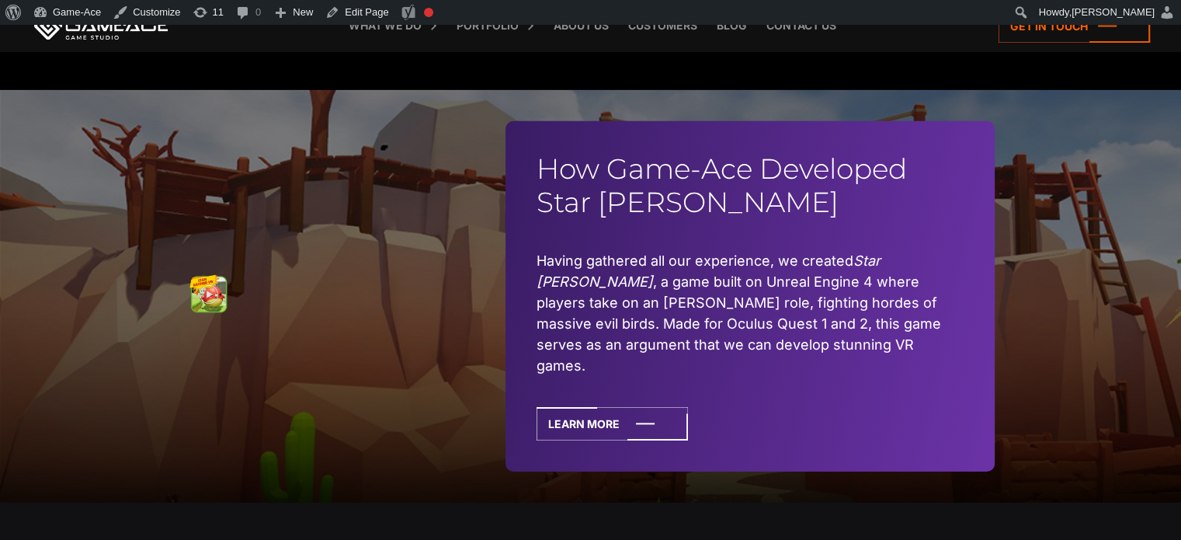
scroll to position [4934, 0]
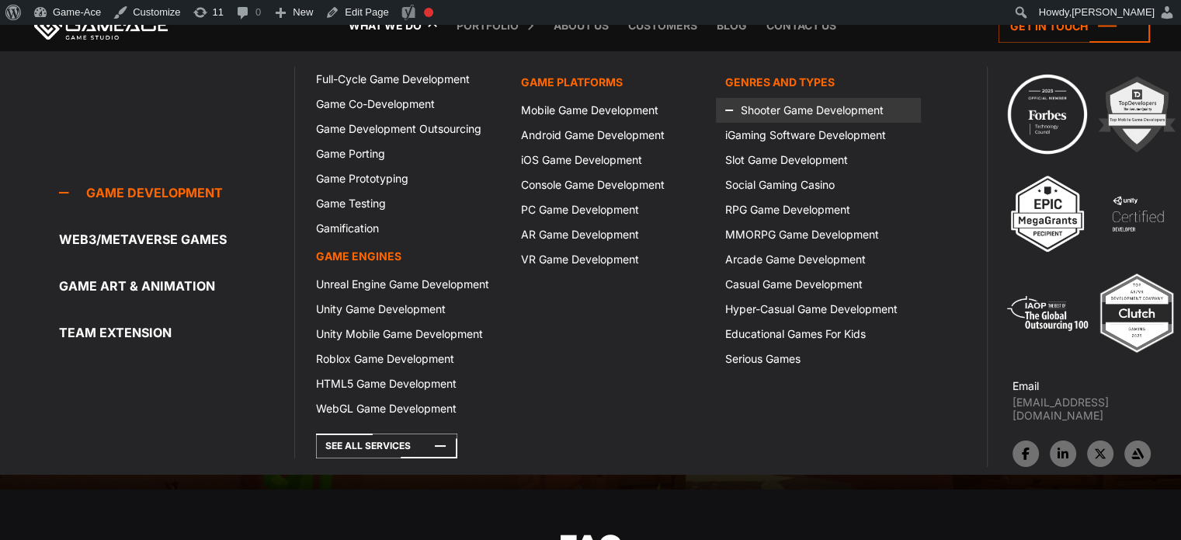
click at [783, 105] on link "Shooter Game Development" at bounding box center [818, 110] width 204 height 25
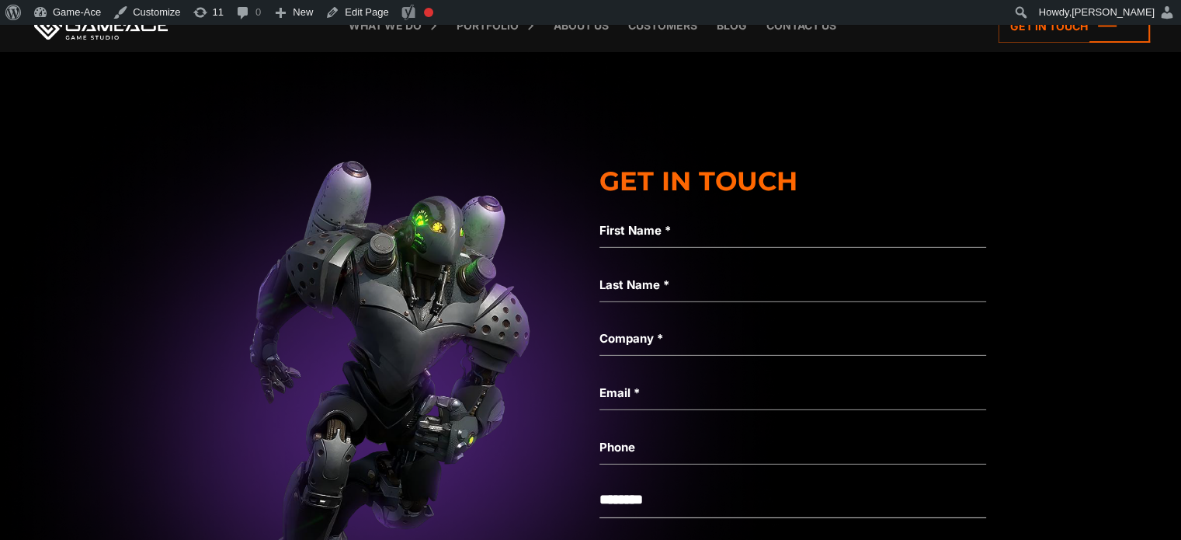
scroll to position [4711, 0]
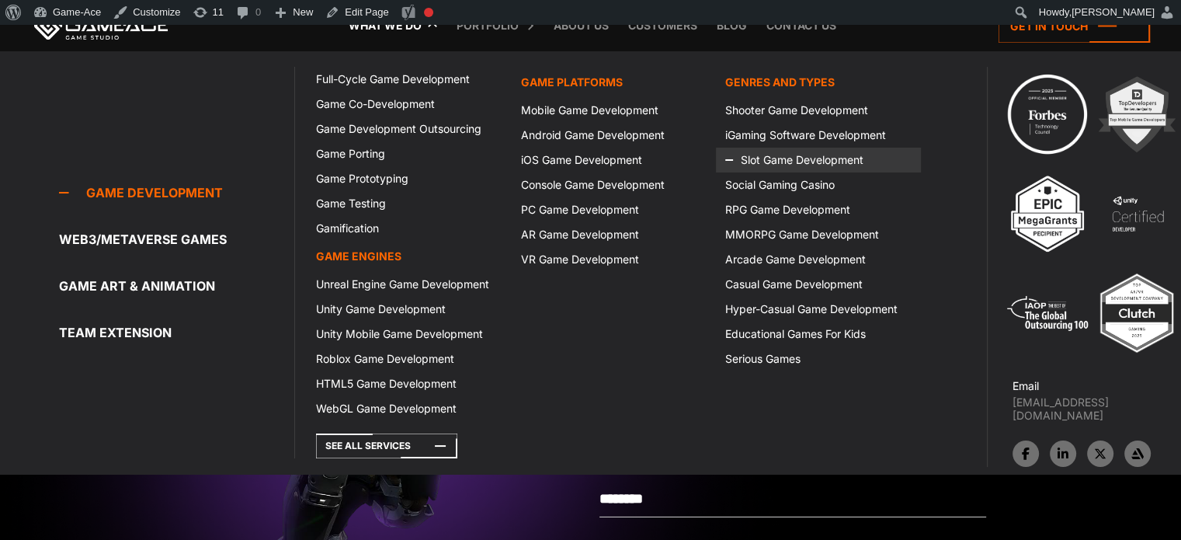
click at [772, 161] on link "Slot Game Development" at bounding box center [818, 159] width 204 height 25
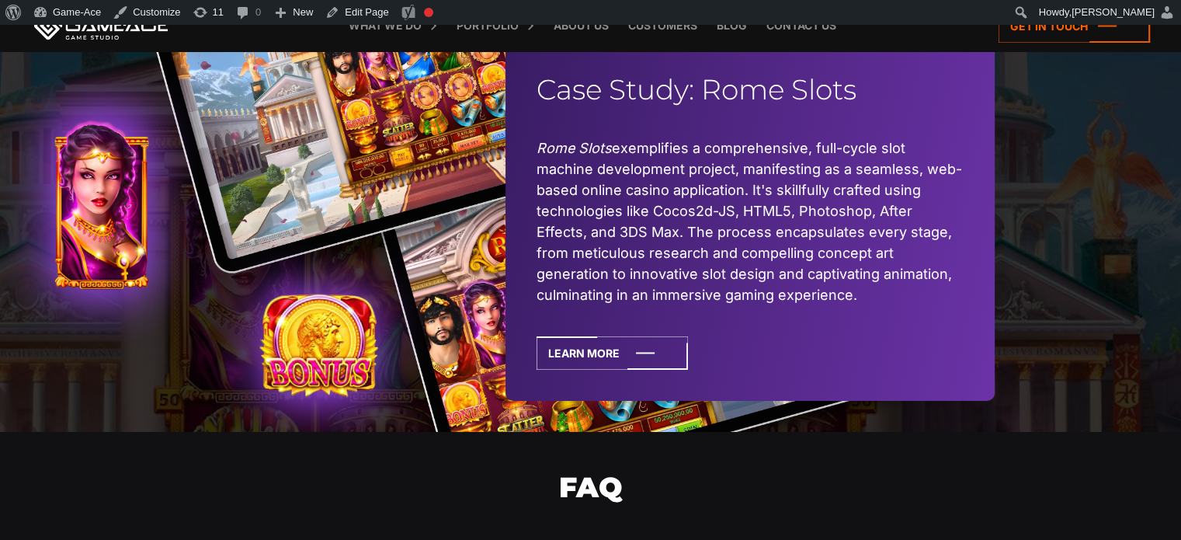
scroll to position [5456, 0]
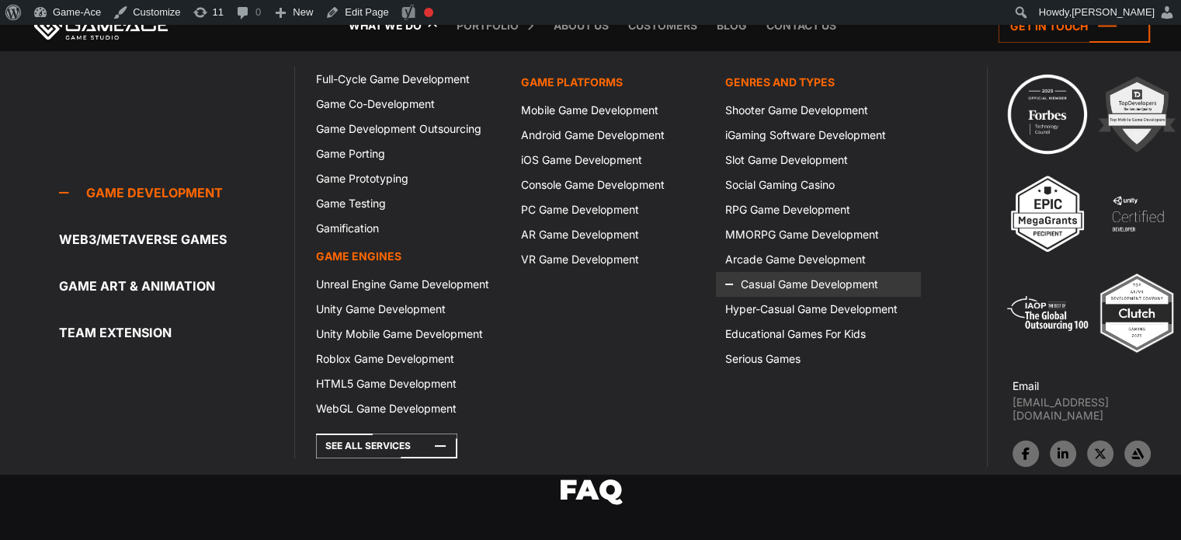
click at [780, 277] on link "Casual Game Development" at bounding box center [818, 284] width 204 height 25
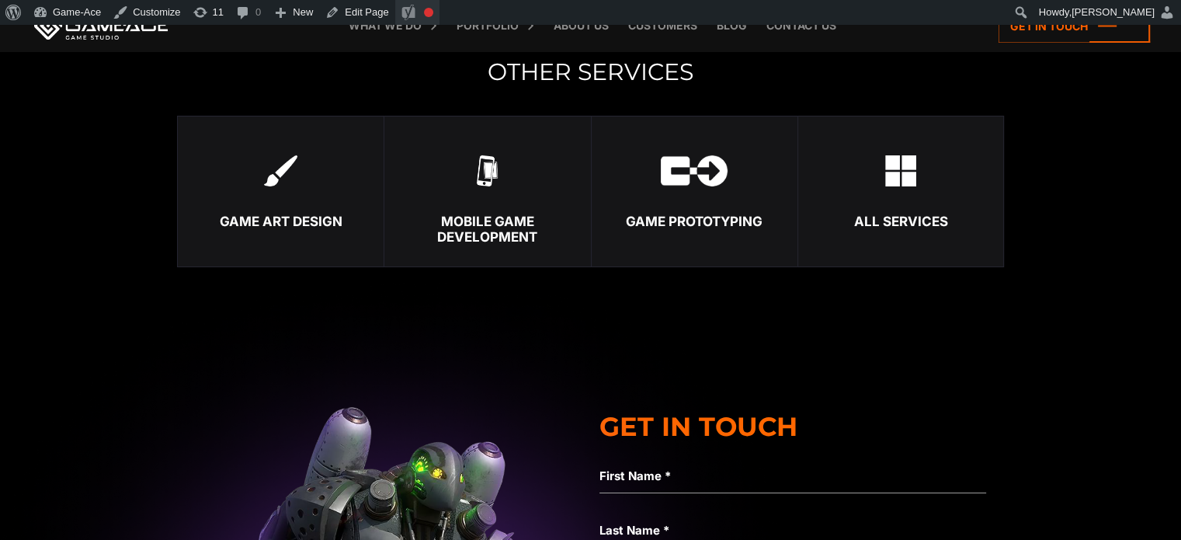
scroll to position [5324, 0]
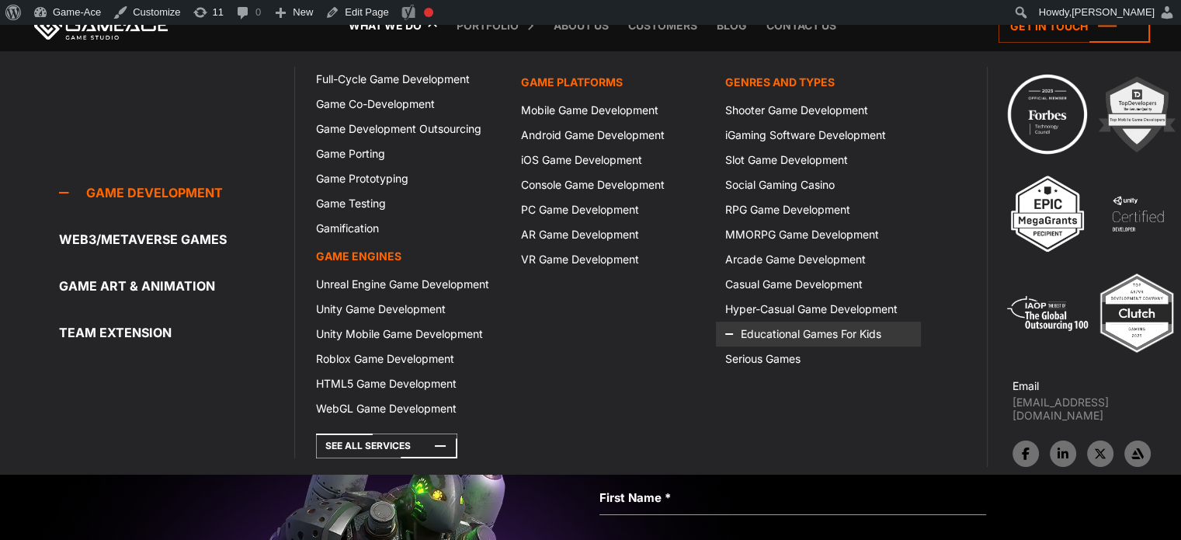
click at [774, 336] on link "Educational Games For Kids" at bounding box center [818, 333] width 204 height 25
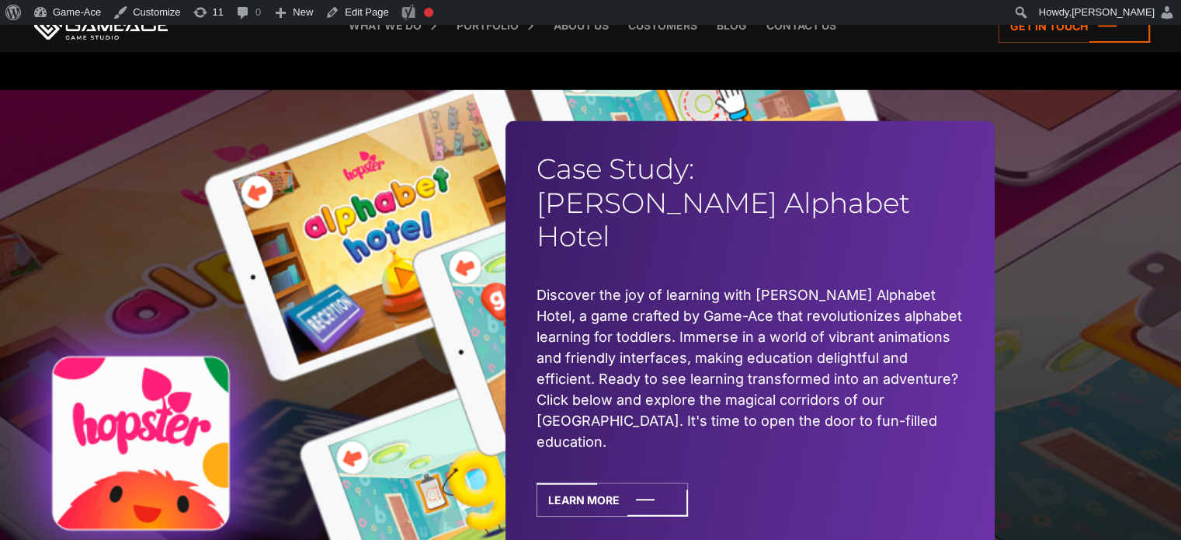
scroll to position [4560, 0]
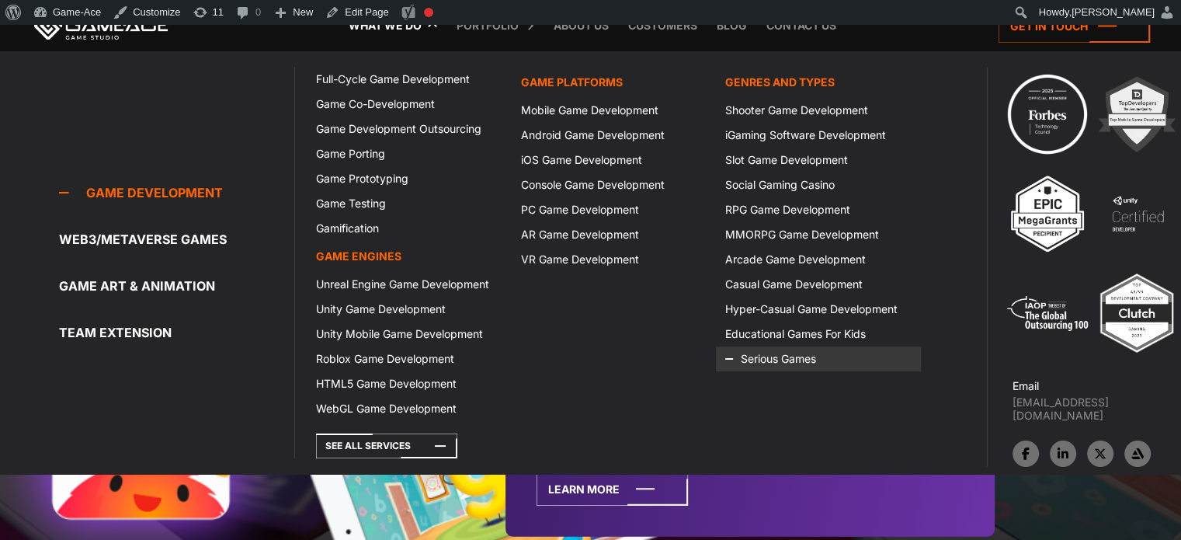
click at [779, 356] on link "Serious Games" at bounding box center [818, 358] width 204 height 25
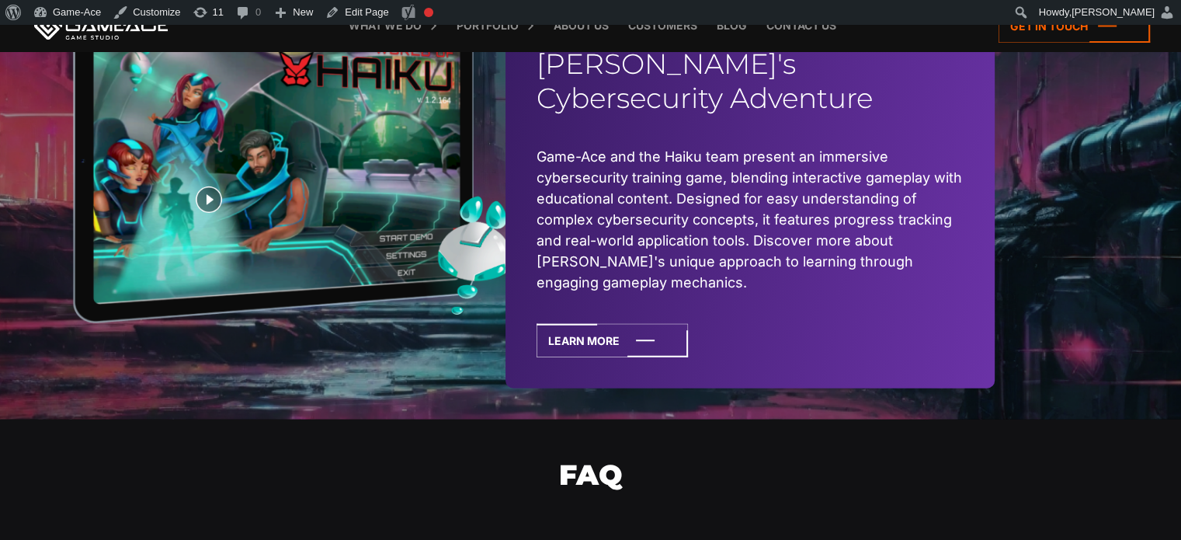
scroll to position [3614, 0]
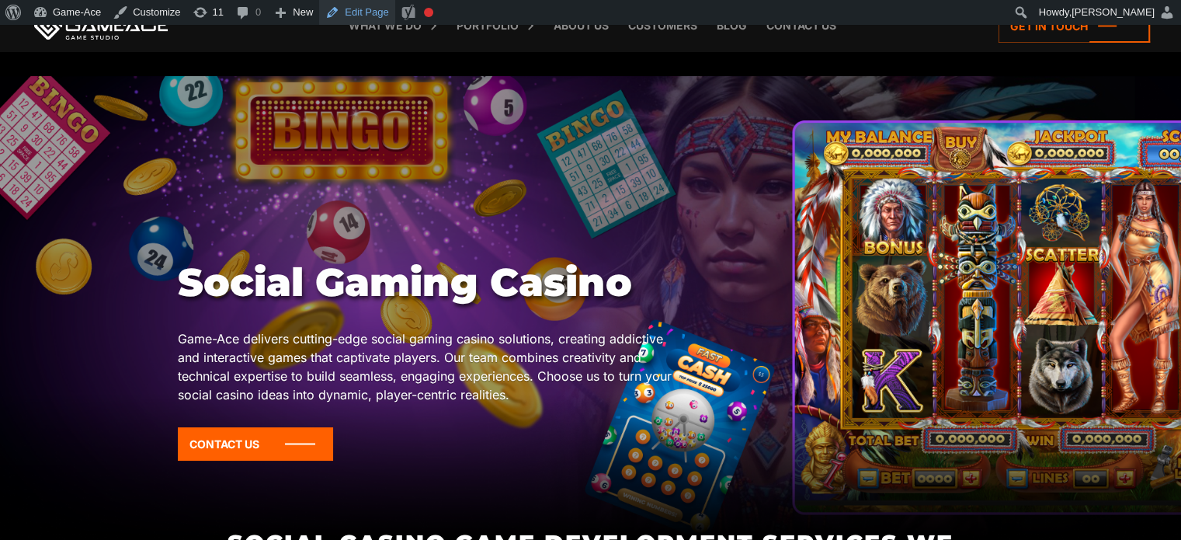
click at [353, 11] on link "Edit Page" at bounding box center [356, 12] width 75 height 25
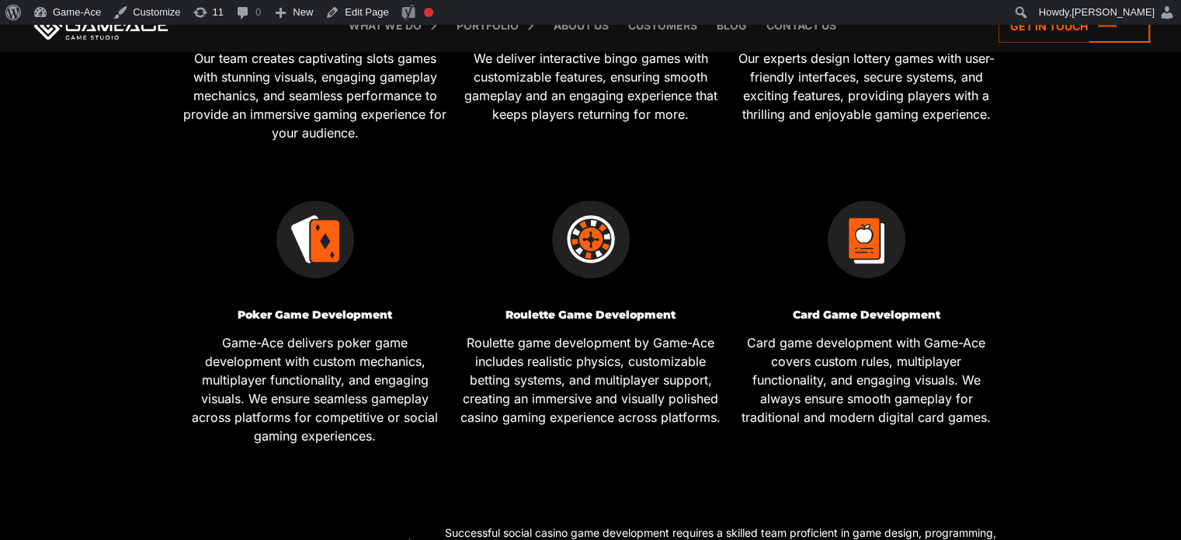
scroll to position [736, 0]
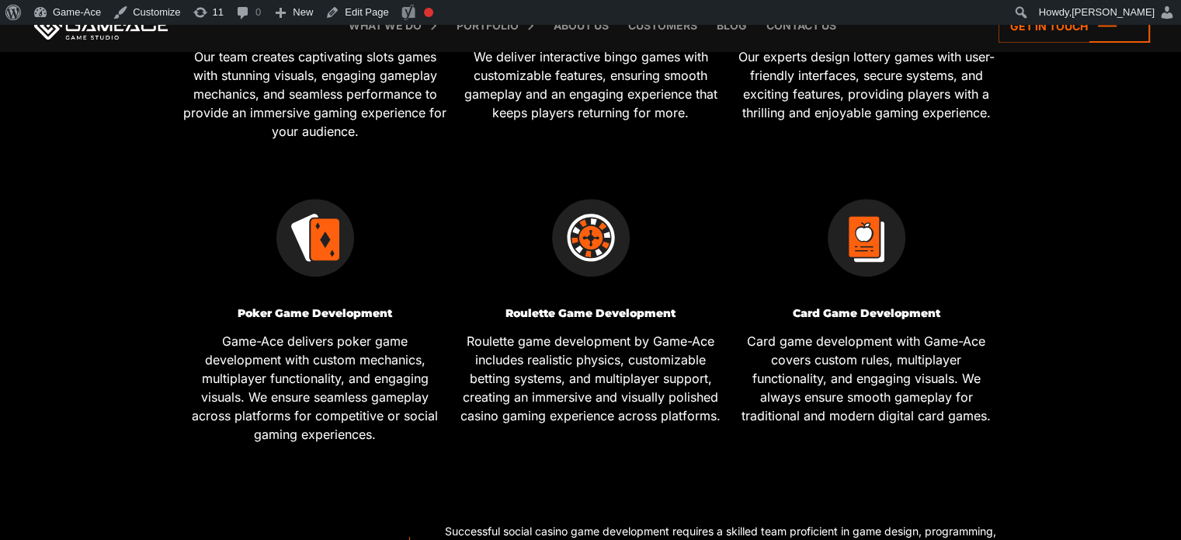
click at [600, 307] on h3 "Roulette Game Development" at bounding box center [591, 313] width 264 height 12
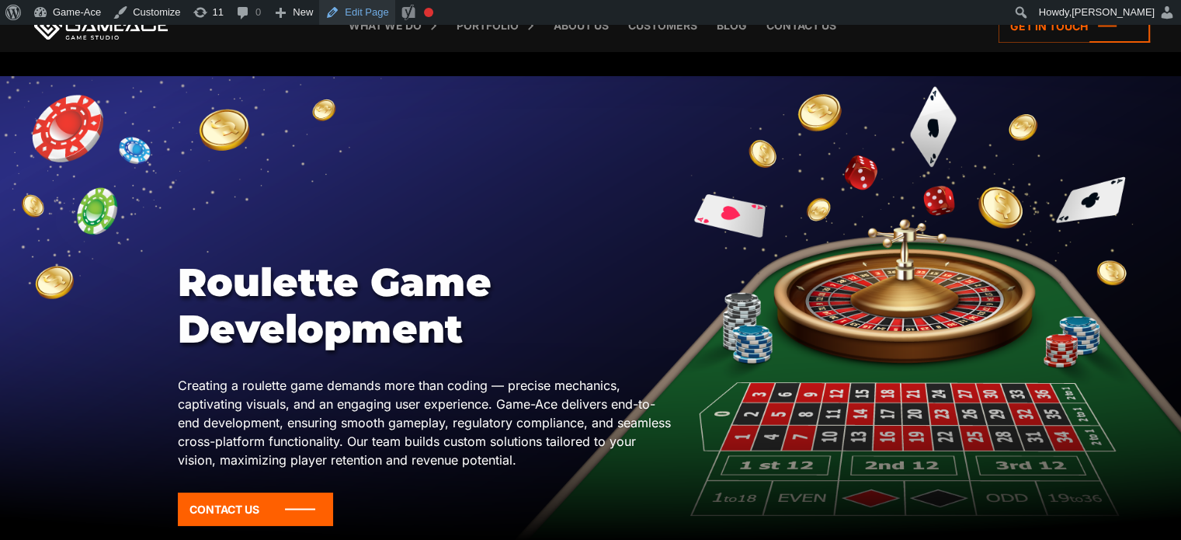
click at [341, 11] on link "Edit Page" at bounding box center [356, 12] width 75 height 25
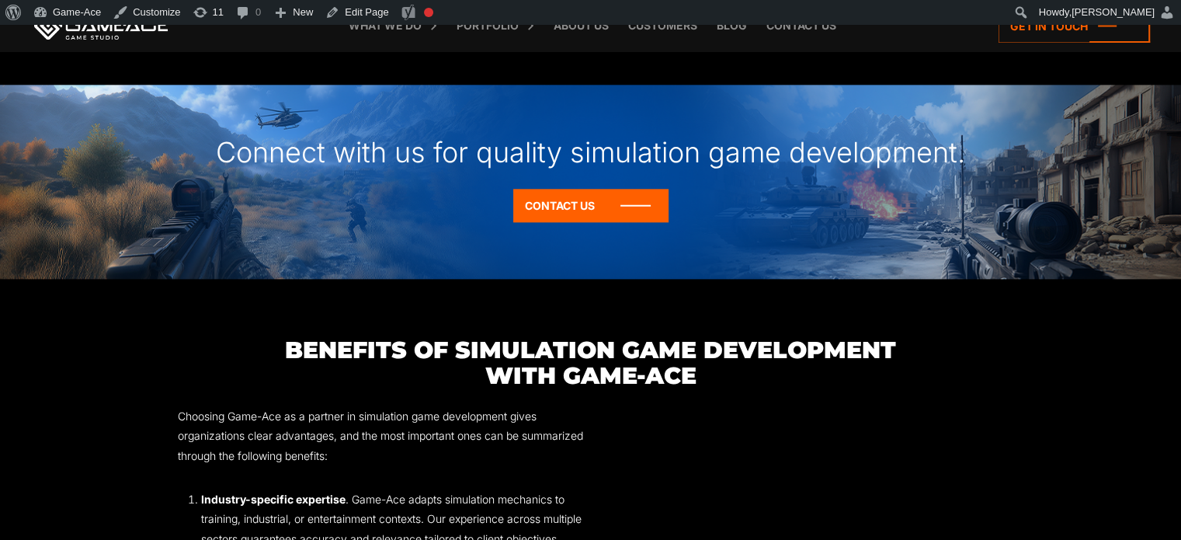
scroll to position [1803, 0]
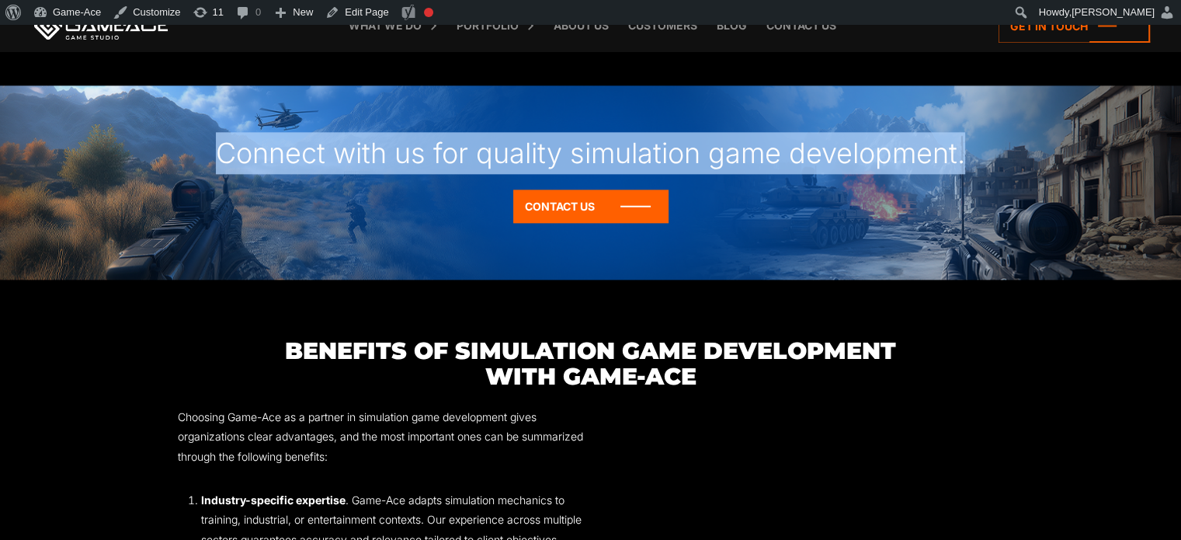
drag, startPoint x: 210, startPoint y: 146, endPoint x: 984, endPoint y: 170, distance: 774.3
click at [984, 170] on div "Connect with us for quality simulation game development." at bounding box center [590, 137] width 1181 height 104
copy div "Connect with us for quality simulation game development."
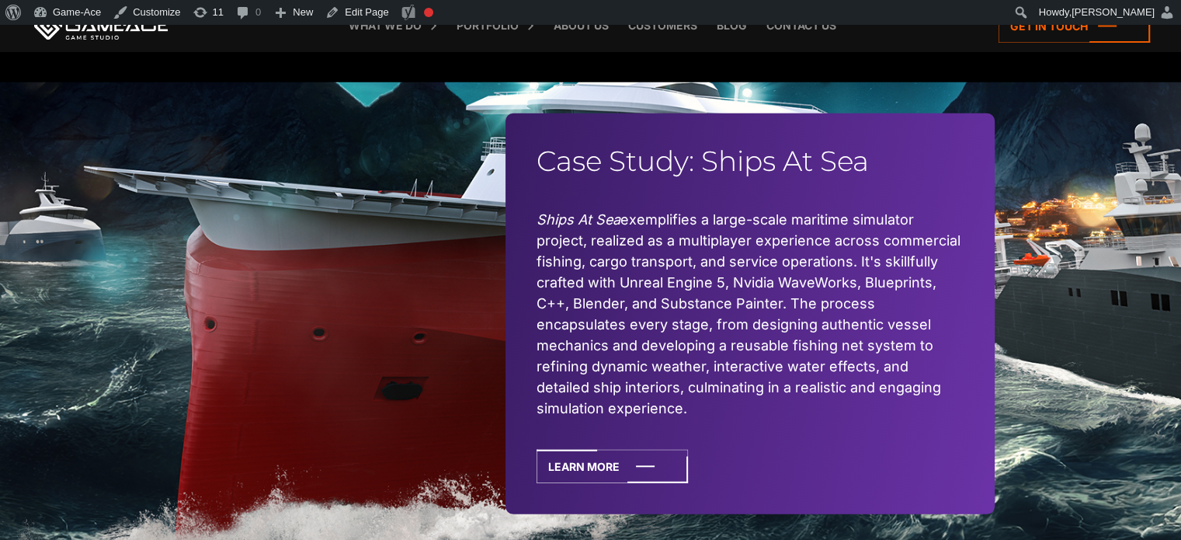
scroll to position [4467, 0]
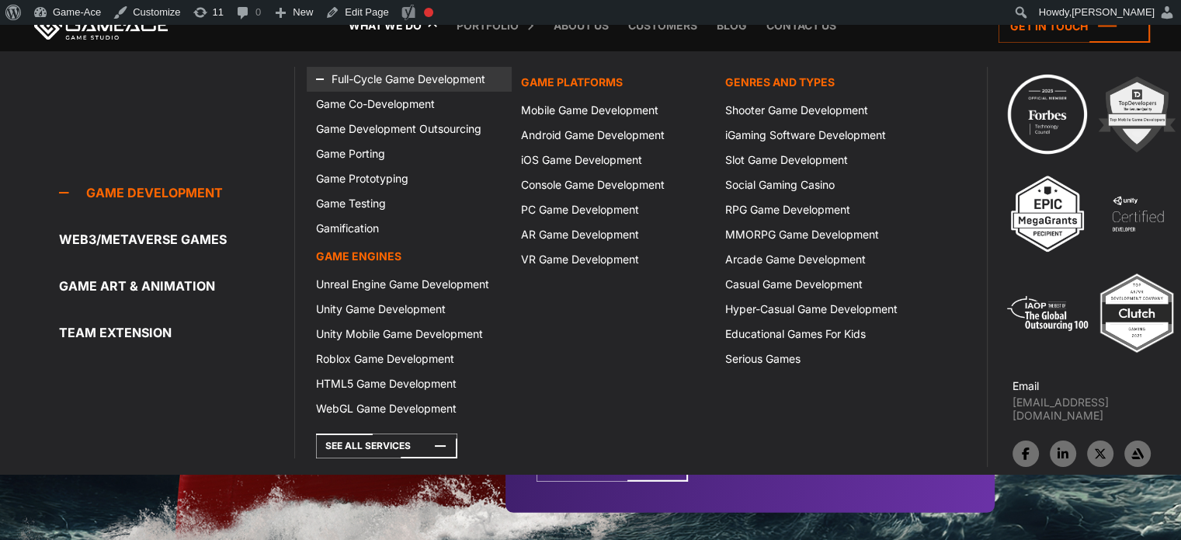
click at [394, 79] on link "Full-Cycle Game Development" at bounding box center [409, 79] width 204 height 25
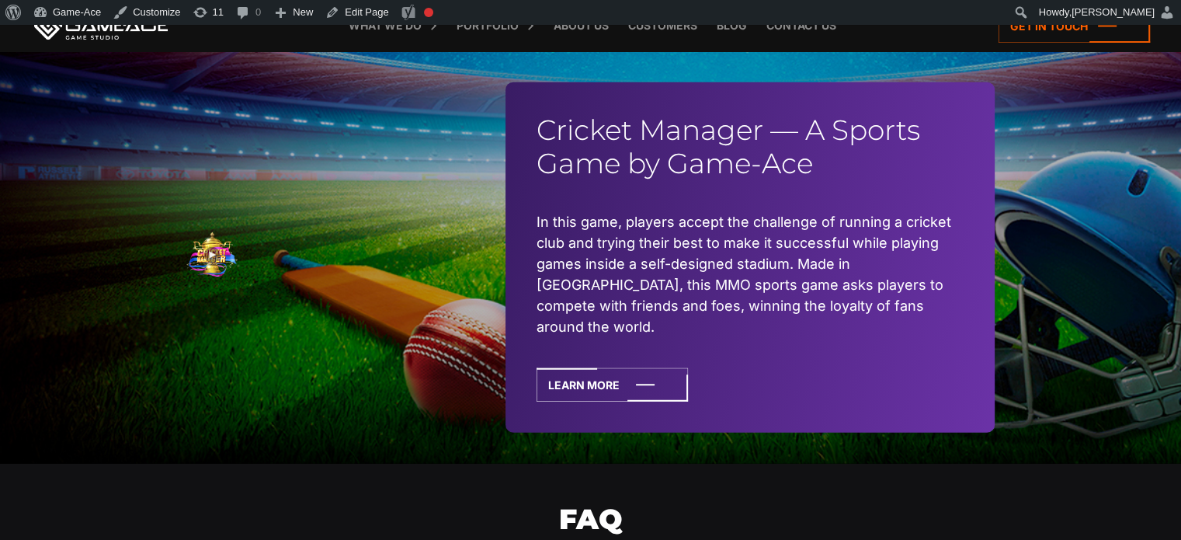
scroll to position [3729, 0]
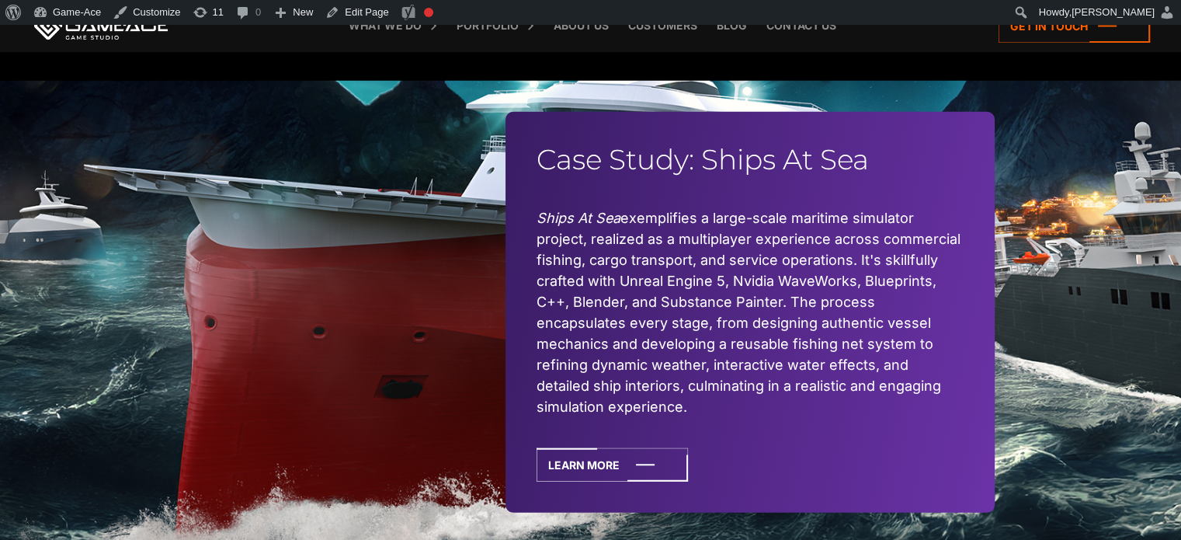
click at [1078, 384] on div "Case Study: Ships At Sea Ships At Sea exemplifies a large-scale maritime simula…" at bounding box center [590, 312] width 1181 height 463
click at [1147, 370] on div "Case Study: Ships At Sea Ships At Sea exemplifies a large-scale maritime simula…" at bounding box center [590, 312] width 1181 height 463
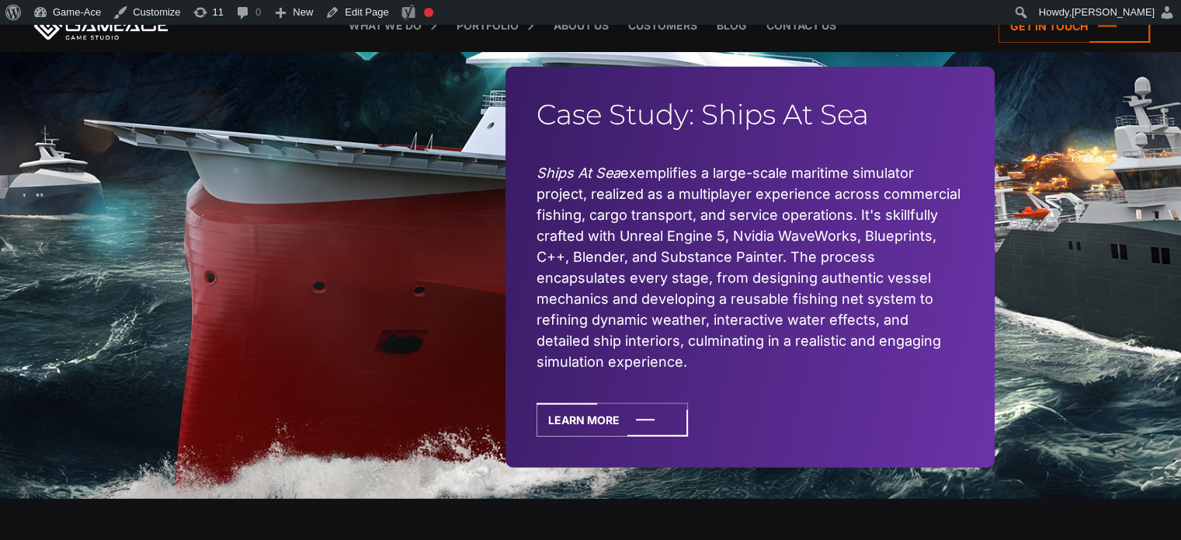
scroll to position [4510, 0]
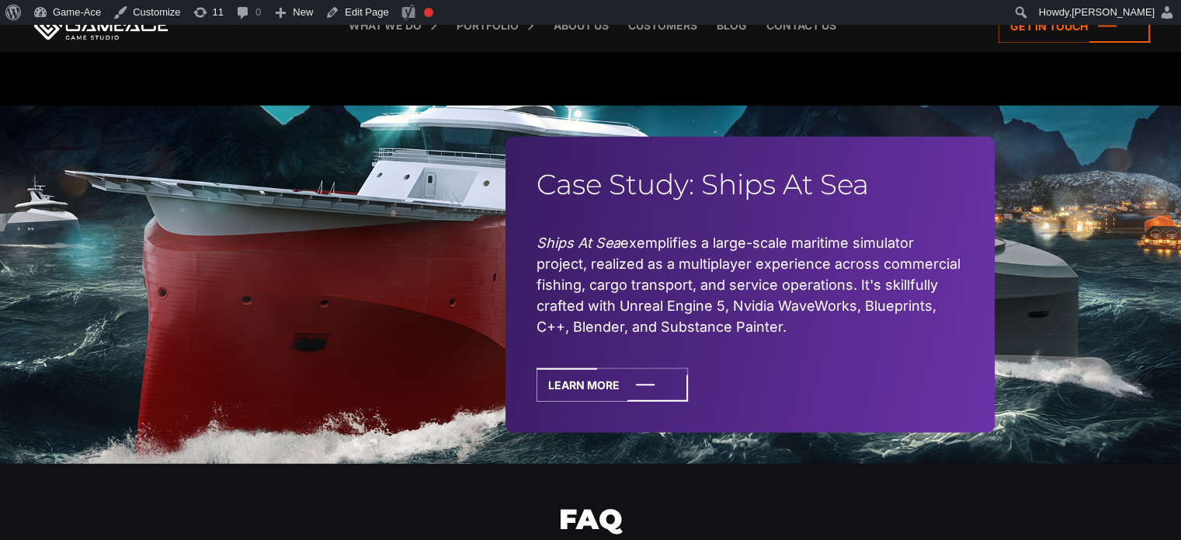
scroll to position [4440, 0]
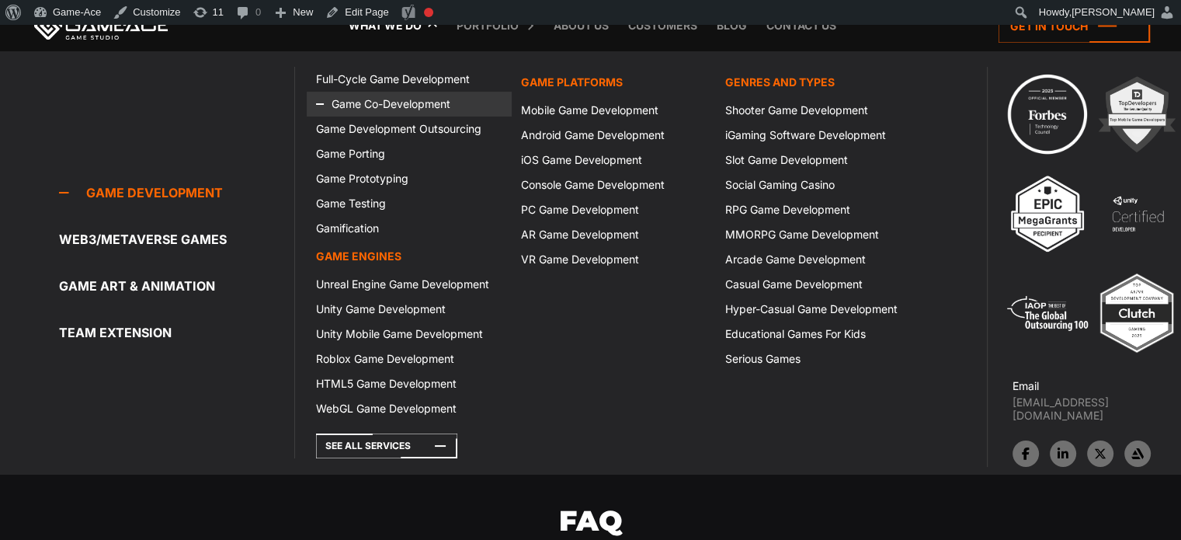
click at [410, 95] on link "Game Co-Development" at bounding box center [409, 104] width 204 height 25
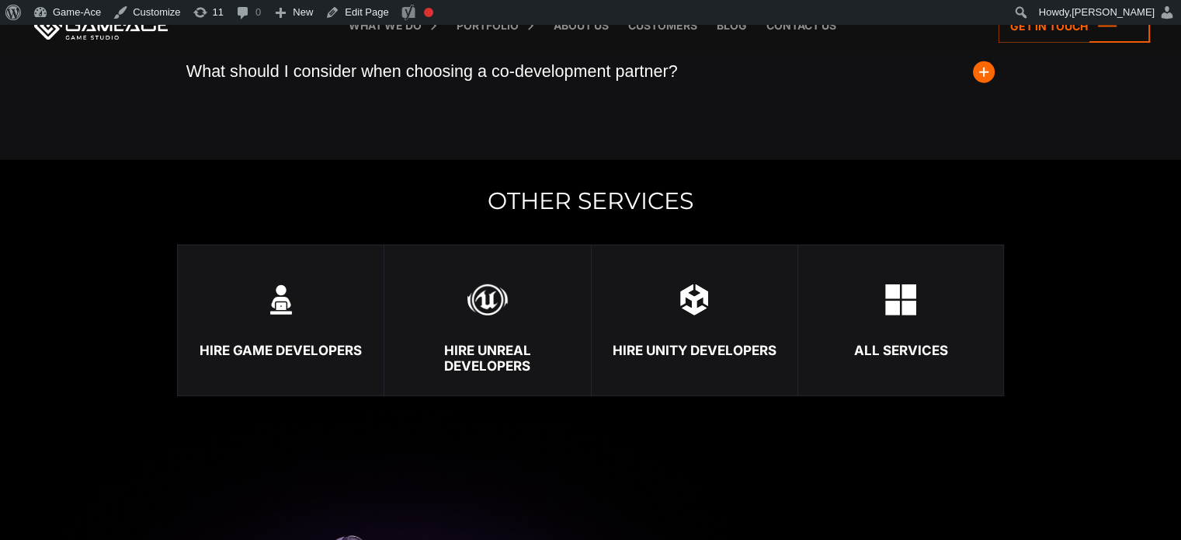
scroll to position [4332, 0]
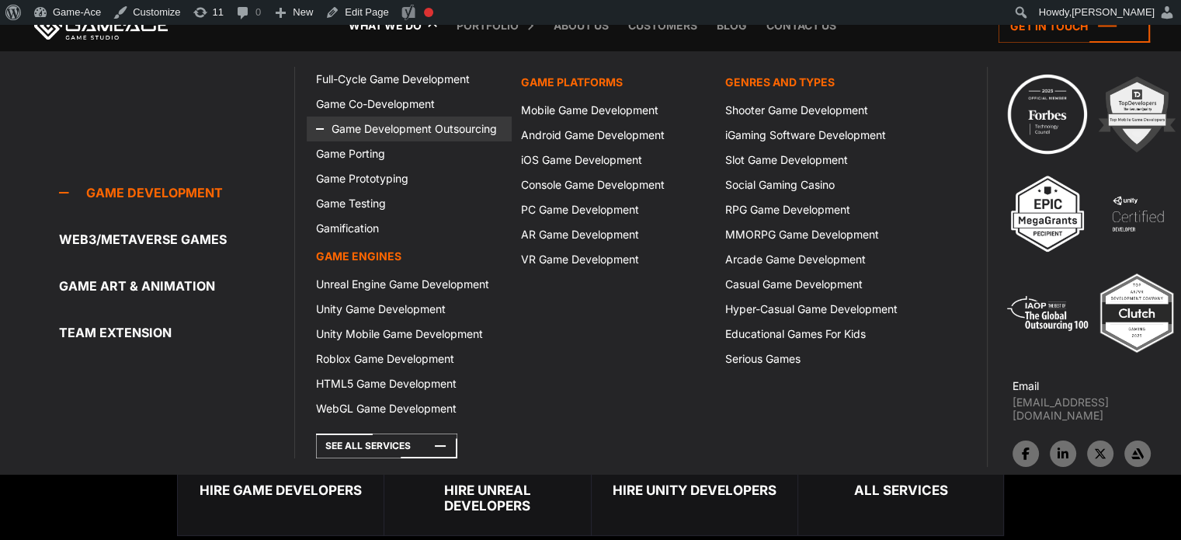
click at [388, 123] on link "Game Development Outsourcing" at bounding box center [409, 128] width 204 height 25
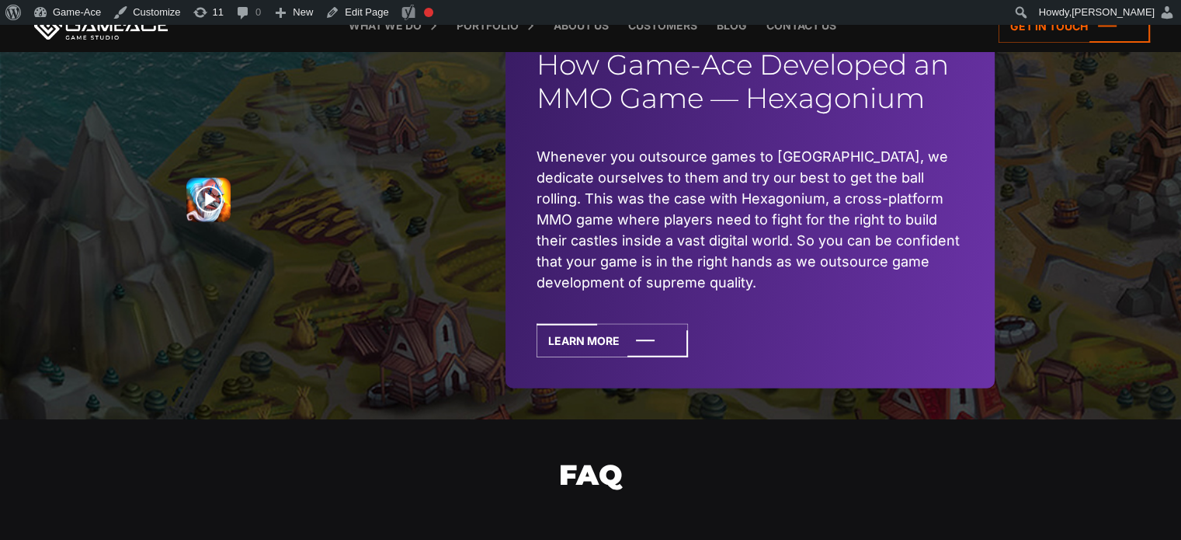
scroll to position [3881, 0]
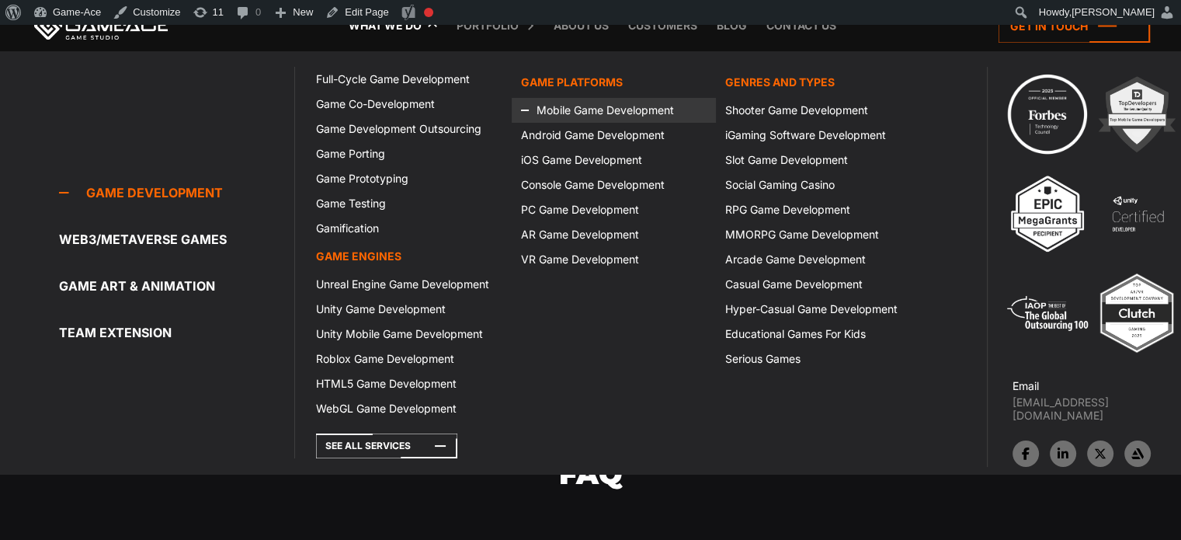
click at [576, 113] on link "Mobile Game Development" at bounding box center [614, 110] width 204 height 25
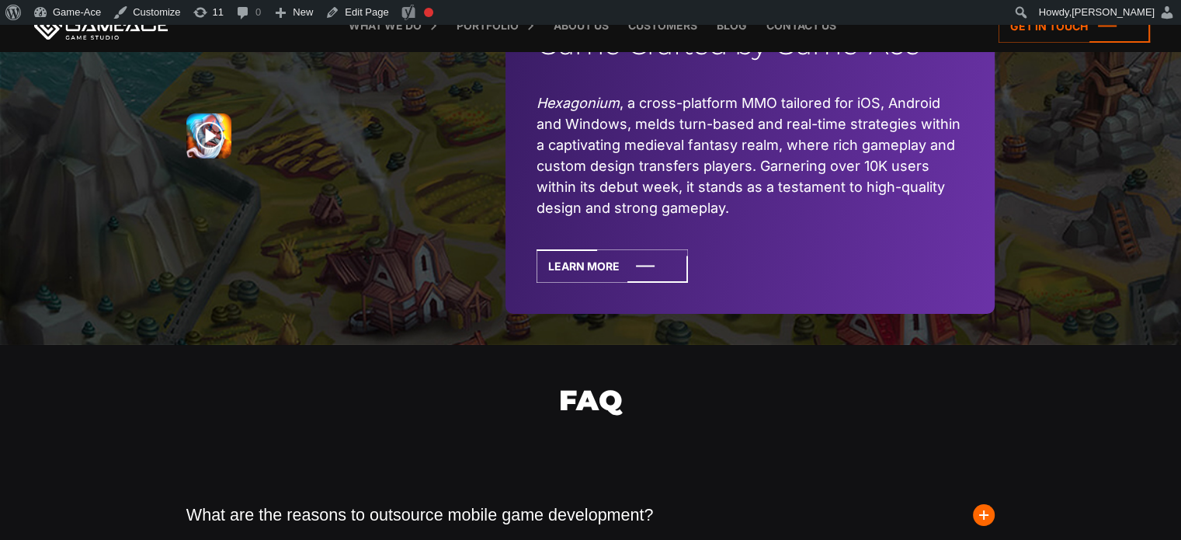
scroll to position [5695, 0]
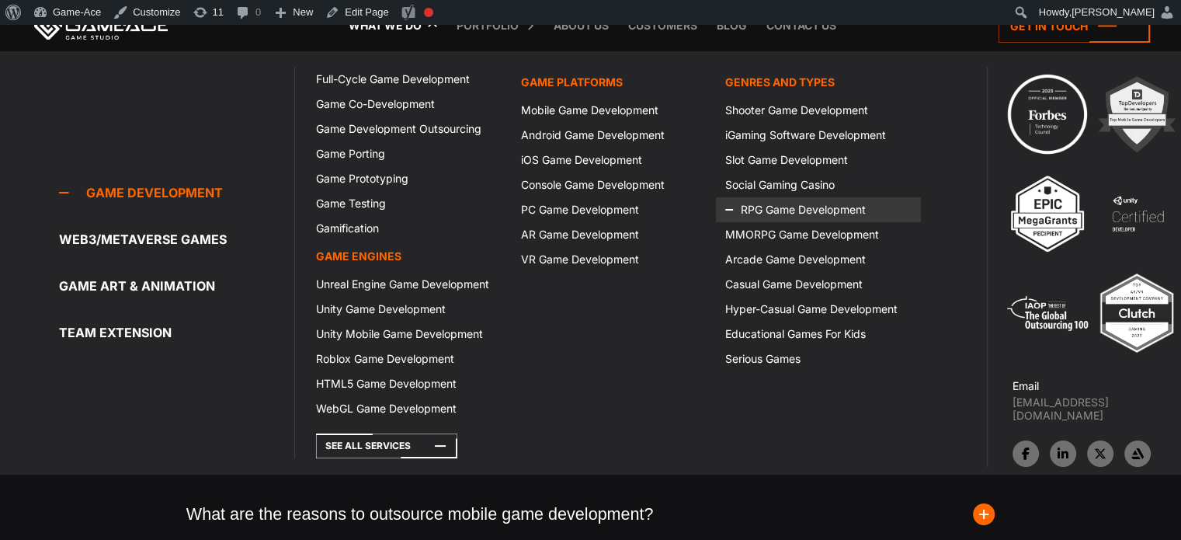
click at [814, 206] on link "RPG Game Development" at bounding box center [818, 209] width 204 height 25
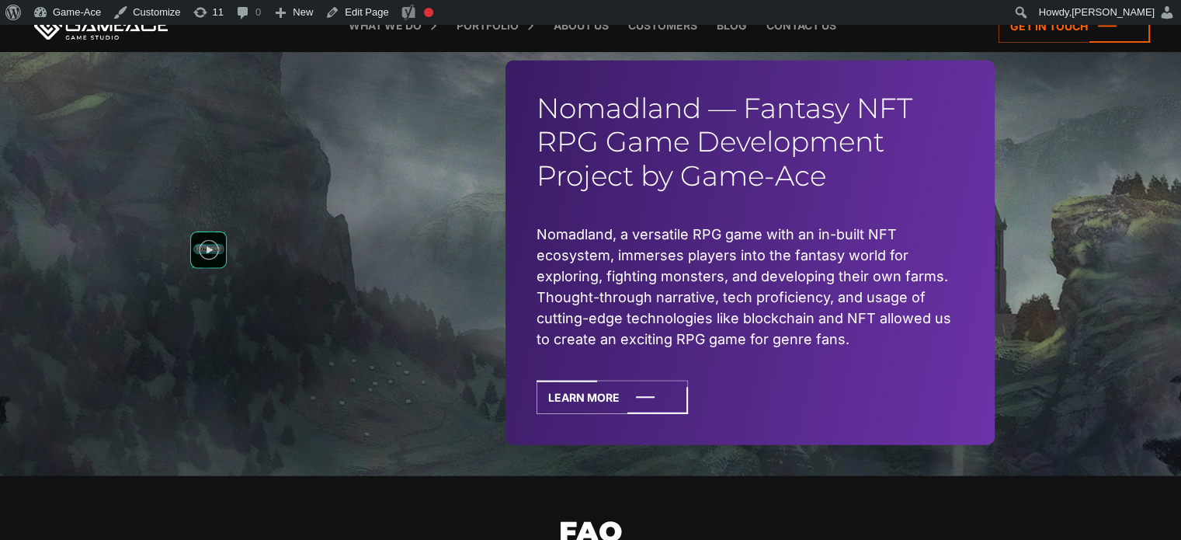
scroll to position [3765, 0]
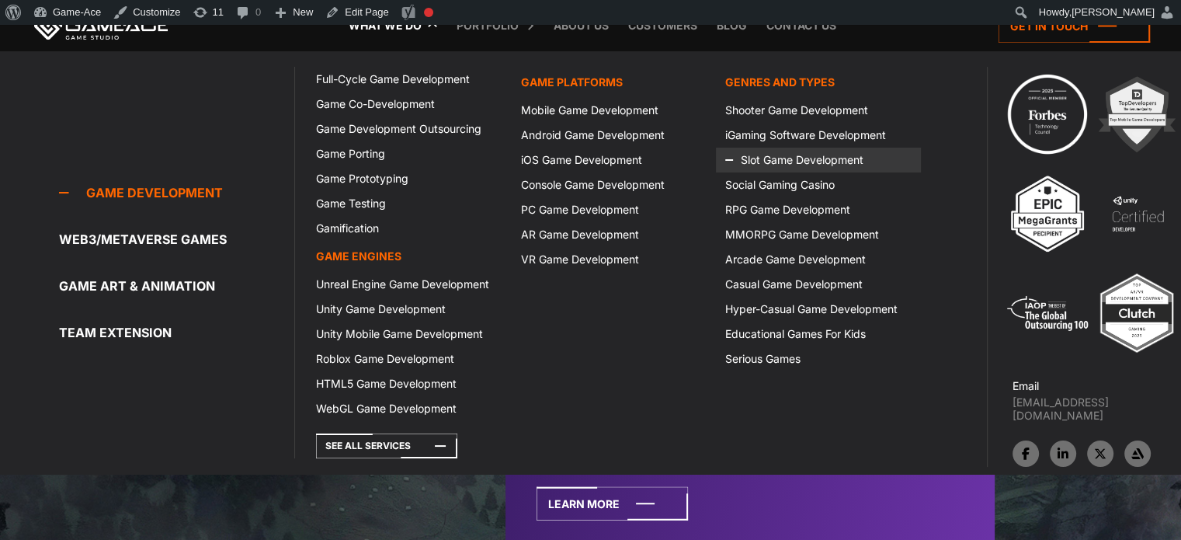
click at [777, 161] on link "Slot Game Development" at bounding box center [818, 159] width 204 height 25
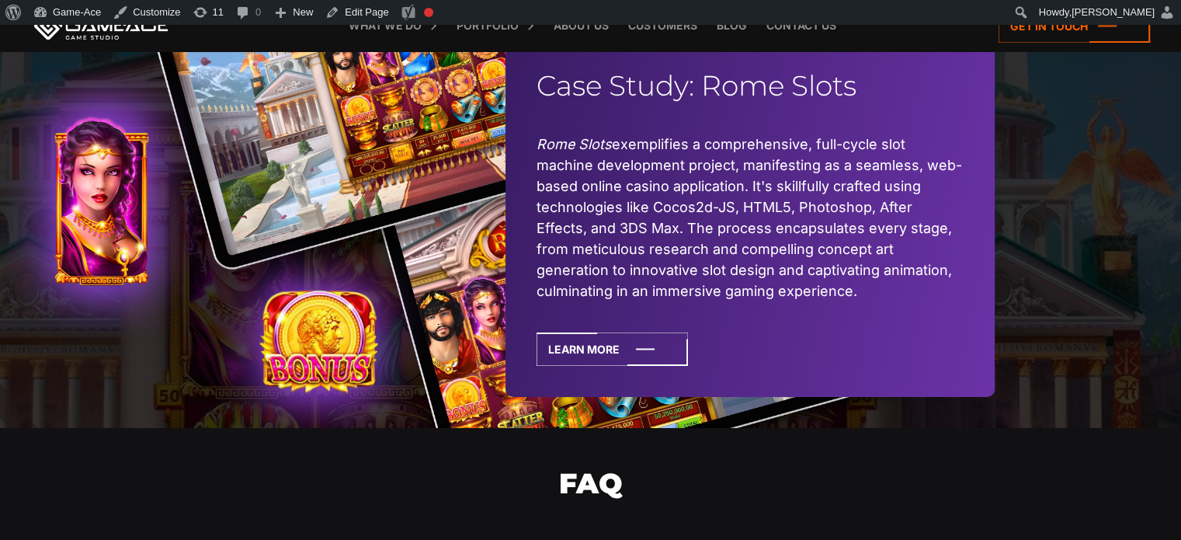
scroll to position [5473, 0]
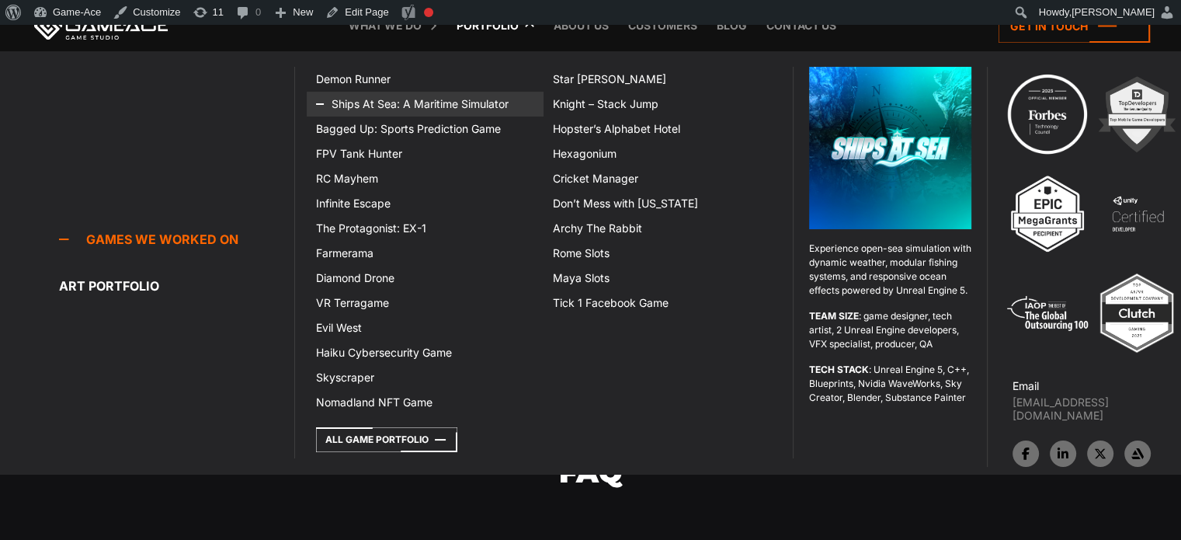
click at [404, 99] on link "Ships At Sea: A Maritime Simulator" at bounding box center [425, 104] width 237 height 25
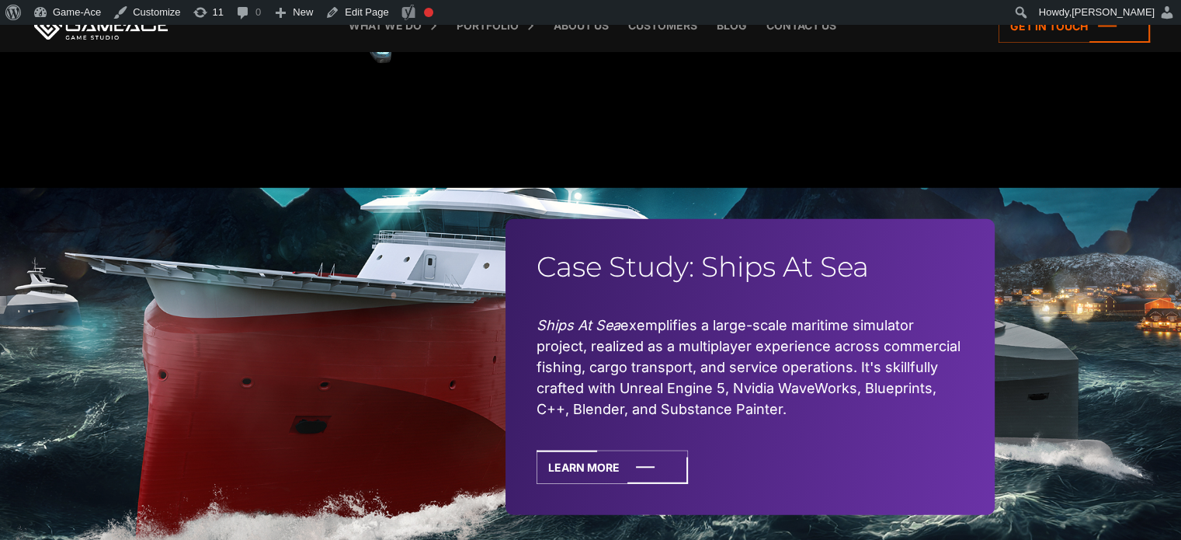
scroll to position [4490, 0]
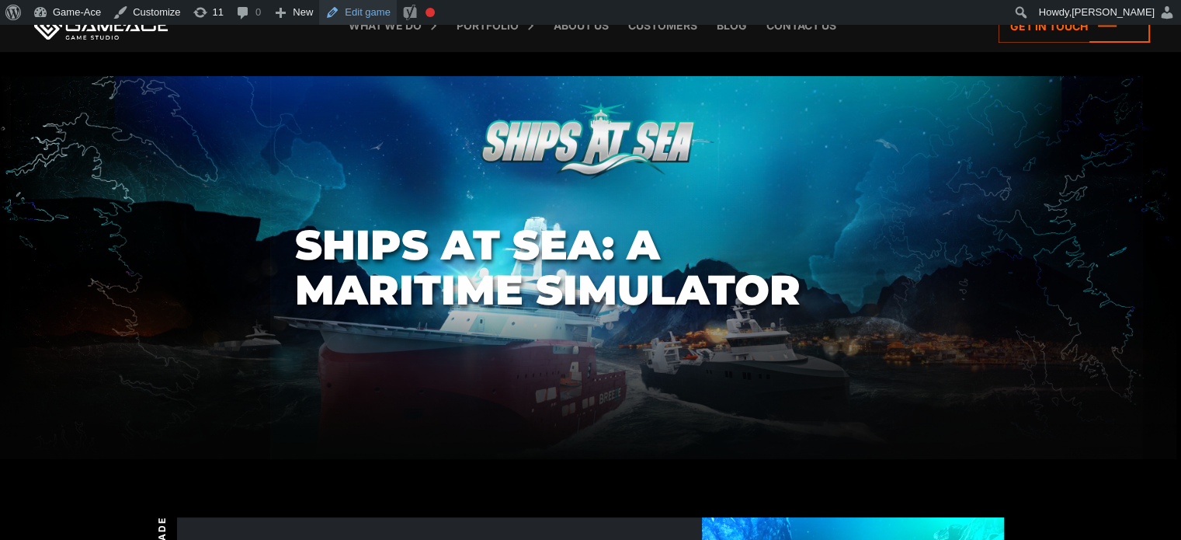
click at [352, 19] on link "Edit game" at bounding box center [358, 12] width 78 height 25
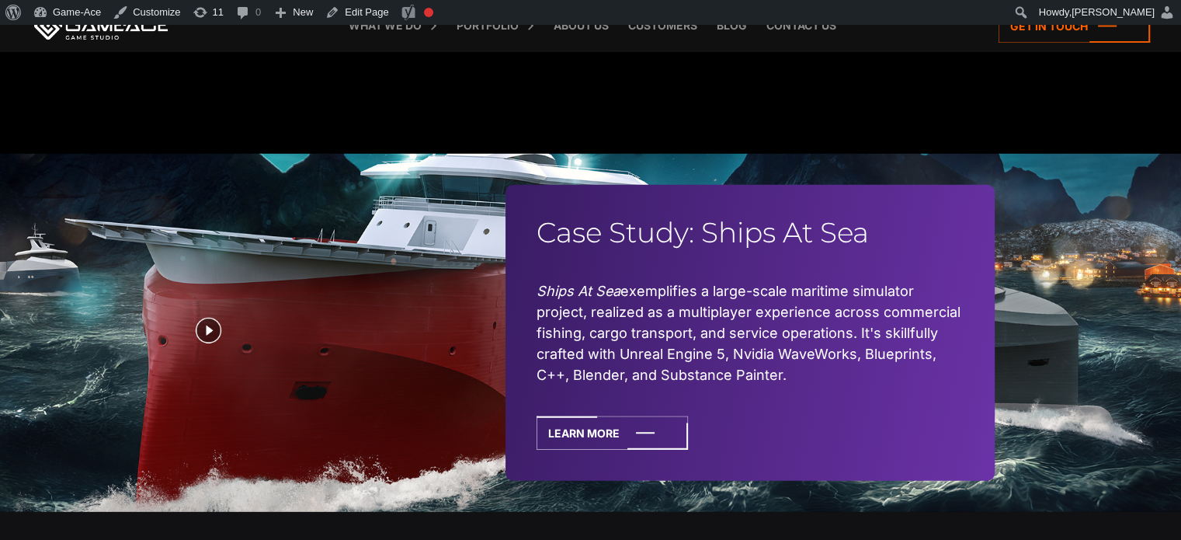
scroll to position [4394, 0]
click at [669, 423] on icon at bounding box center [611, 432] width 151 height 33
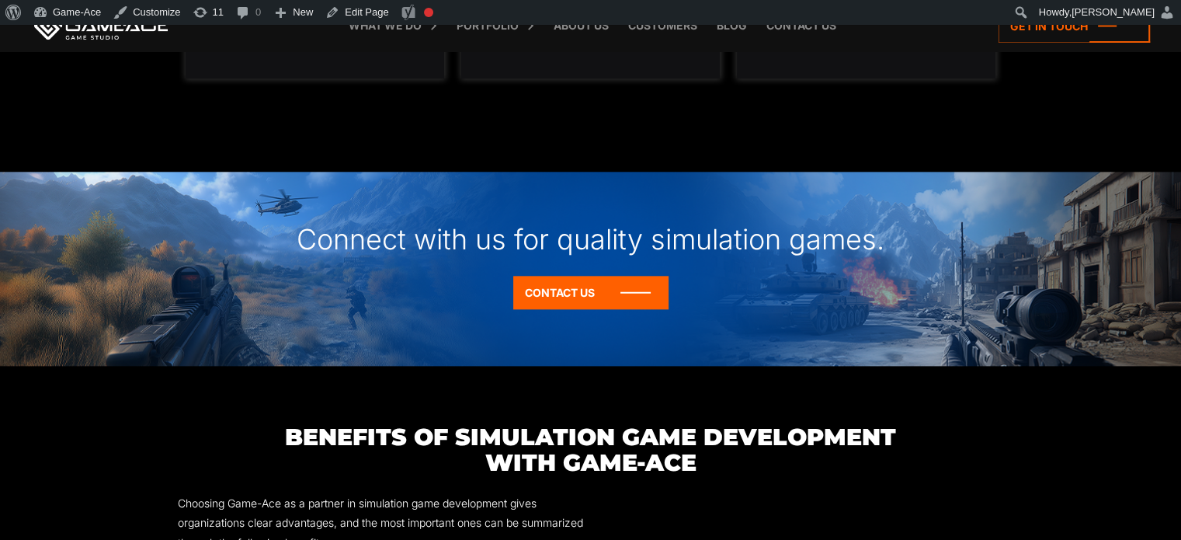
scroll to position [1716, 0]
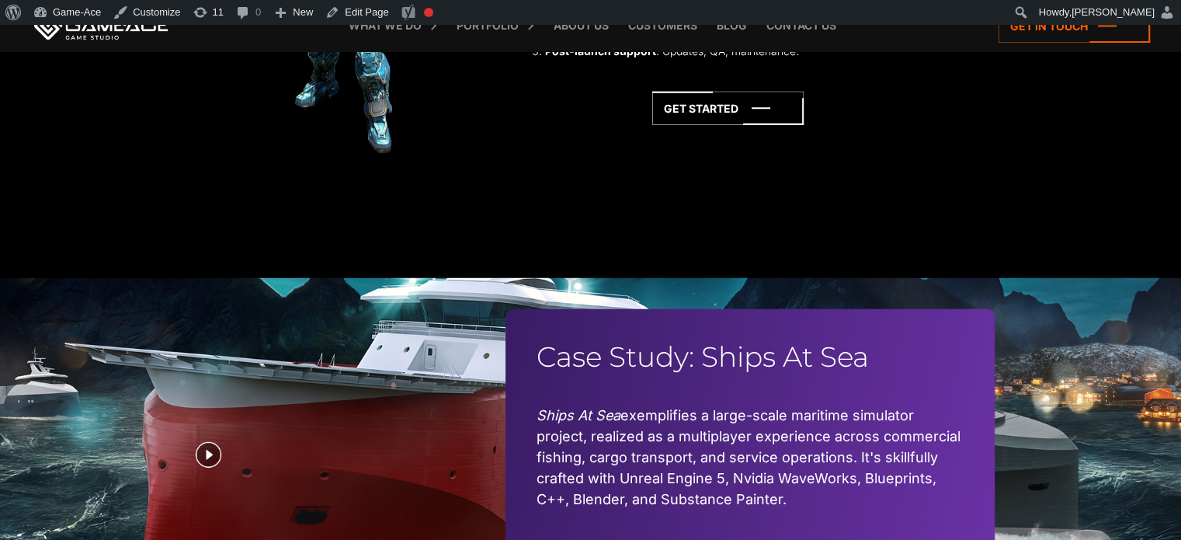
scroll to position [4253, 0]
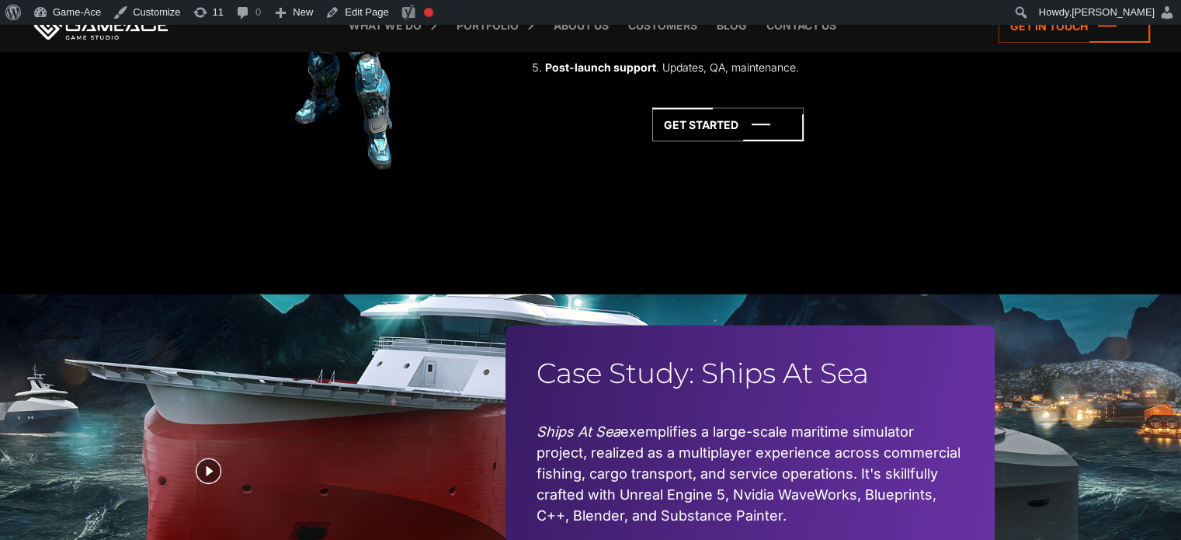
drag, startPoint x: 0, startPoint y: 0, endPoint x: 1089, endPoint y: 154, distance: 1099.9
click at [1089, 154] on section "Delivery format Game build . A fully functional simulator for mobile devices or…" at bounding box center [590, 44] width 1181 height 383
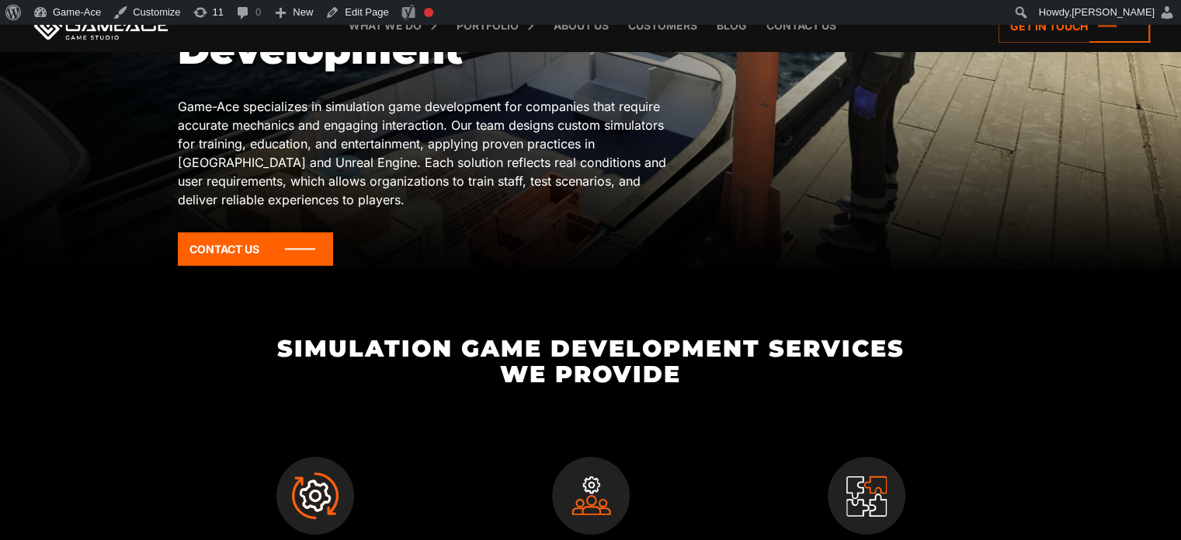
scroll to position [0, 0]
